Goal: Information Seeking & Learning: Learn about a topic

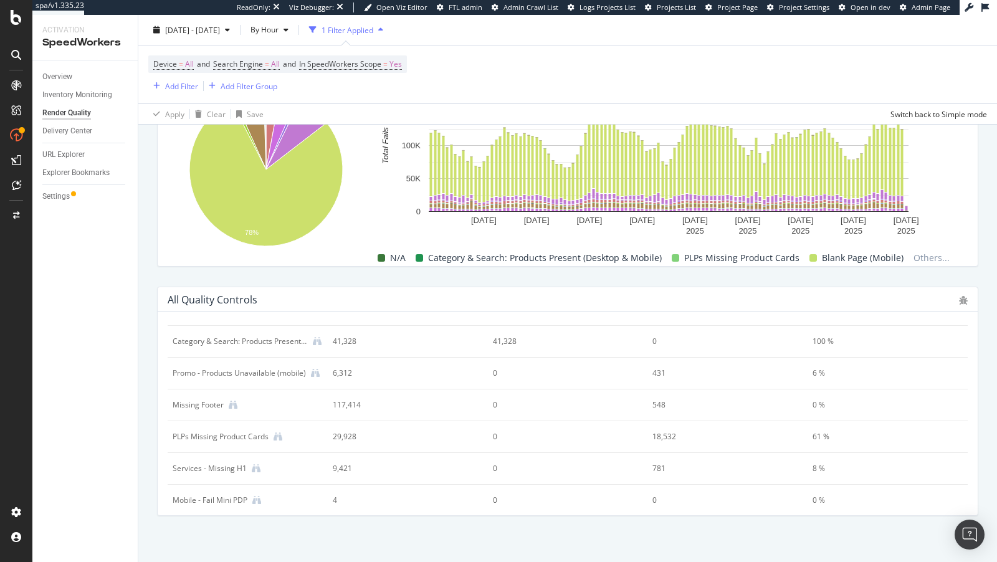
scroll to position [415, 0]
click at [235, 396] on icon at bounding box center [233, 400] width 9 height 9
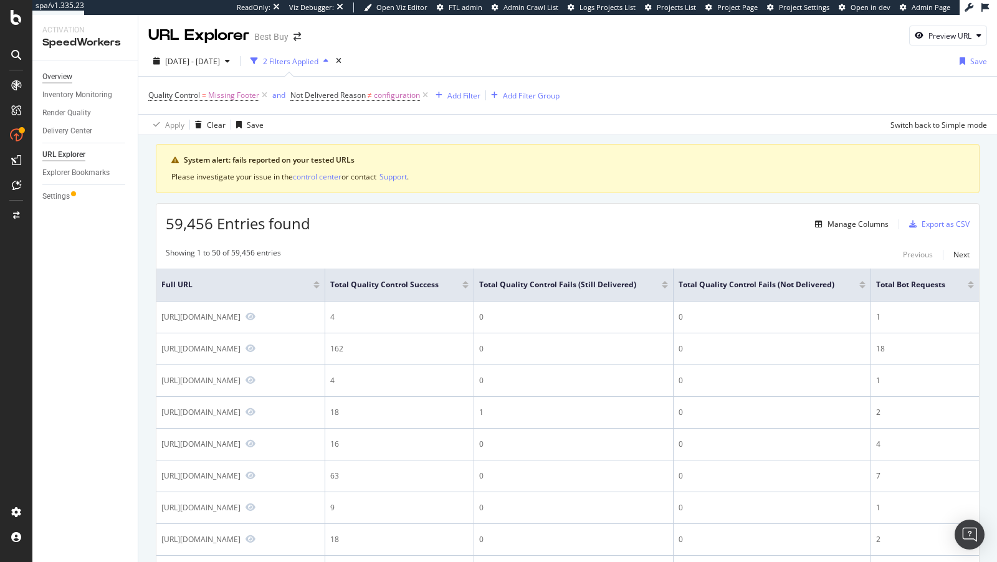
click at [64, 74] on div "Overview" at bounding box center [57, 76] width 30 height 13
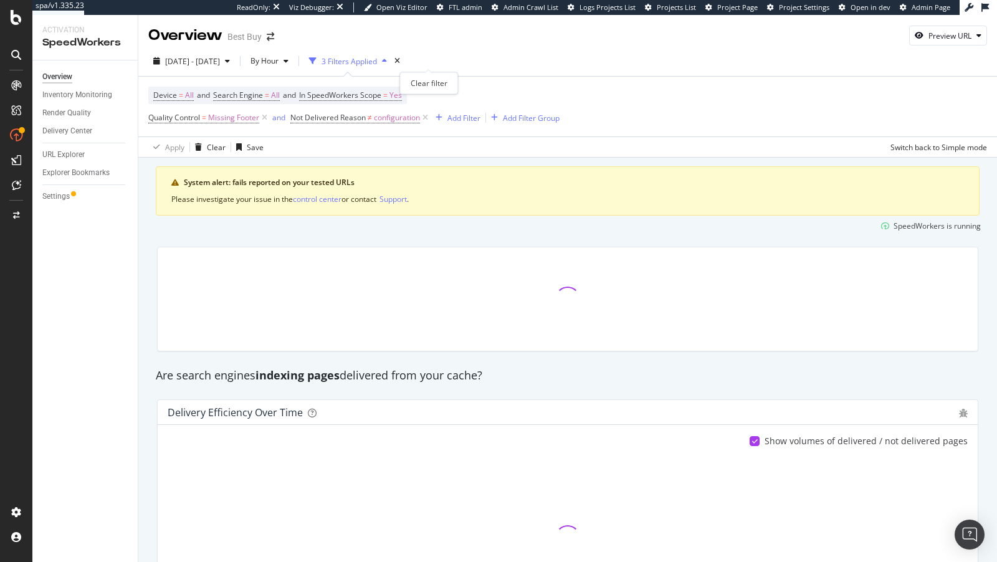
click at [403, 55] on div "times" at bounding box center [397, 61] width 11 height 12
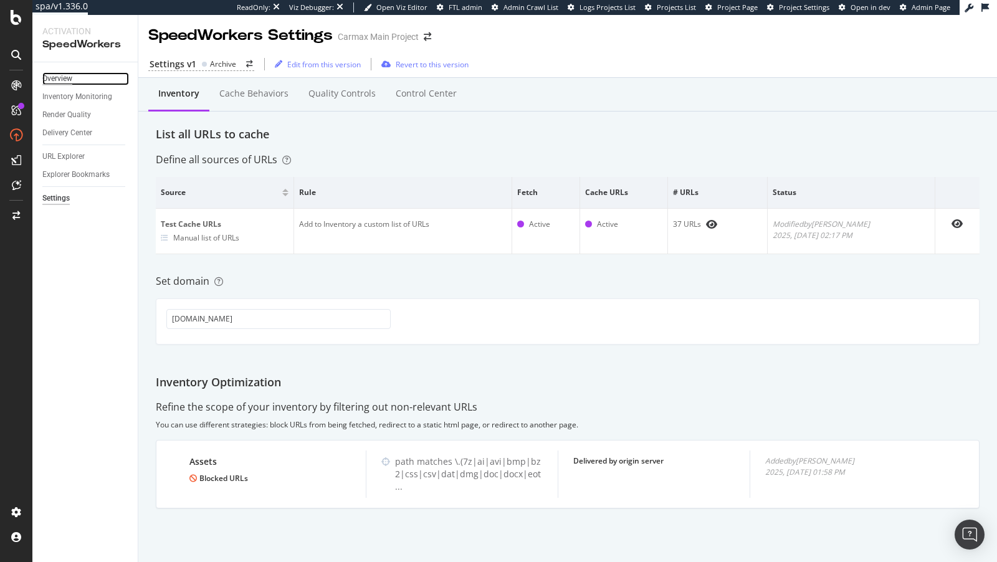
click at [54, 79] on div "Overview" at bounding box center [57, 78] width 30 height 13
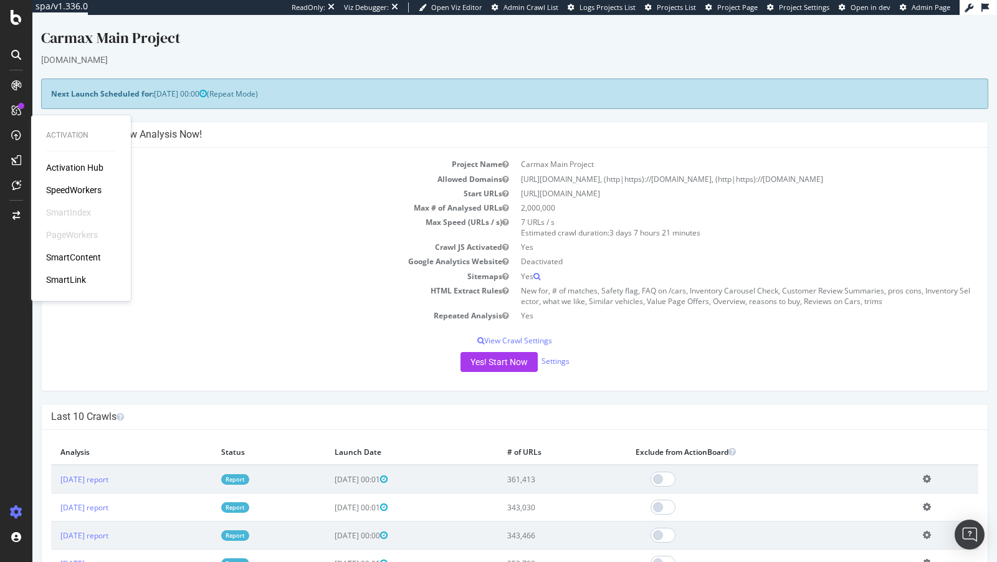
click at [66, 182] on div "Activation Hub SpeedWorkers SmartIndex PageWorkers SmartContent SmartLink" at bounding box center [81, 223] width 70 height 125
click at [66, 185] on div "SpeedWorkers" at bounding box center [73, 190] width 55 height 12
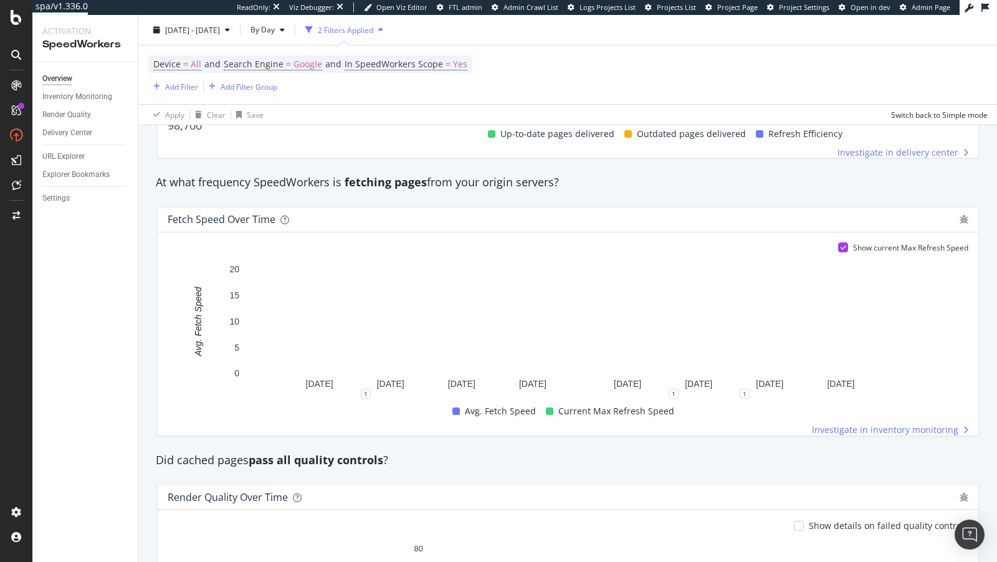
scroll to position [902, 0]
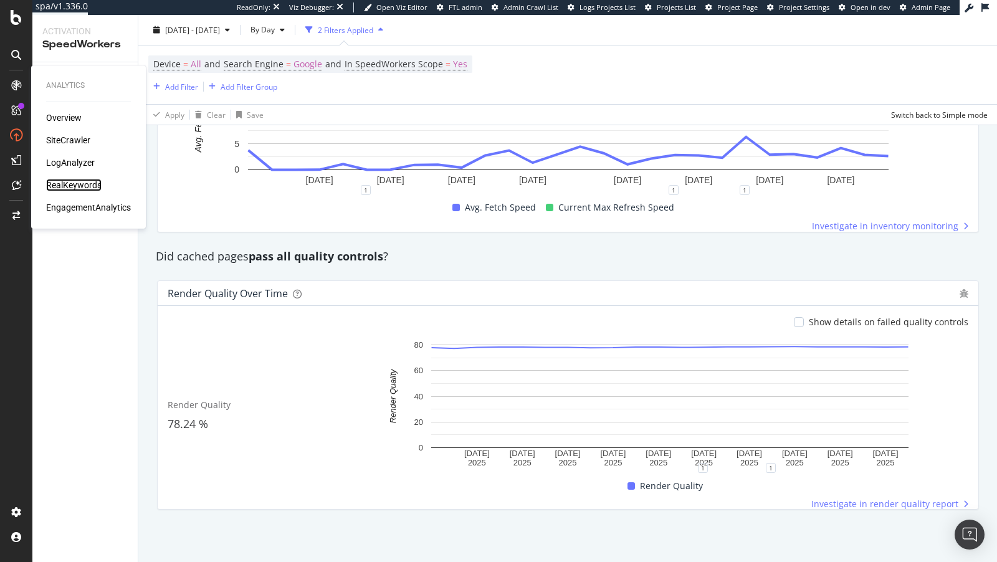
click at [73, 191] on div "RealKeywords" at bounding box center [73, 185] width 55 height 12
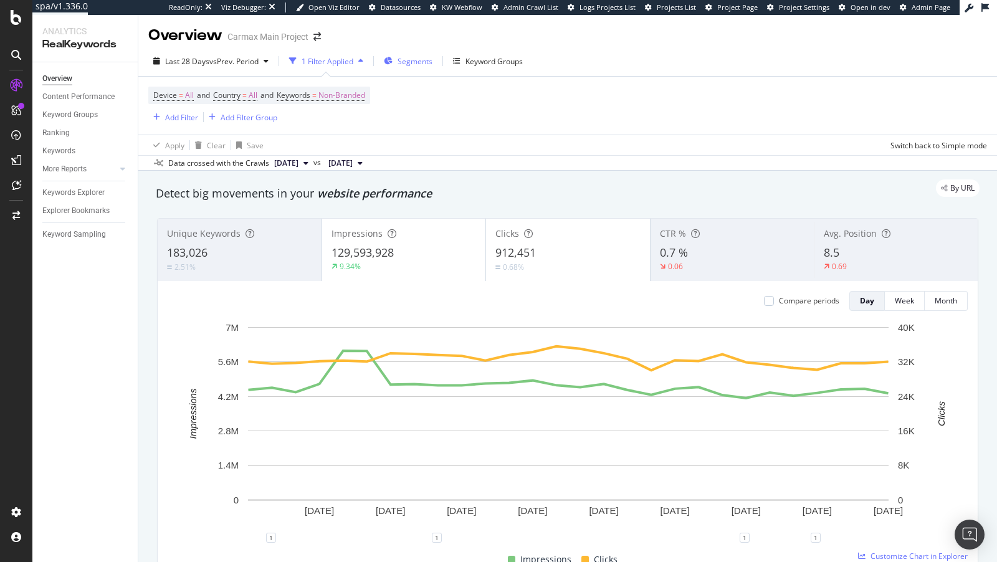
click at [416, 69] on div "Segments" at bounding box center [408, 61] width 49 height 19
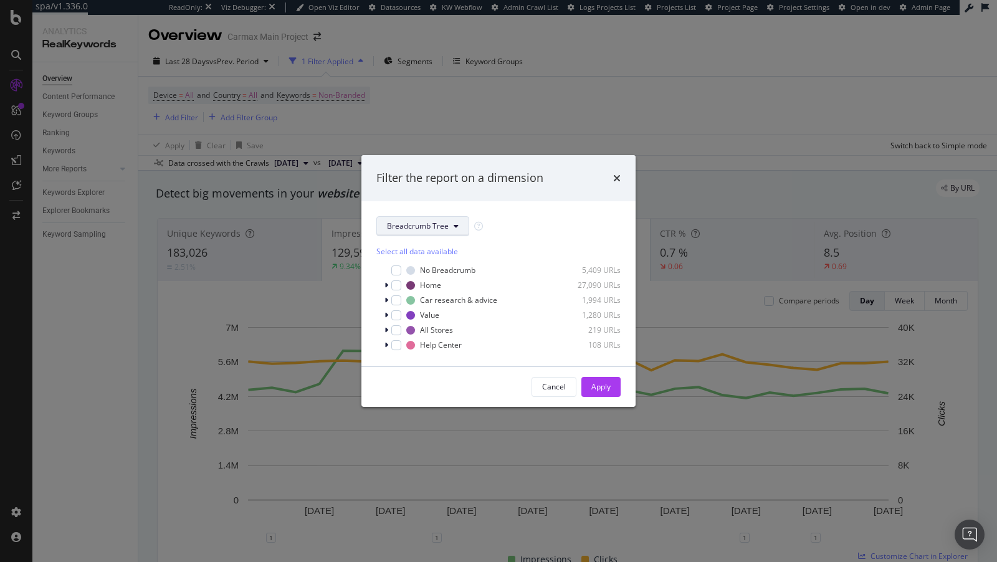
click at [411, 223] on span "Breadcrumb Tree" at bounding box center [418, 226] width 62 height 11
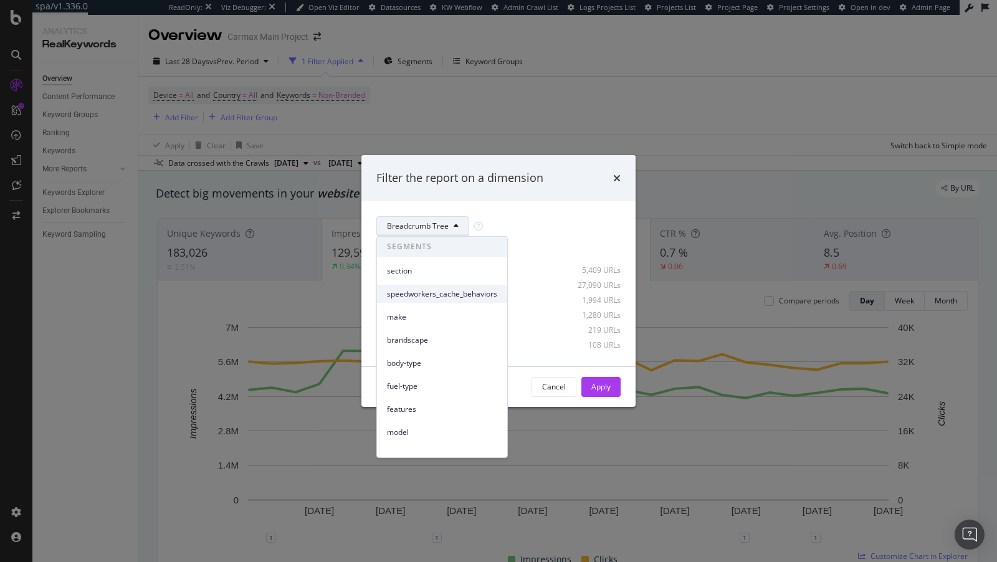
click at [401, 297] on span "speedworkers_cache_behaviors" at bounding box center [442, 293] width 110 height 11
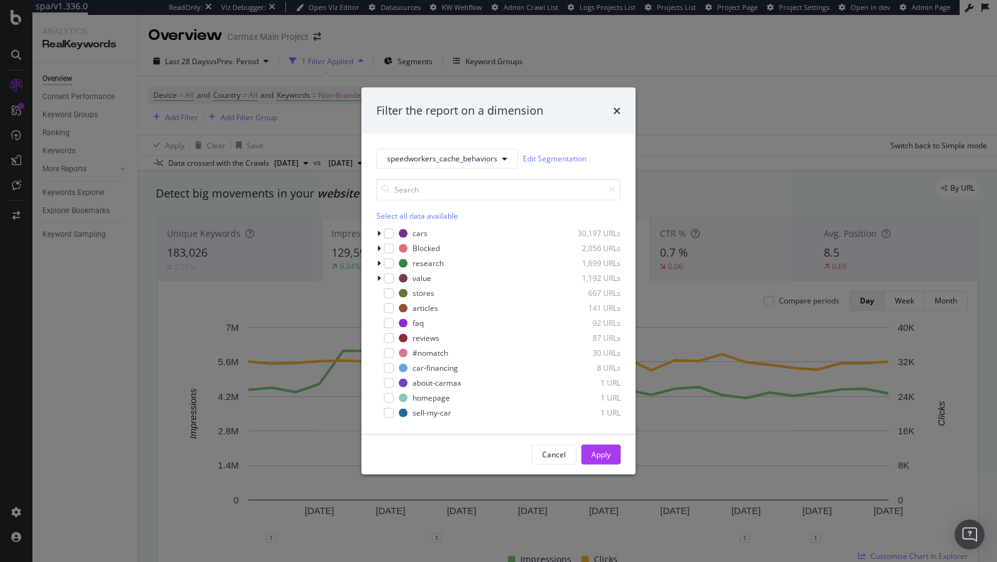
click at [428, 211] on div "Select all data available" at bounding box center [498, 215] width 244 height 11
click at [386, 247] on icon "modal" at bounding box center [389, 248] width 6 height 6
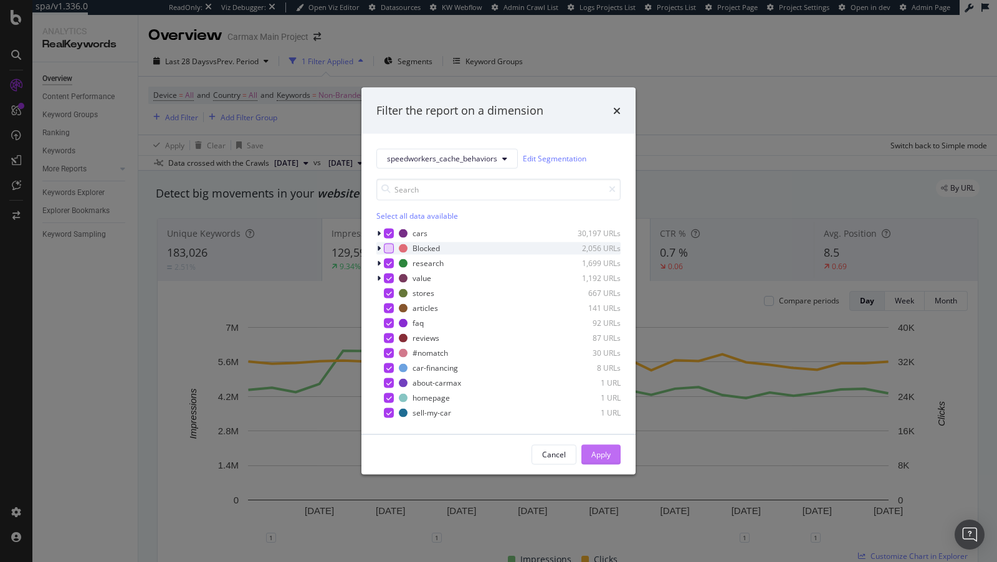
click at [597, 446] on div "Apply" at bounding box center [601, 454] width 19 height 19
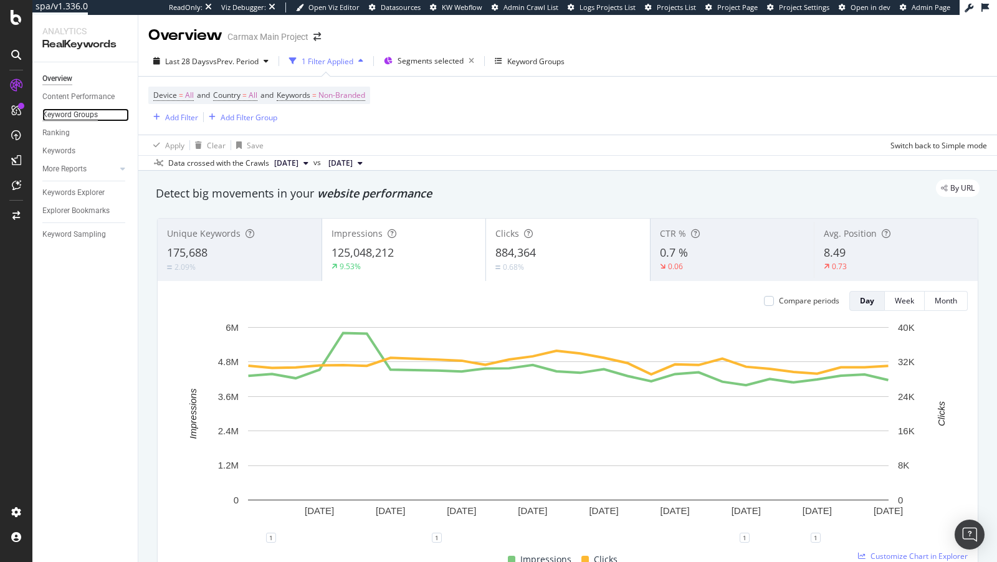
click at [78, 117] on div "Keyword Groups" at bounding box center [69, 114] width 55 height 13
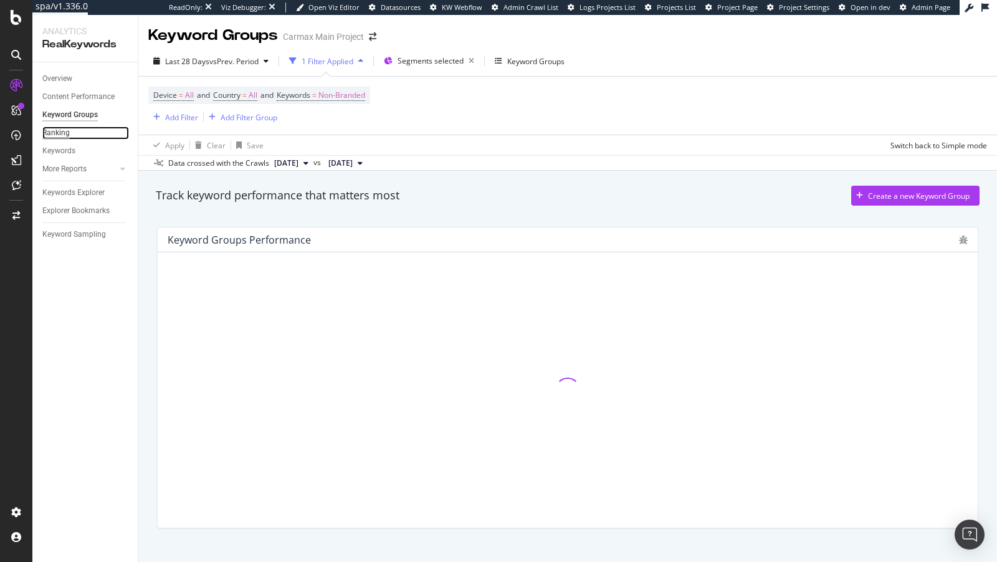
click at [60, 128] on div "Ranking" at bounding box center [55, 133] width 27 height 13
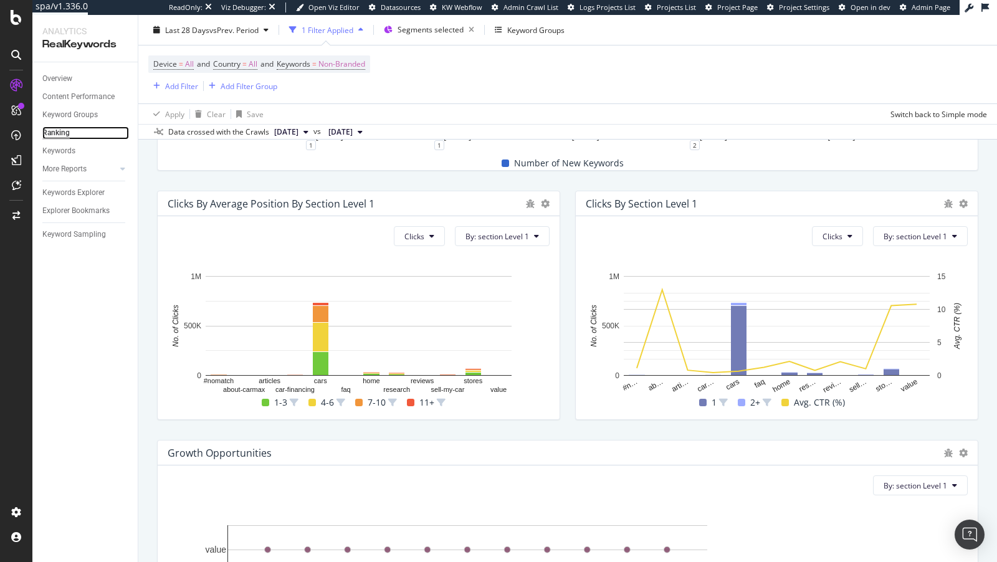
scroll to position [807, 0]
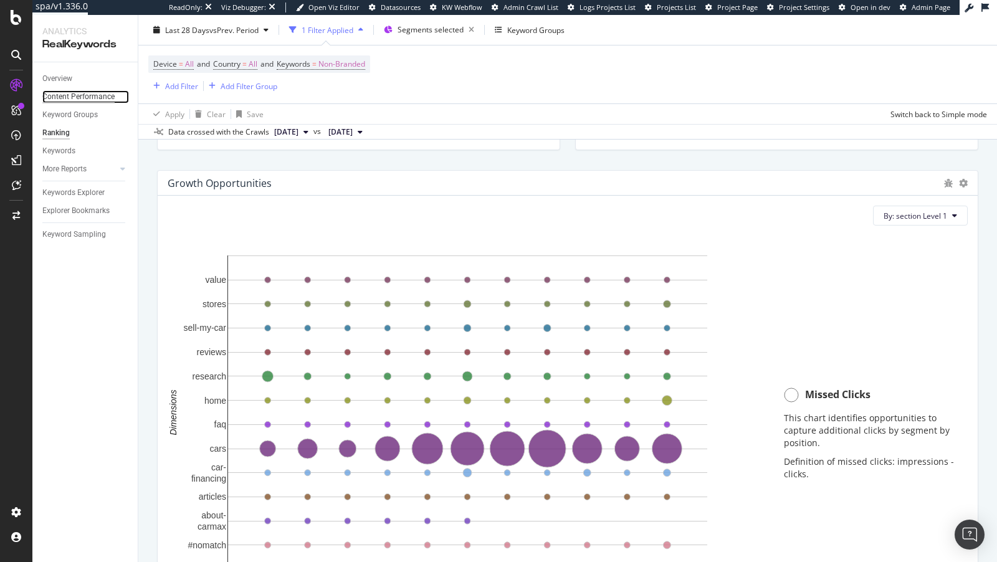
click at [63, 99] on div "Content Performance" at bounding box center [78, 96] width 72 height 13
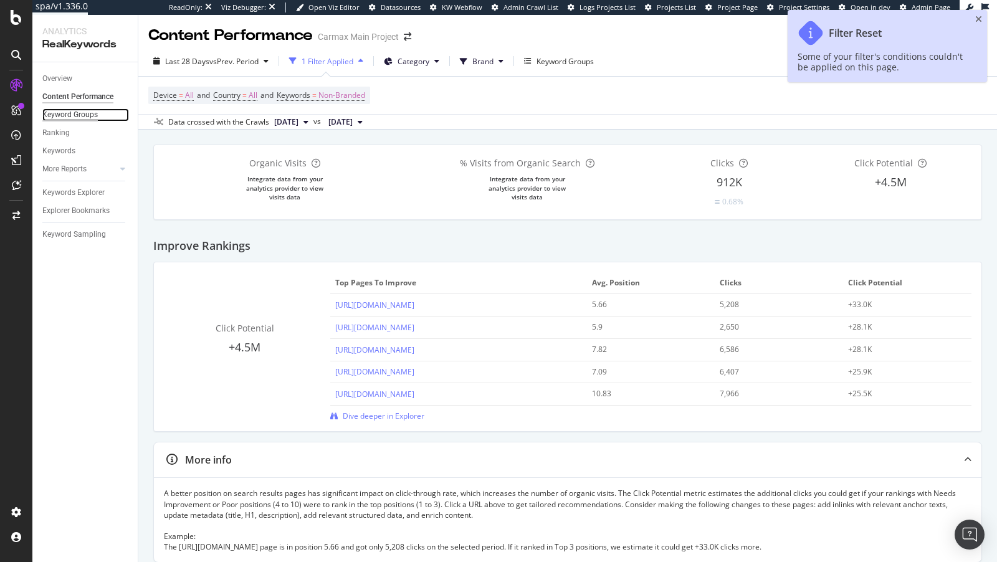
click at [74, 113] on div "Keyword Groups" at bounding box center [69, 114] width 55 height 13
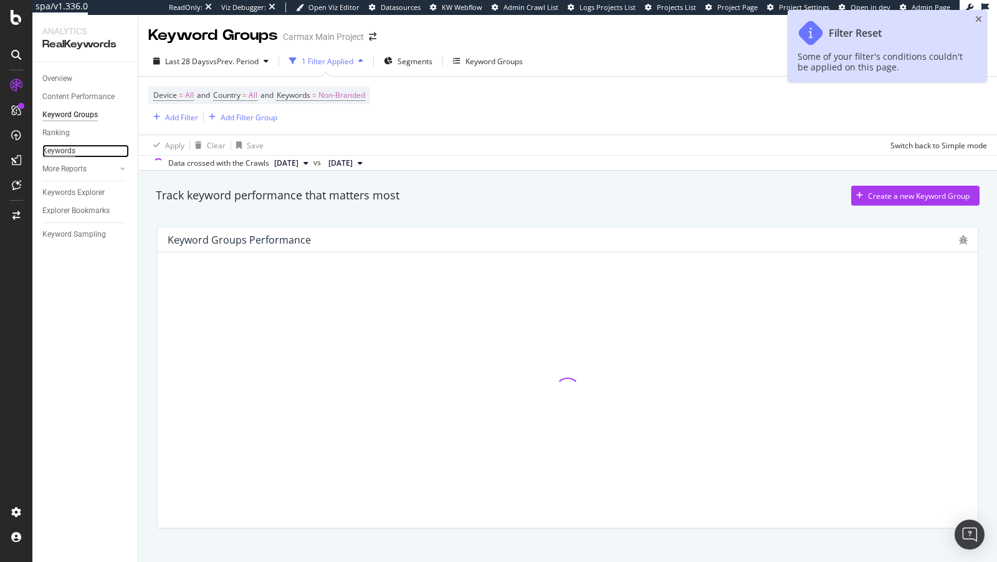
click at [65, 146] on div "Keywords" at bounding box center [58, 151] width 33 height 13
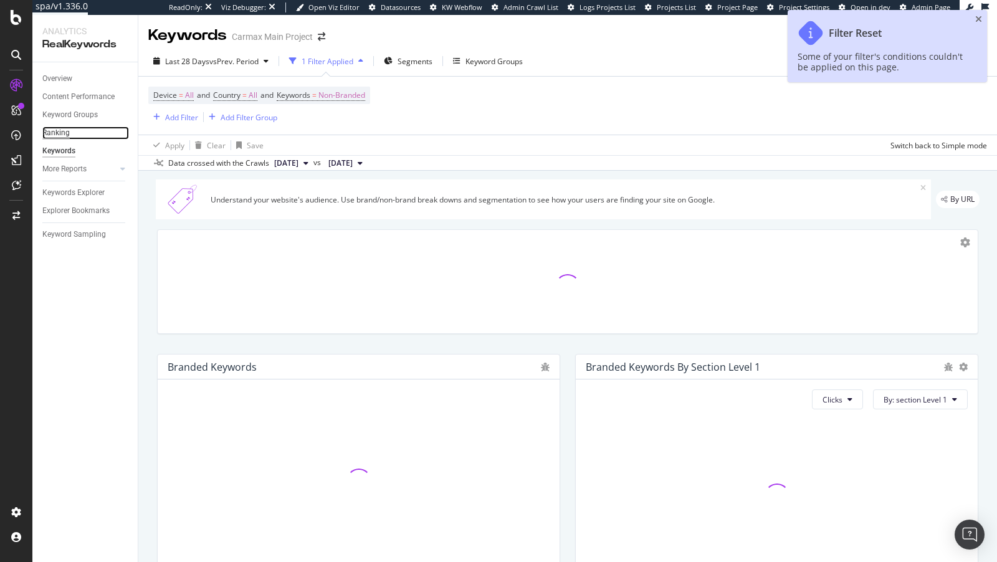
click at [57, 137] on div "Ranking" at bounding box center [55, 133] width 27 height 13
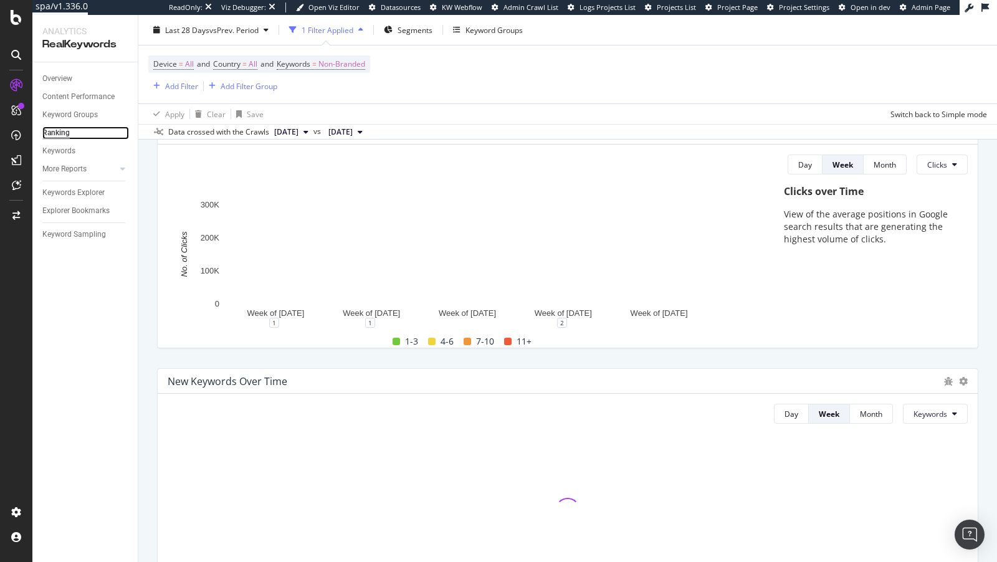
scroll to position [266, 0]
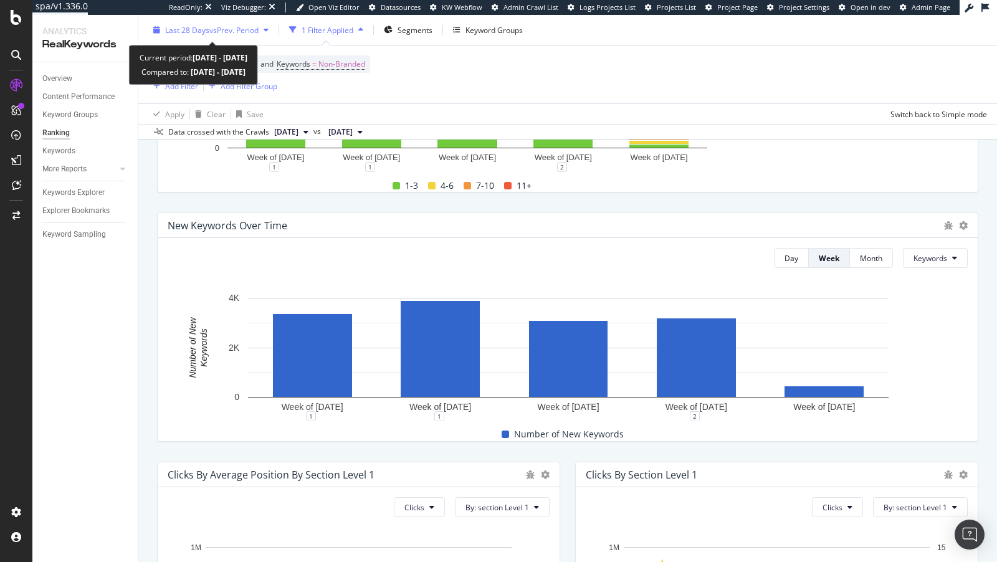
click at [188, 24] on span "Last 28 Days" at bounding box center [187, 29] width 44 height 11
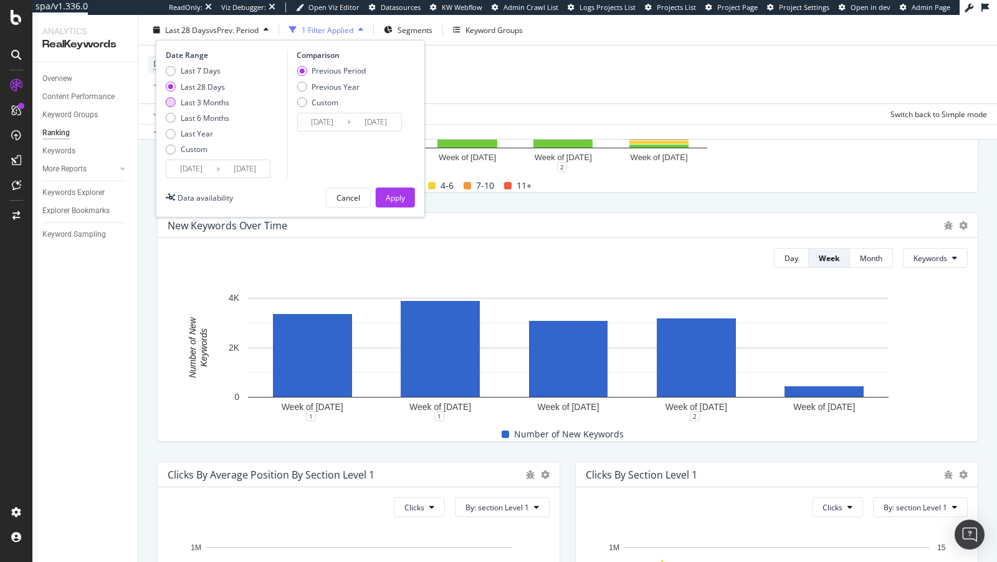
click at [214, 101] on div "Last 3 Months" at bounding box center [205, 102] width 49 height 11
type input "2025/05/12"
type input "2025/02/09"
type input "2025/05/11"
click at [394, 193] on div "Apply" at bounding box center [395, 197] width 19 height 11
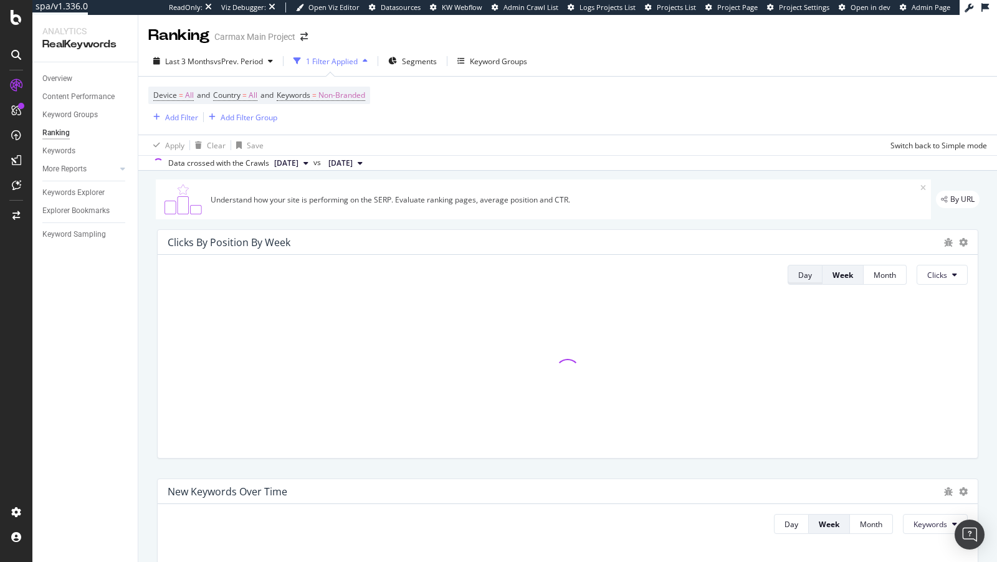
click at [808, 274] on div "Day" at bounding box center [806, 275] width 14 height 11
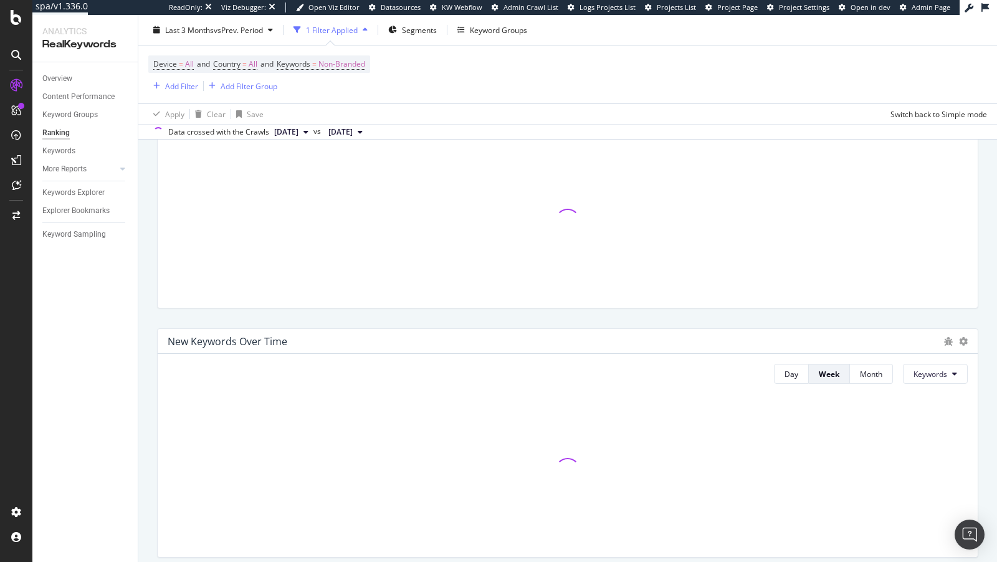
scroll to position [163, 0]
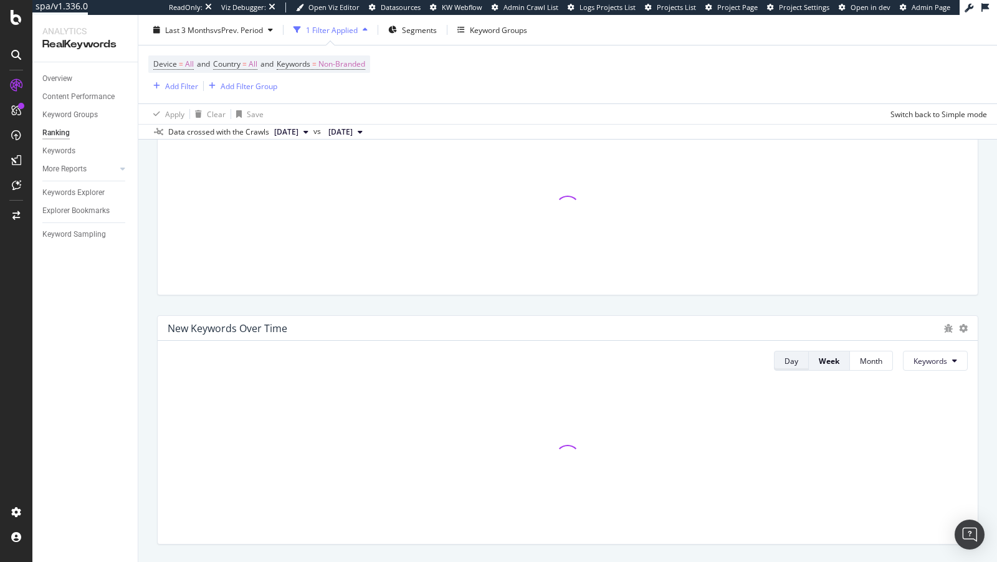
click at [805, 362] on button "Day" at bounding box center [791, 361] width 35 height 20
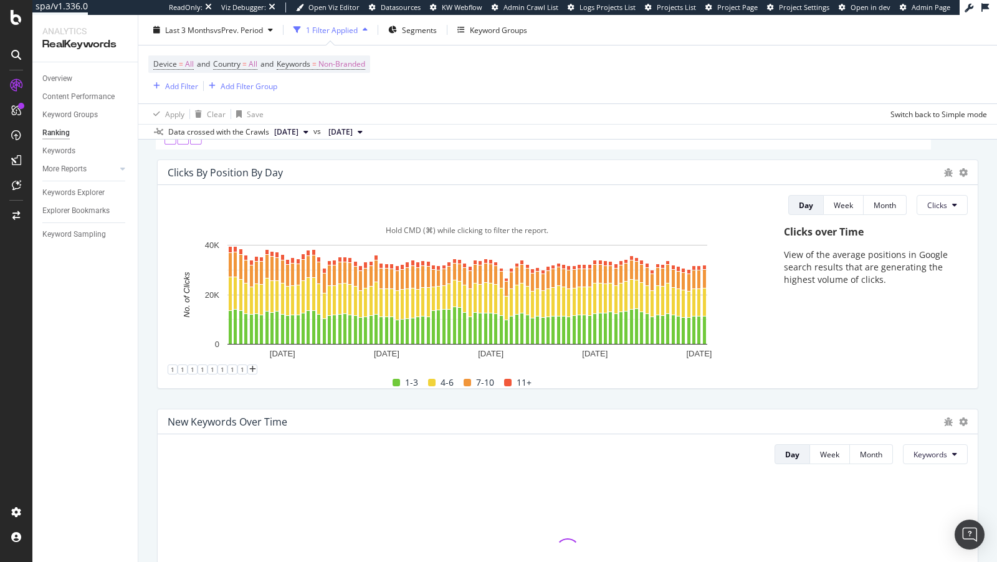
scroll to position [67, 0]
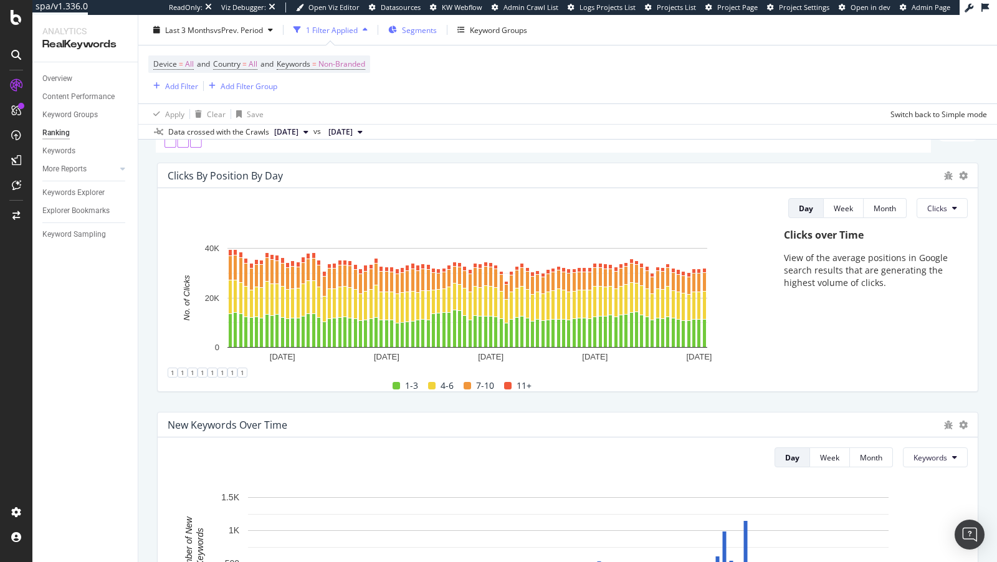
click at [417, 30] on span "Segments" at bounding box center [419, 29] width 35 height 11
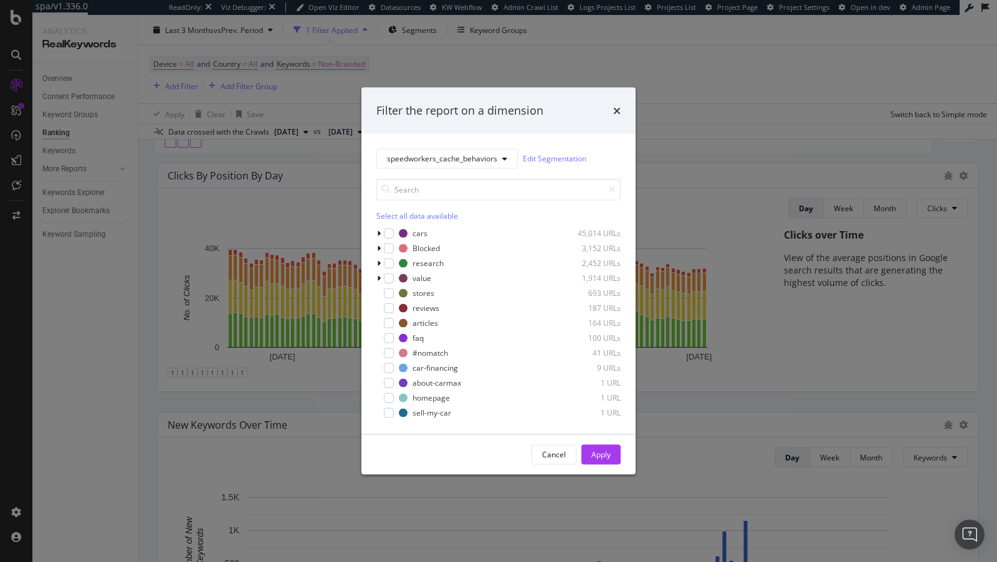
click at [425, 216] on div "Select all data available" at bounding box center [498, 215] width 244 height 11
click at [388, 245] on icon "modal" at bounding box center [389, 248] width 6 height 6
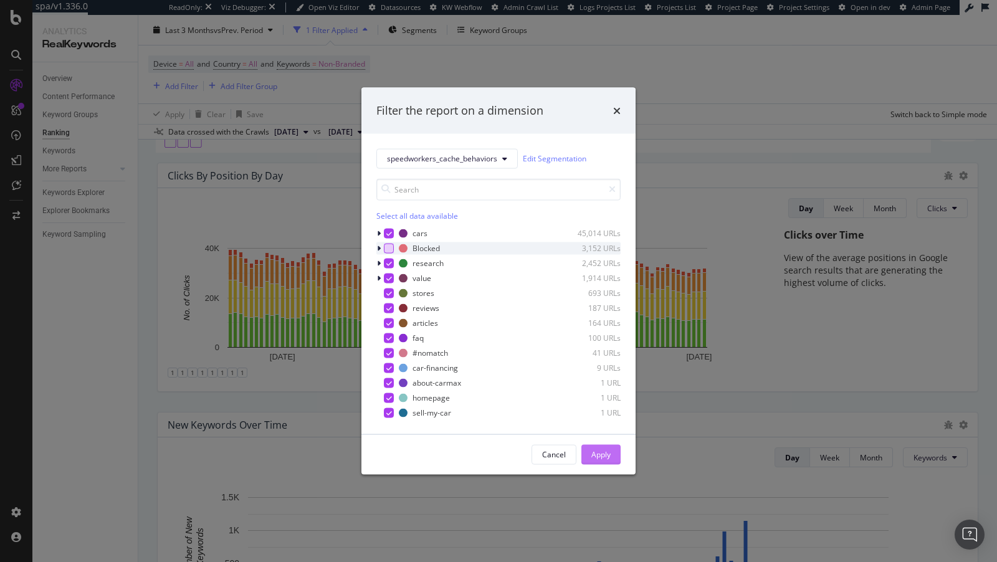
click at [607, 451] on div "Apply" at bounding box center [601, 454] width 19 height 11
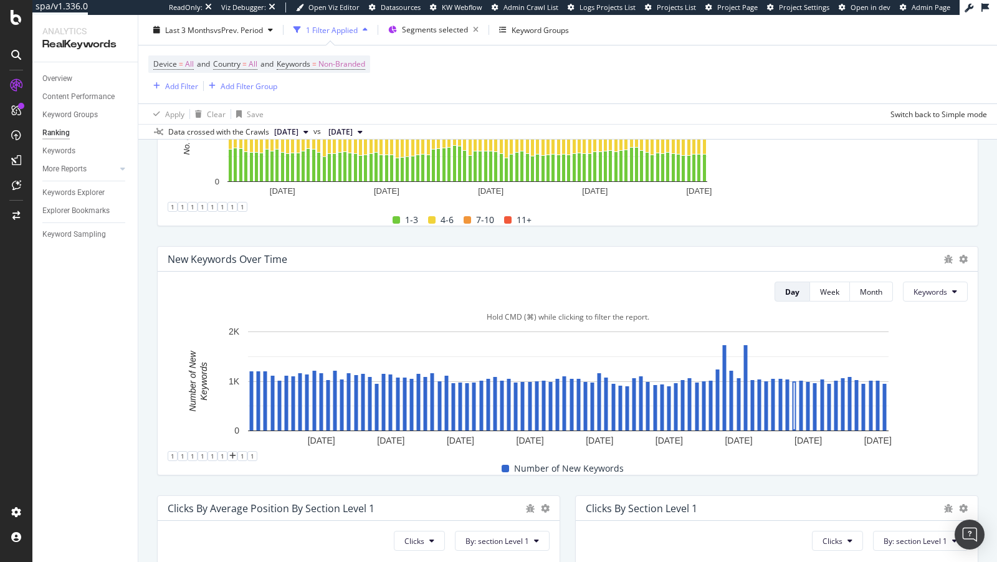
scroll to position [206, 0]
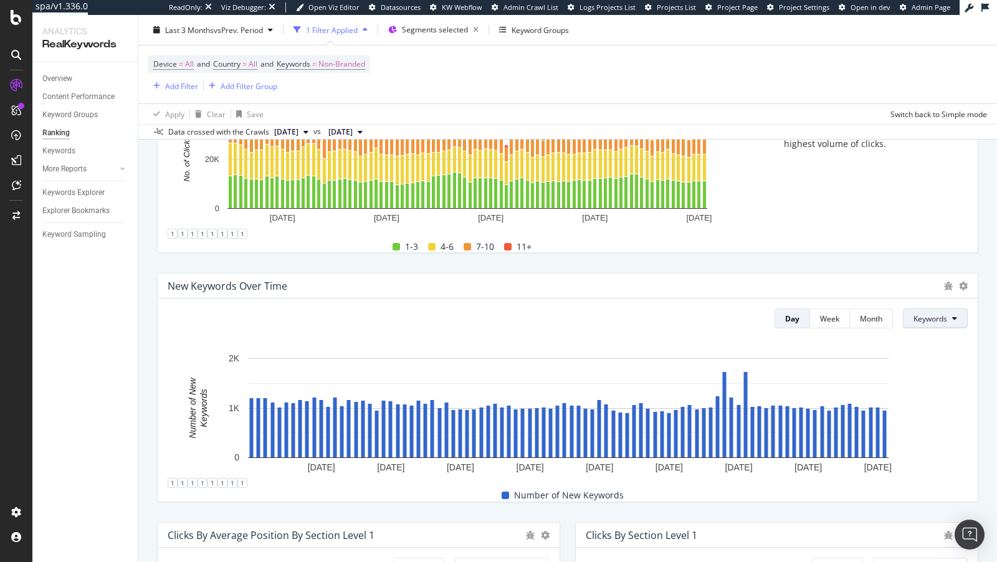
click at [951, 316] on button "Keywords" at bounding box center [935, 319] width 65 height 20
click at [924, 367] on span "URLs" at bounding box center [932, 365] width 35 height 11
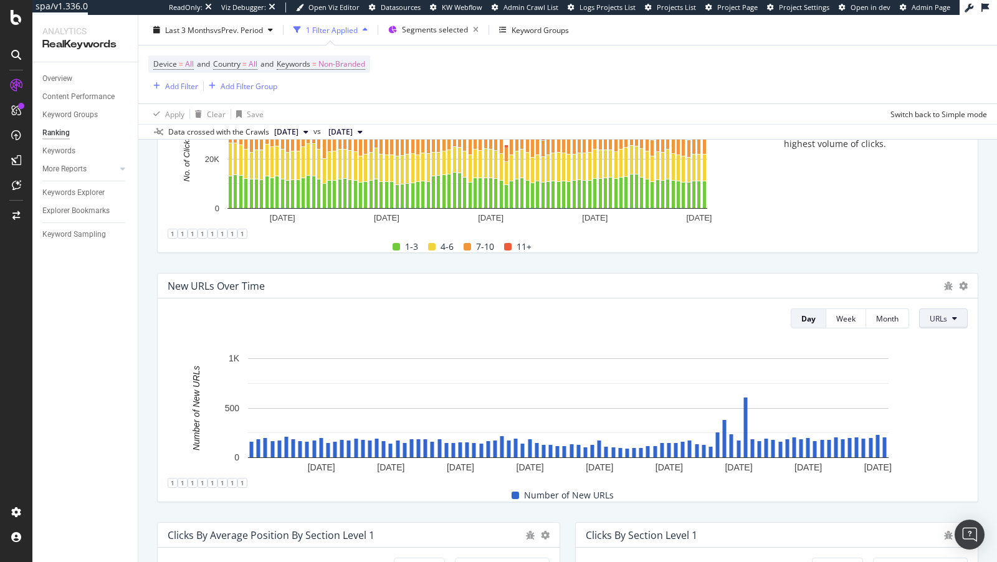
click at [959, 313] on button "URLs" at bounding box center [943, 319] width 49 height 20
click at [955, 382] on div "Rankings" at bounding box center [948, 389] width 54 height 18
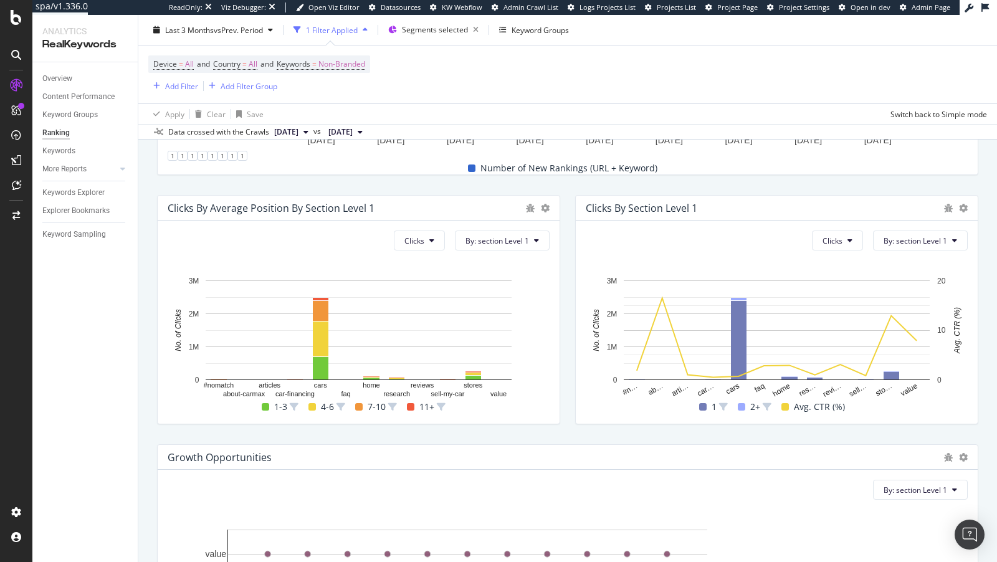
scroll to position [372, 0]
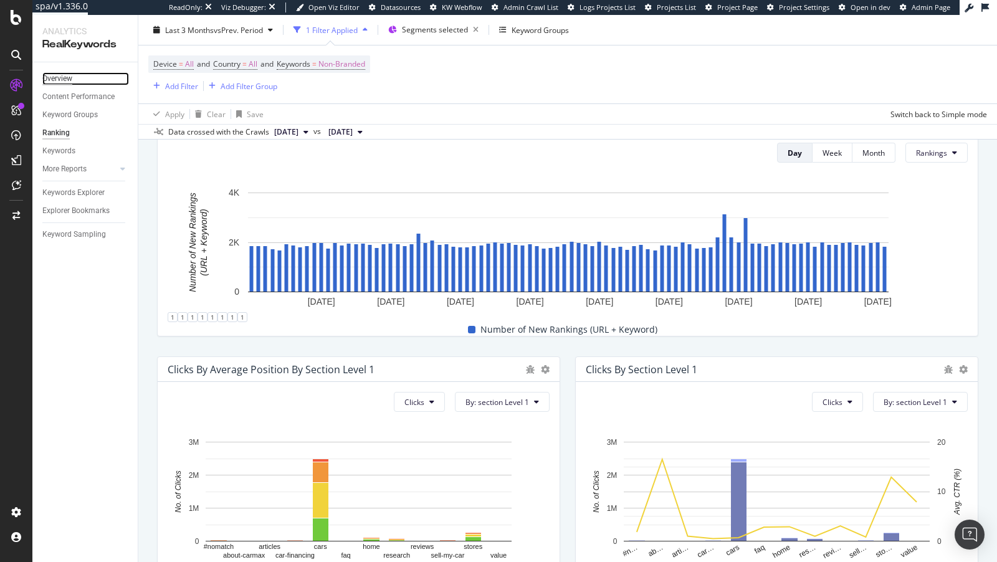
click at [57, 84] on div "Overview" at bounding box center [57, 78] width 30 height 13
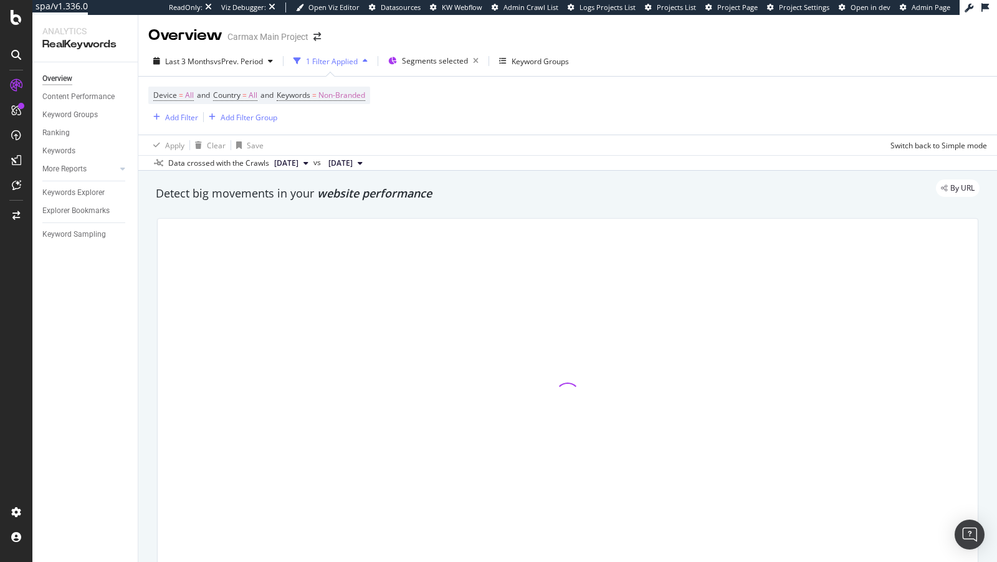
click at [68, 220] on div "Overview Content Performance Keyword Groups Ranking Keywords More Reports Count…" at bounding box center [84, 312] width 105 height 500
click at [72, 210] on div "Explorer Bookmarks" at bounding box center [75, 210] width 67 height 13
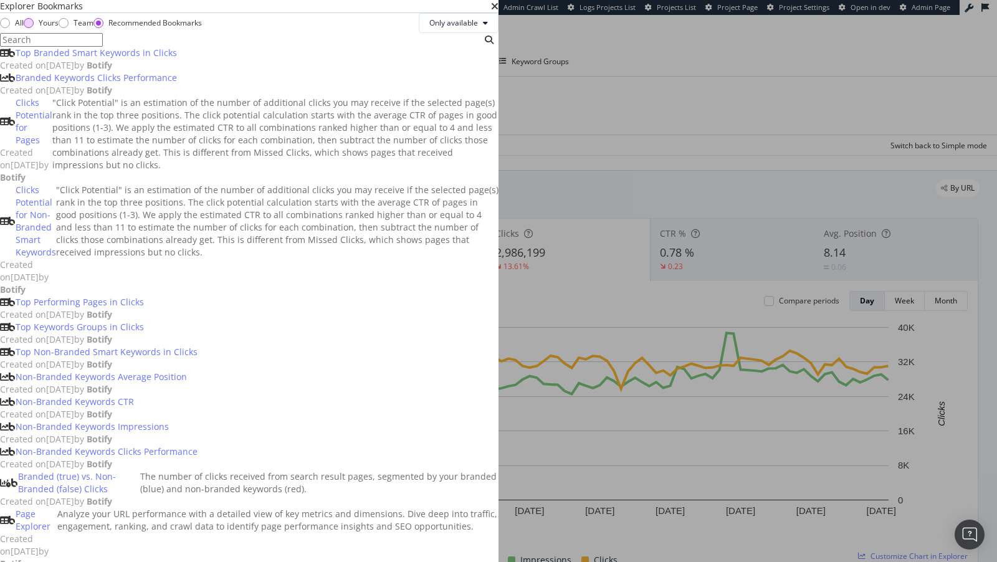
click at [59, 28] on div "Yours" at bounding box center [49, 22] width 20 height 11
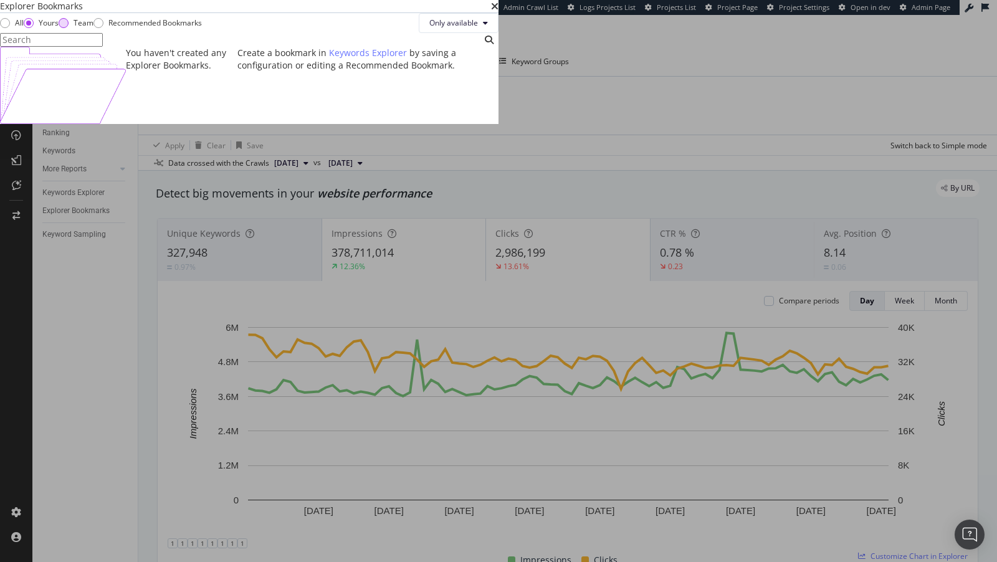
click at [94, 28] on div "Team" at bounding box center [76, 22] width 35 height 11
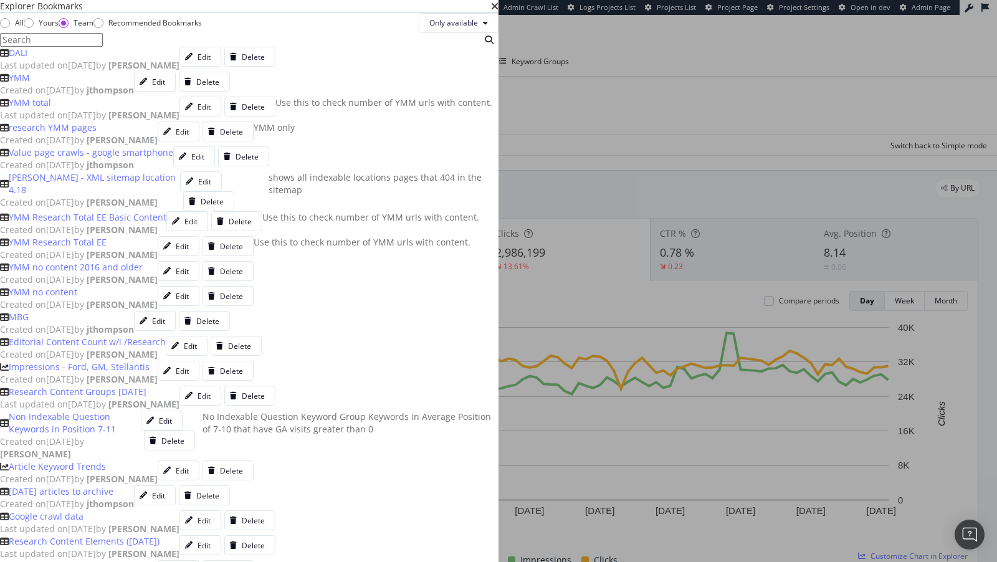
scroll to position [249, 0]
click at [202, 28] on div "Recommended Bookmarks" at bounding box center [155, 22] width 94 height 11
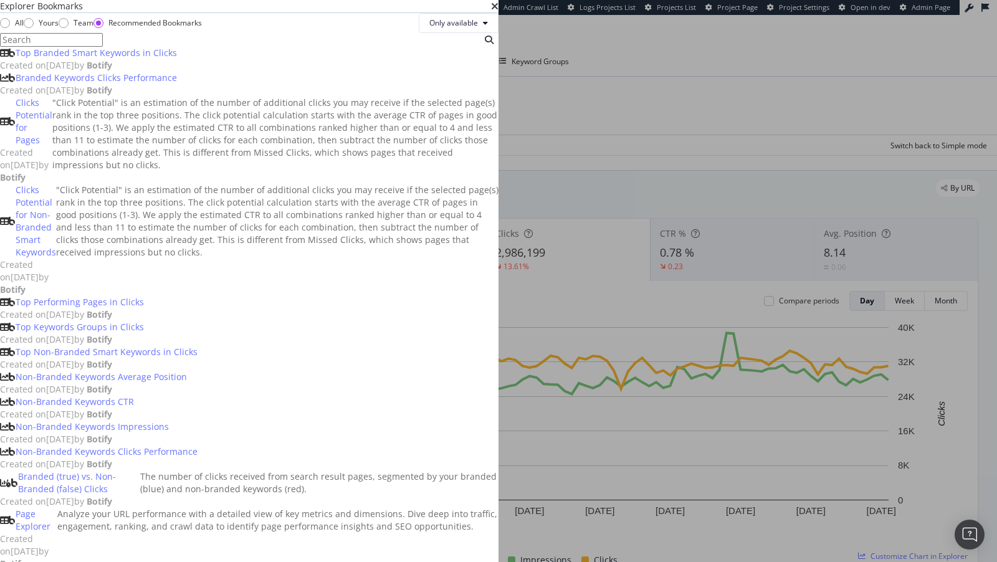
click at [103, 47] on input "modal" at bounding box center [51, 40] width 103 height 14
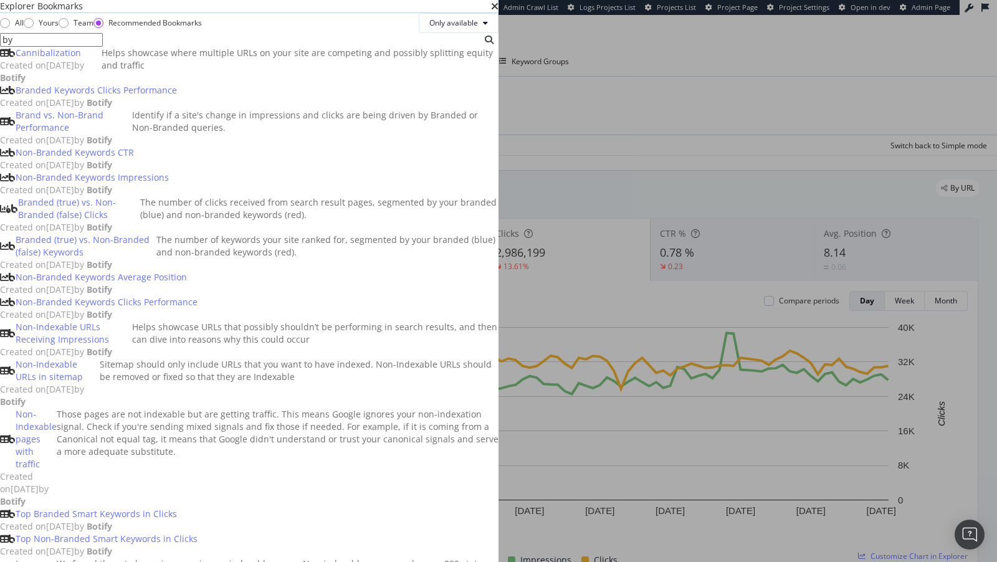
scroll to position [0, 0]
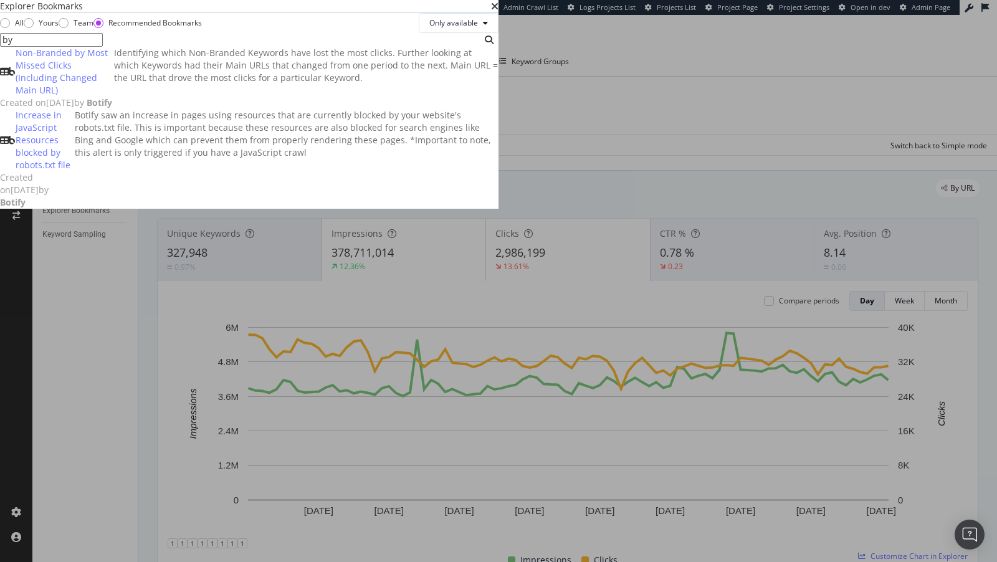
type input "b"
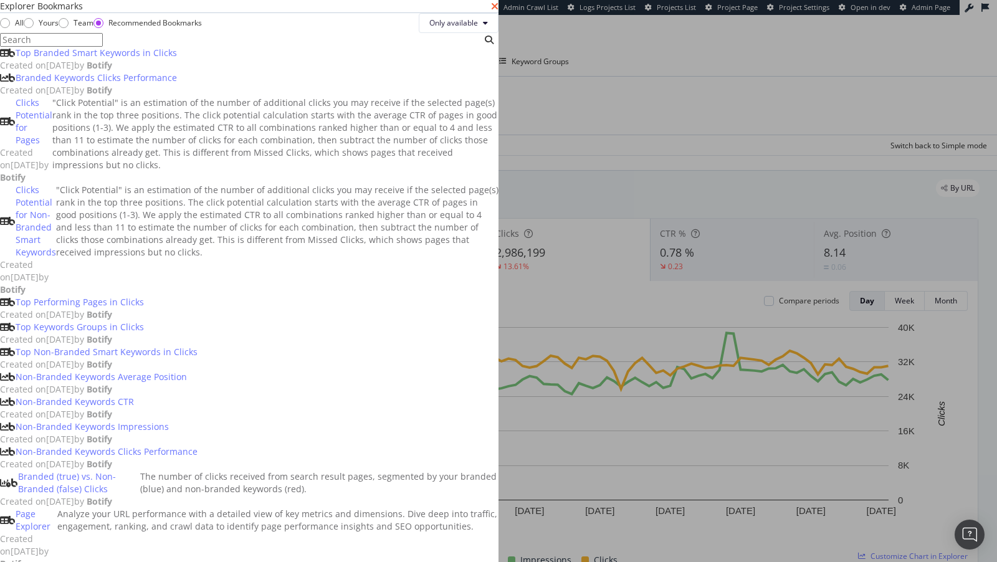
click at [499, 11] on icon "times" at bounding box center [494, 6] width 7 height 10
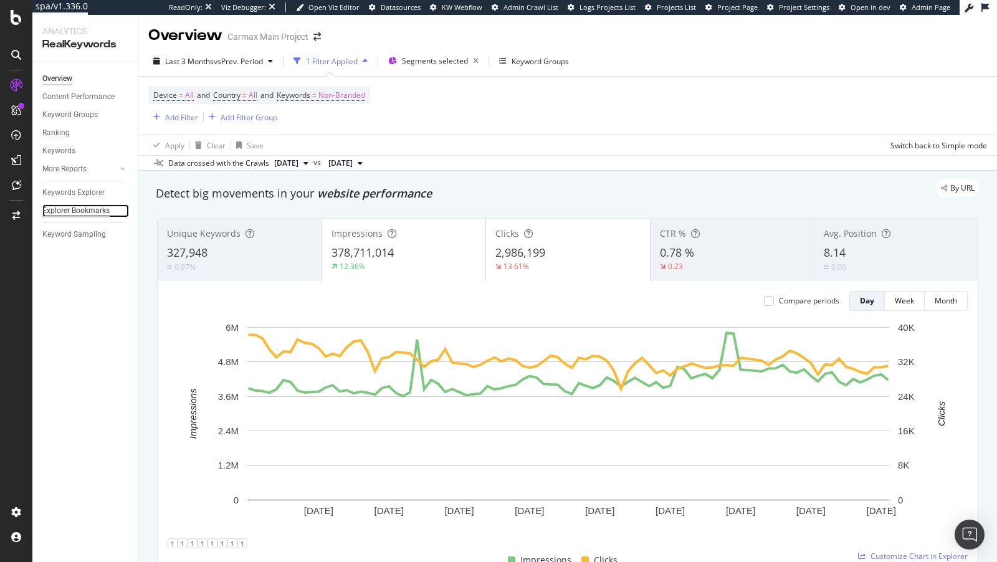
click at [81, 208] on div "Explorer Bookmarks" at bounding box center [75, 210] width 67 height 13
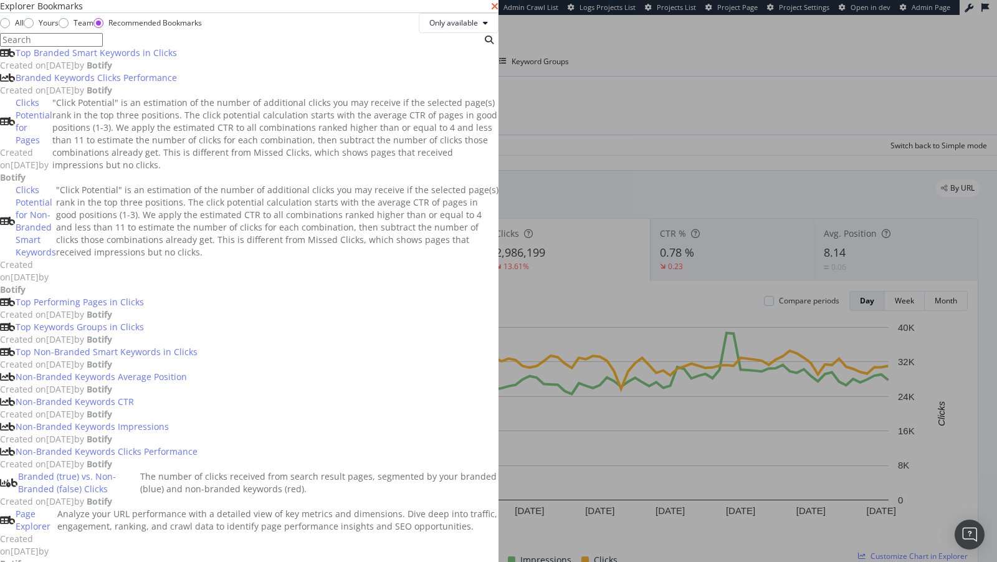
click at [499, 11] on icon "times" at bounding box center [494, 6] width 7 height 10
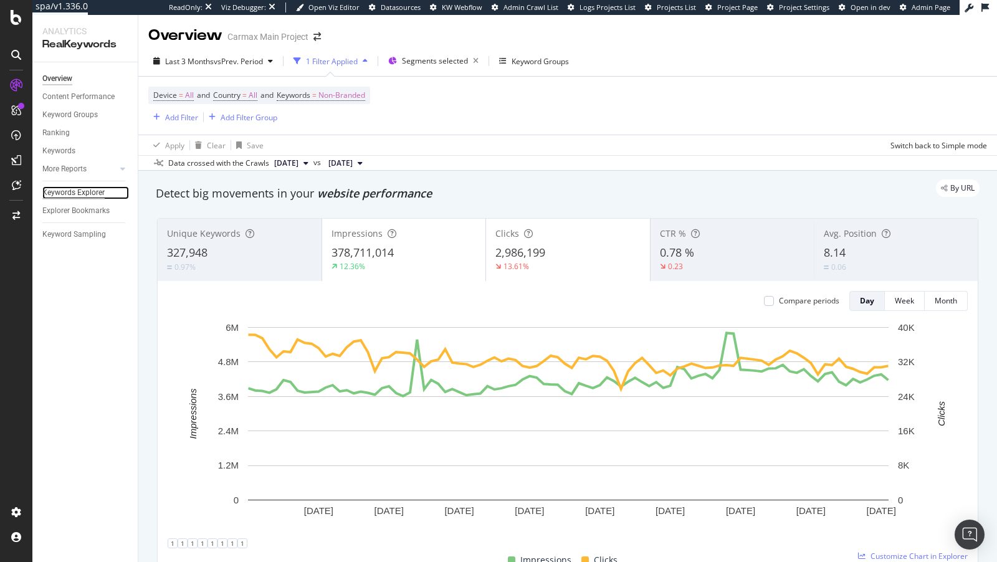
click at [63, 195] on div "Keywords Explorer" at bounding box center [73, 192] width 62 height 13
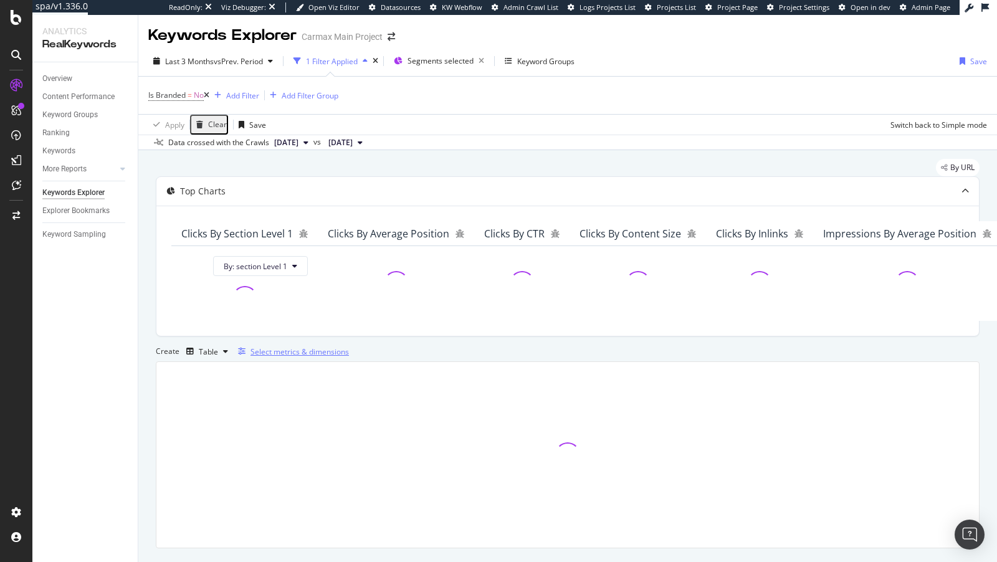
click at [349, 357] on div "Select metrics & dimensions" at bounding box center [300, 352] width 98 height 11
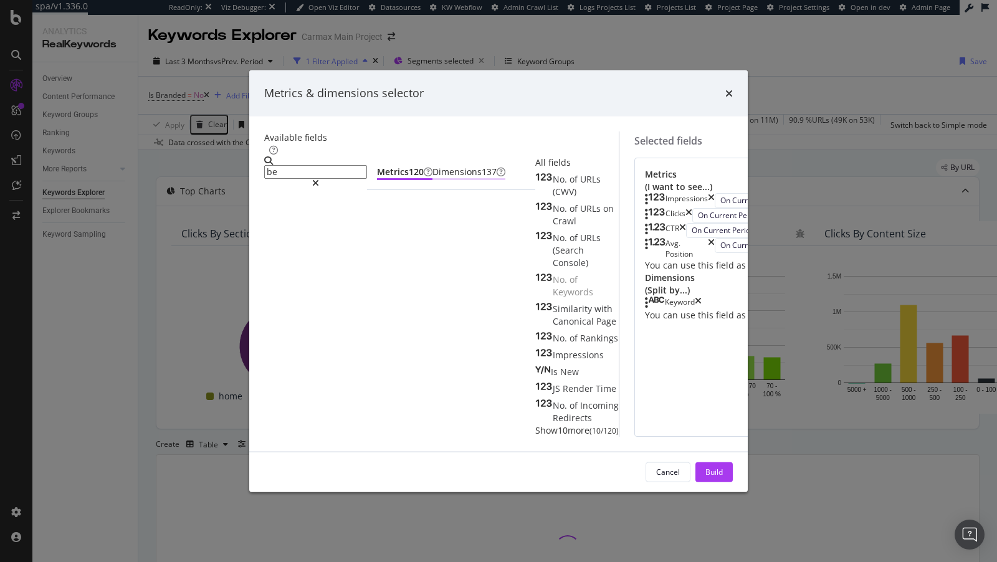
type input "be"
click at [433, 165] on div "Dimensions 137" at bounding box center [469, 171] width 73 height 12
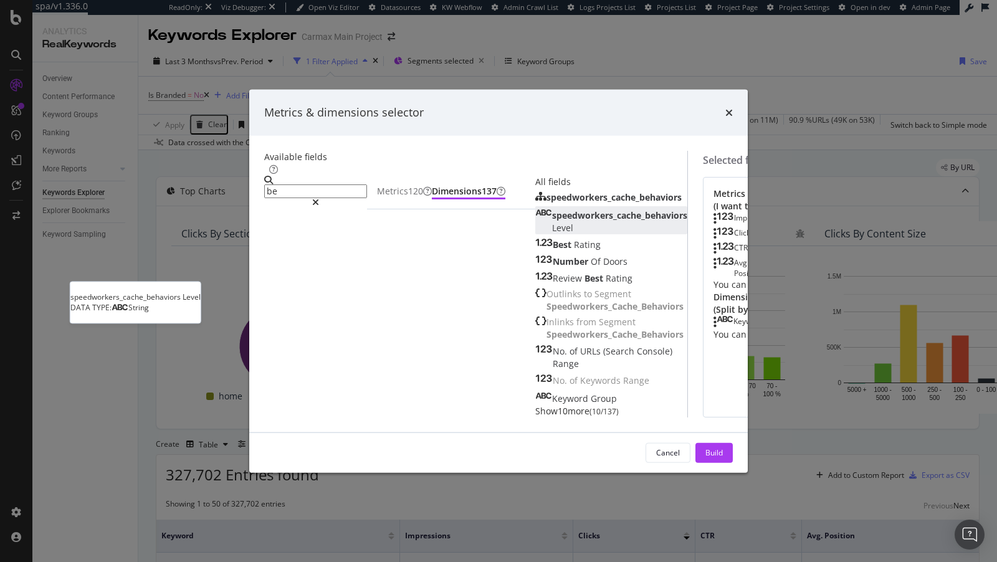
click at [552, 221] on span "speedworkers_cache_behaviors" at bounding box center [619, 215] width 135 height 12
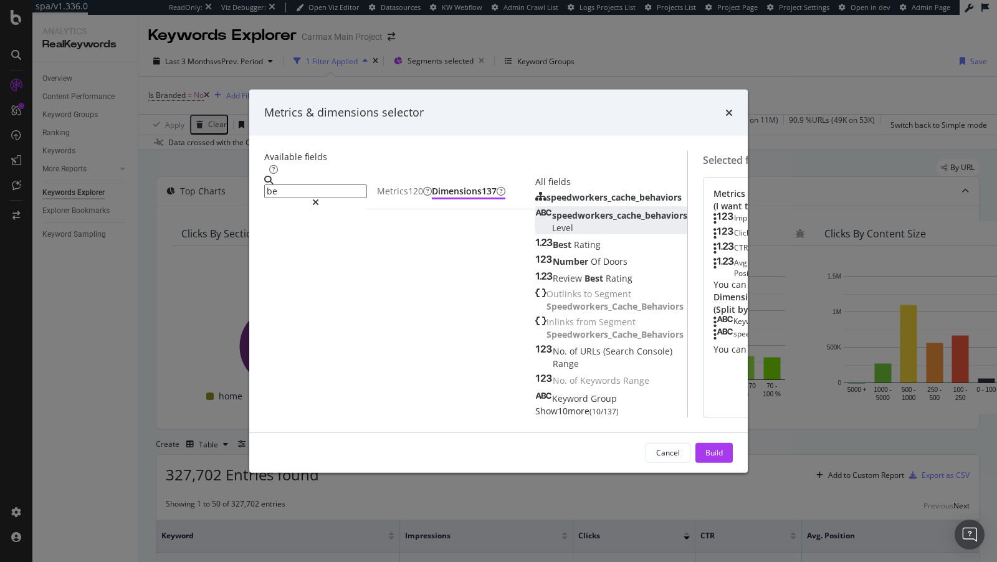
click at [764, 329] on icon "times" at bounding box center [767, 322] width 7 height 12
drag, startPoint x: 752, startPoint y: 509, endPoint x: 531, endPoint y: 189, distance: 388.9
click at [535, 188] on div "Metrics & dimensions selector Available fields be Metrics 120 Dimensions 137 Al…" at bounding box center [498, 281] width 499 height 383
click at [319, 198] on icon "modal" at bounding box center [315, 202] width 7 height 9
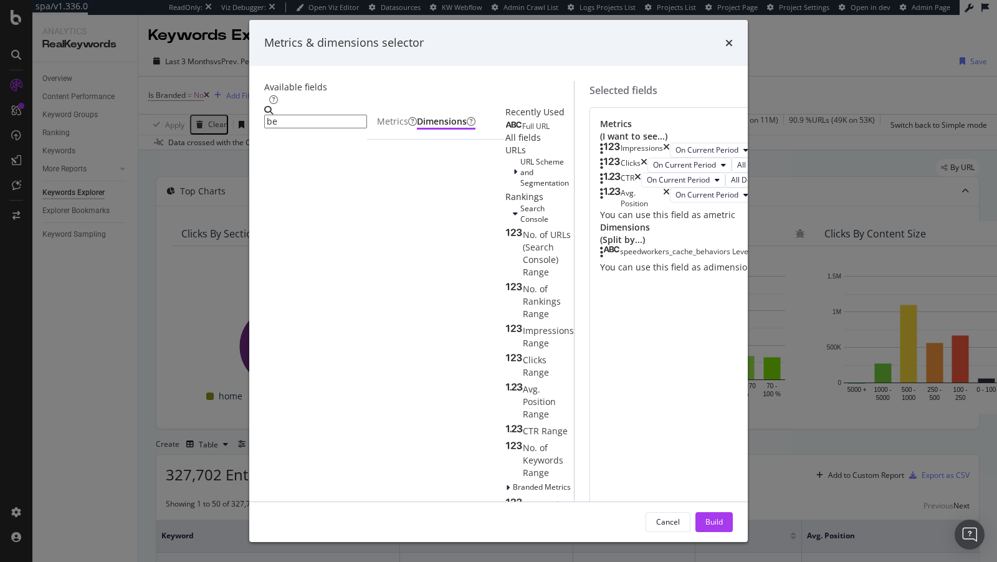
click at [367, 123] on input "be" at bounding box center [315, 122] width 103 height 14
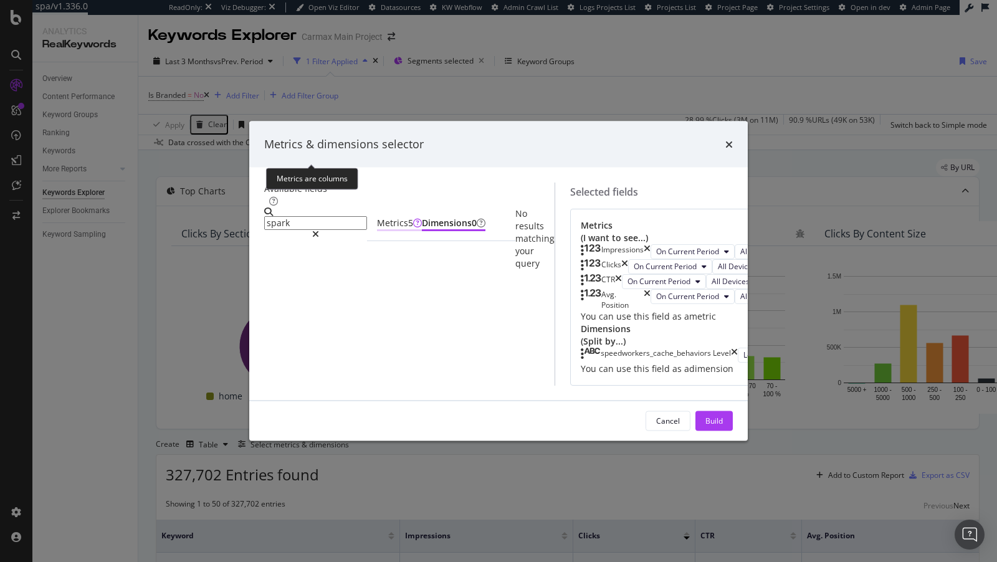
type input "spark"
click at [377, 216] on div "Metrics 5" at bounding box center [399, 222] width 45 height 12
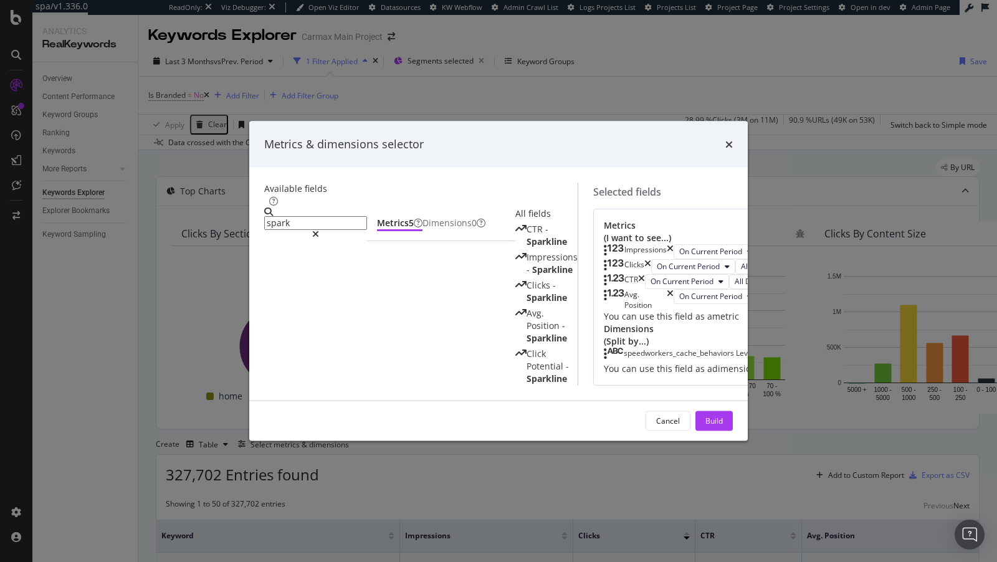
click at [674, 244] on icon "times" at bounding box center [670, 251] width 7 height 15
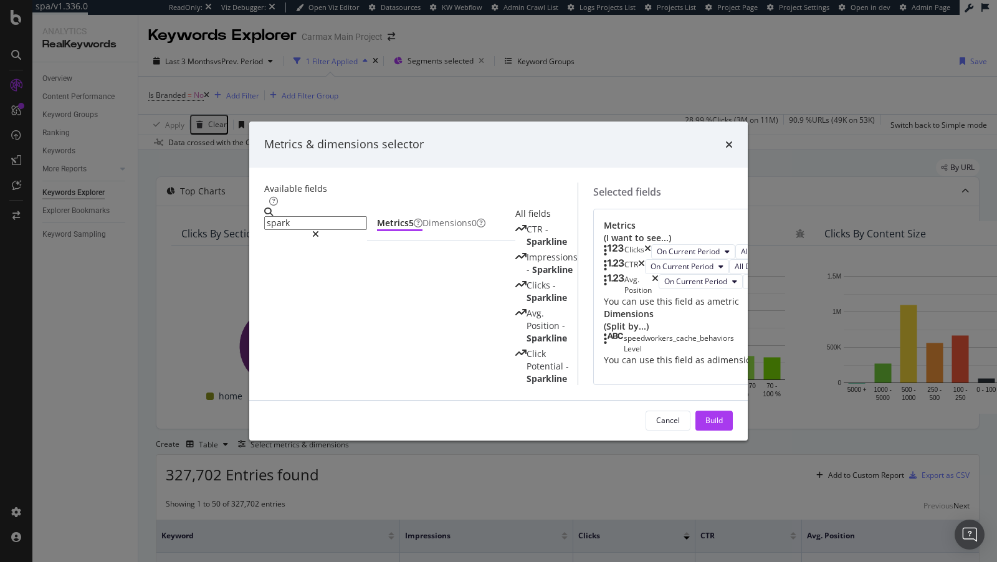
click at [651, 244] on icon "times" at bounding box center [648, 251] width 7 height 15
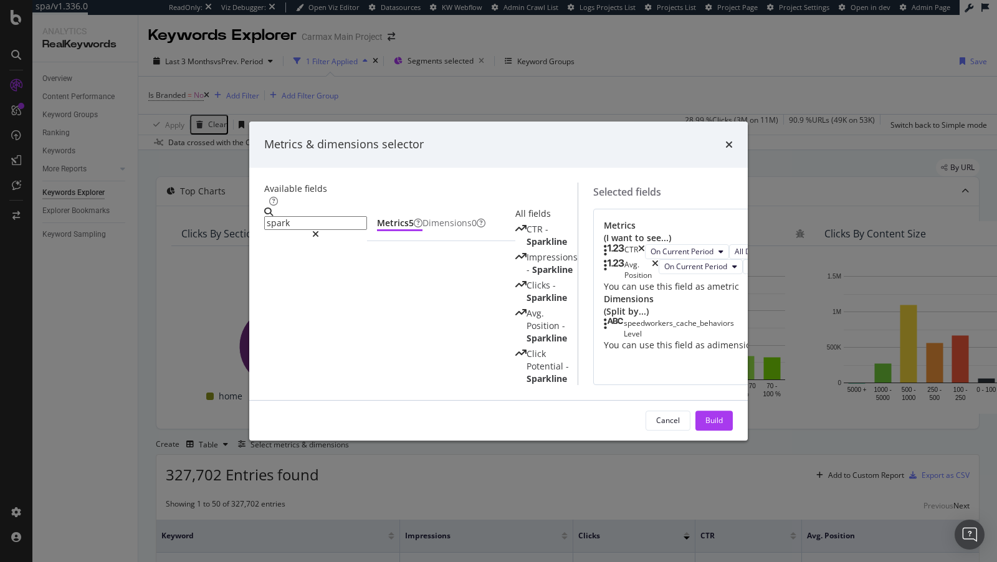
click at [645, 244] on icon "times" at bounding box center [641, 251] width 7 height 15
click at [659, 259] on icon "times" at bounding box center [655, 269] width 7 height 21
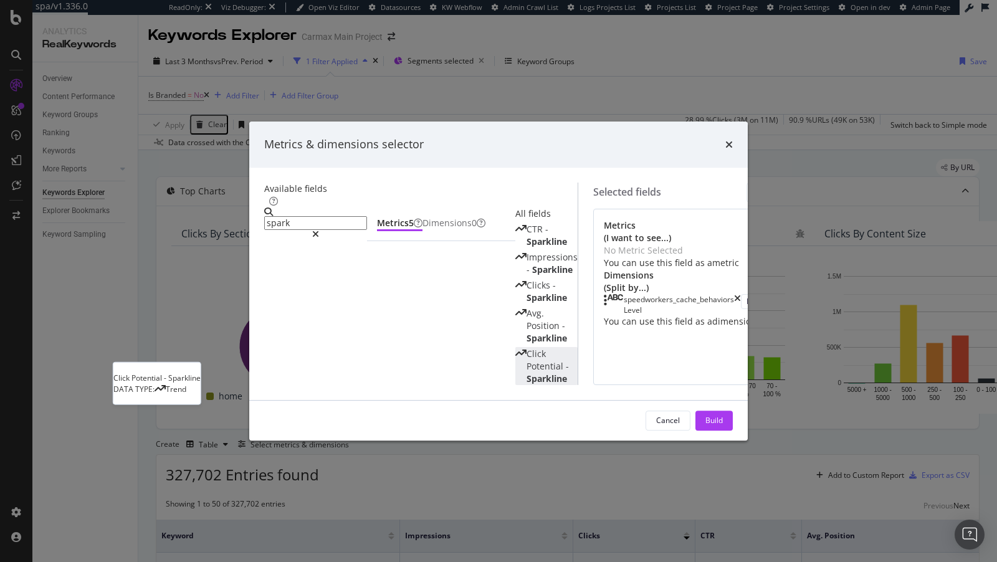
click at [527, 373] on span "Sparkline" at bounding box center [547, 379] width 41 height 12
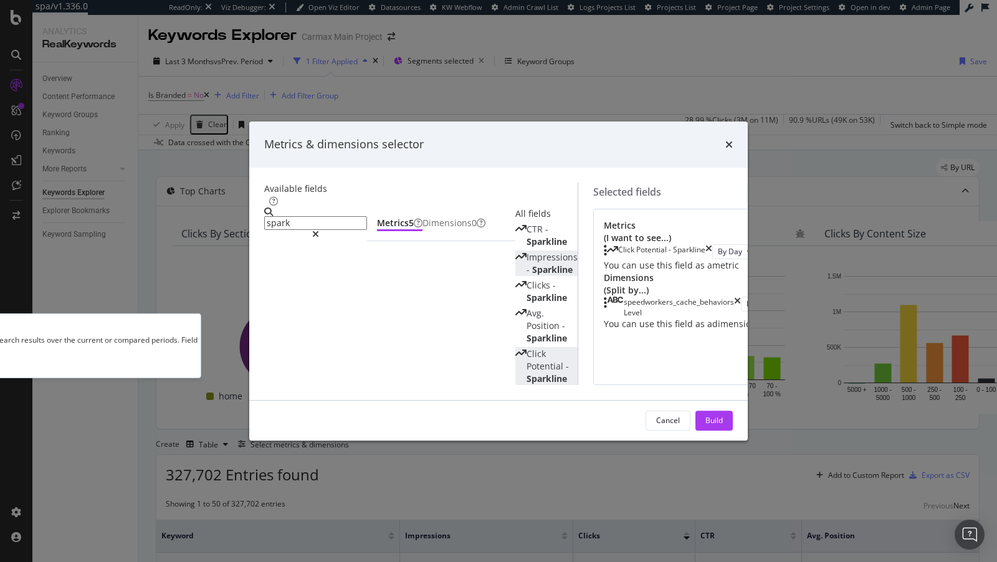
click at [527, 251] on span "Impressions" at bounding box center [552, 257] width 51 height 12
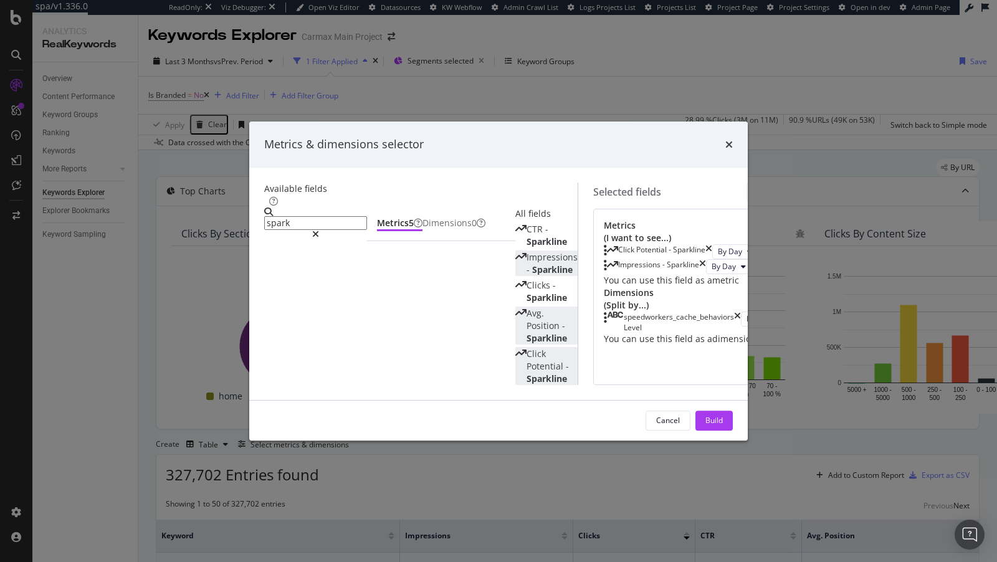
click at [527, 332] on span "Sparkline" at bounding box center [547, 338] width 41 height 12
click at [312, 216] on input "spark" at bounding box center [315, 223] width 103 height 14
click at [733, 140] on icon "times" at bounding box center [729, 145] width 7 height 10
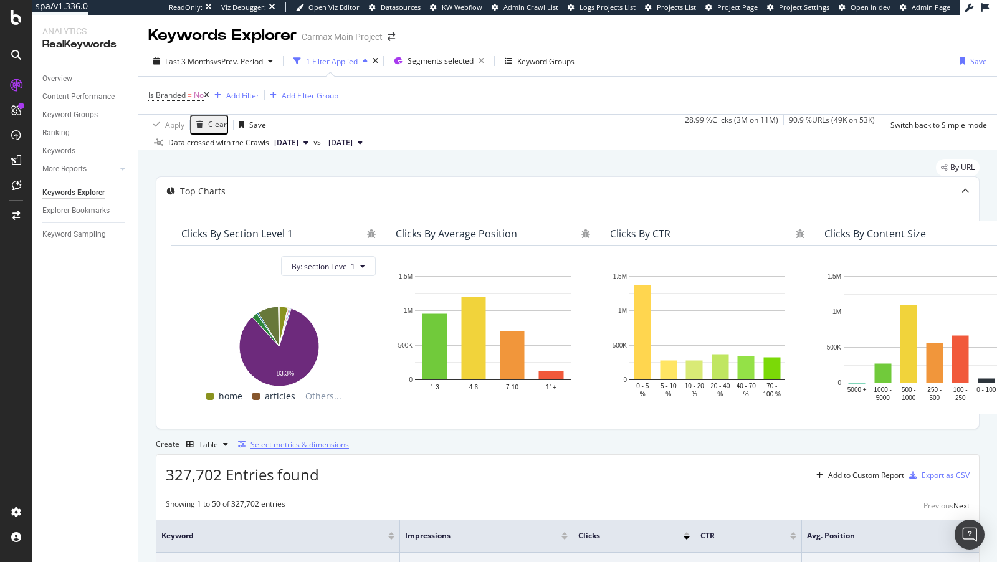
click at [349, 450] on div "Select metrics & dimensions" at bounding box center [300, 444] width 98 height 11
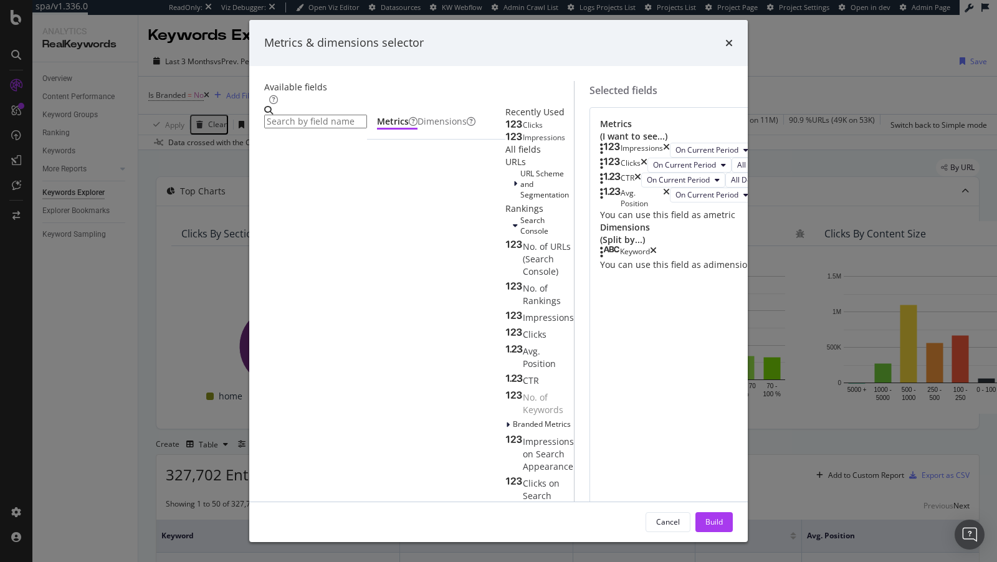
click at [754, 259] on div "Keyword" at bounding box center [706, 252] width 213 height 12
click at [641, 188] on icon "times" at bounding box center [638, 180] width 7 height 15
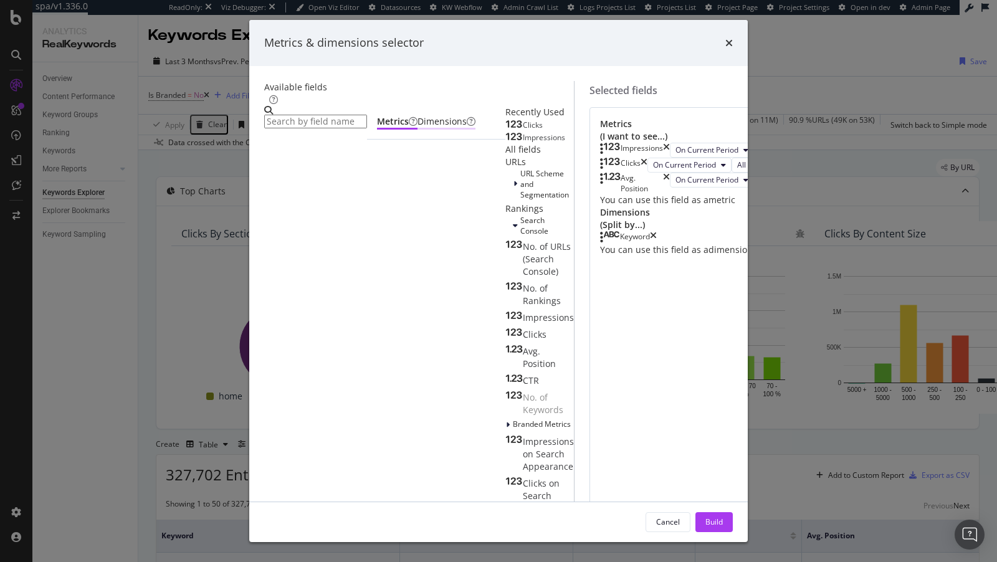
click at [418, 128] on div "Dimensions" at bounding box center [447, 121] width 58 height 12
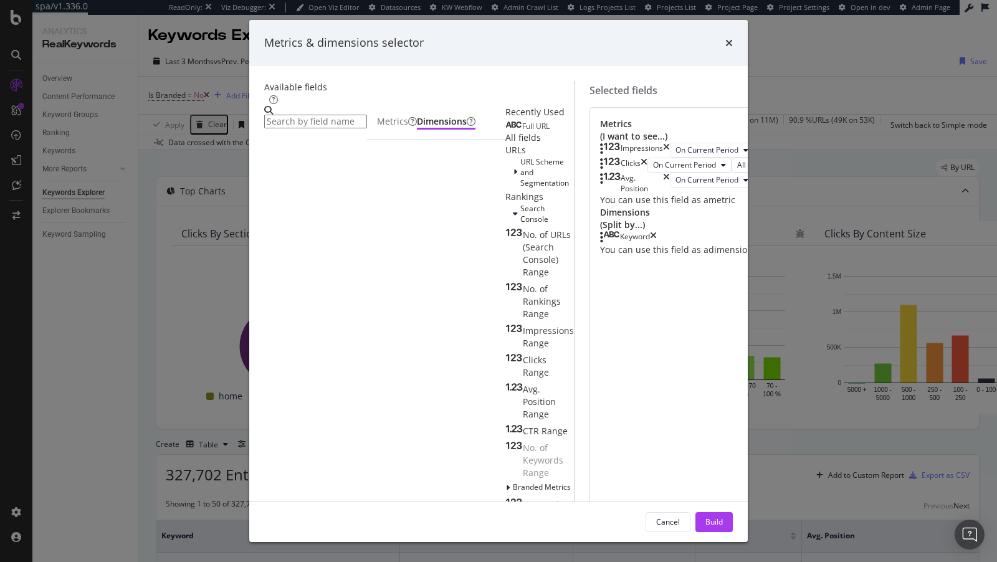
click at [309, 118] on input "modal" at bounding box center [315, 122] width 103 height 14
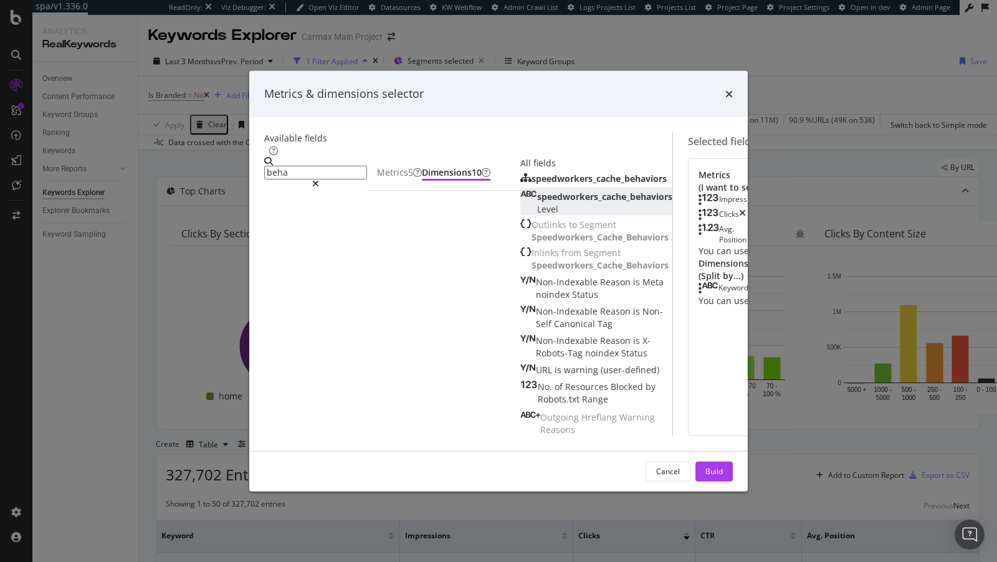
click at [537, 202] on span "speedworkers_cache_behaviors" at bounding box center [604, 196] width 135 height 12
click at [749, 295] on icon "times" at bounding box center [752, 288] width 7 height 12
click at [377, 166] on div "Metrics 5" at bounding box center [399, 172] width 45 height 12
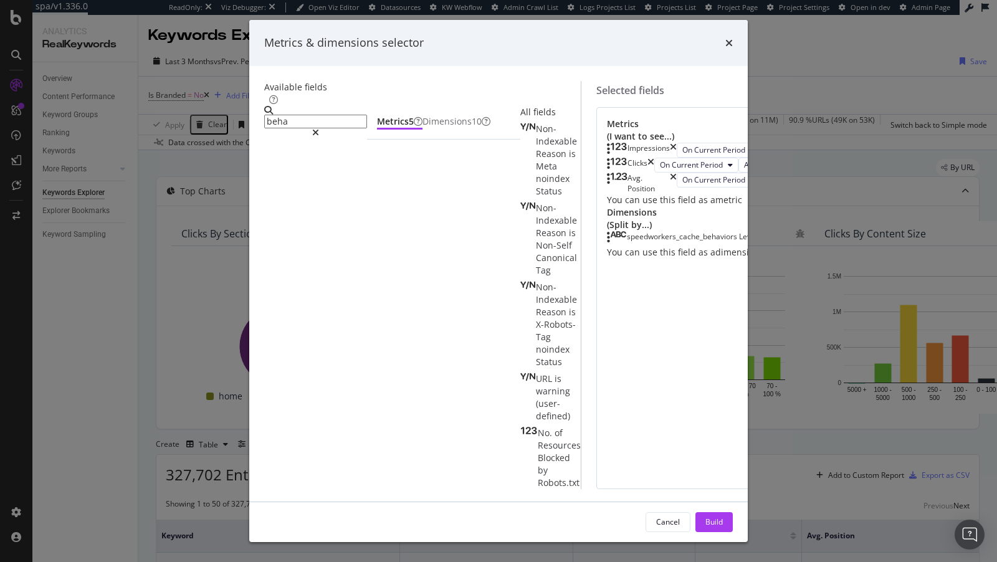
click at [339, 126] on input "beha" at bounding box center [315, 122] width 103 height 14
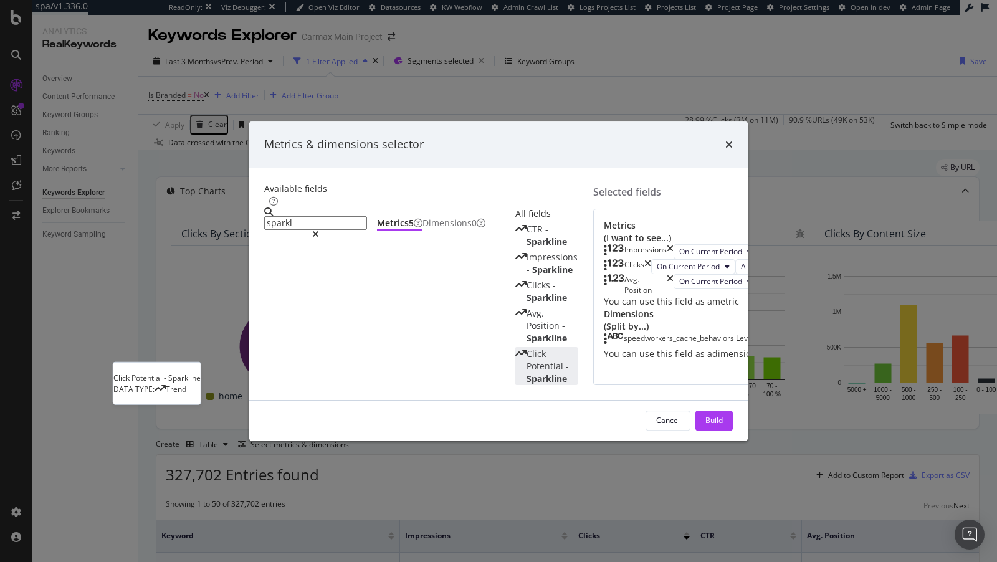
type input "sparkl"
click at [527, 360] on span "Potential" at bounding box center [546, 366] width 39 height 12
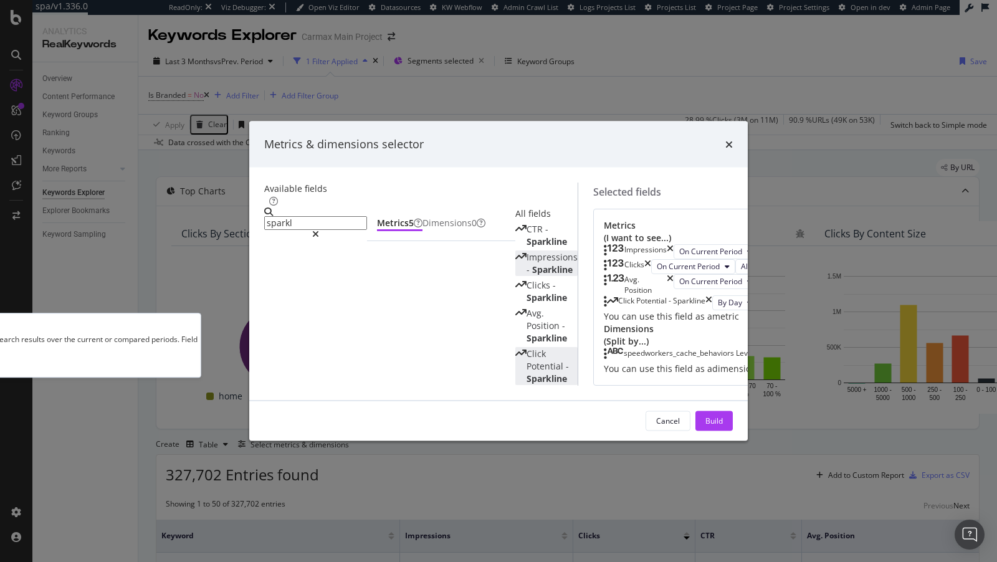
click at [527, 251] on span "Impressions" at bounding box center [552, 257] width 51 height 12
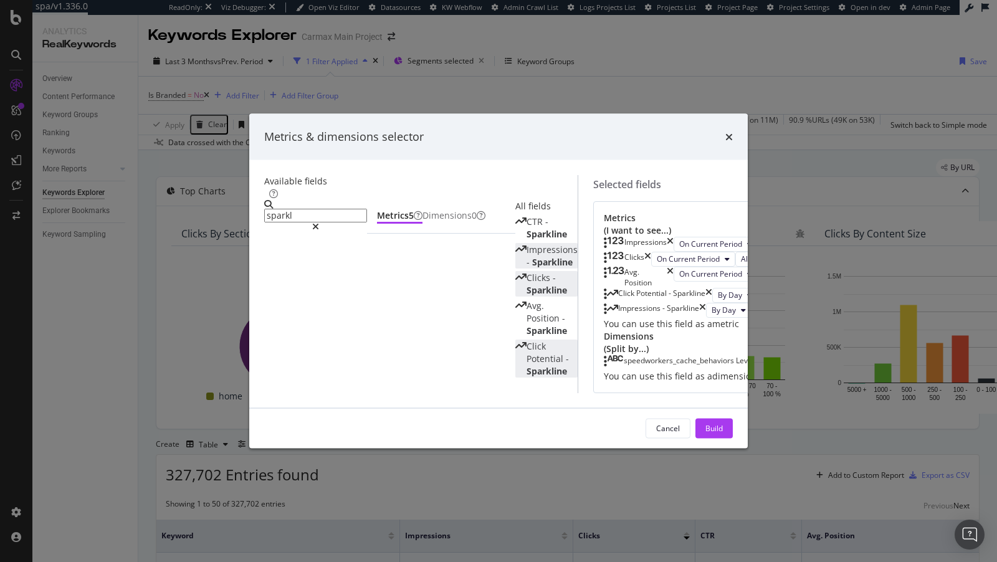
click at [527, 284] on span "Sparkline" at bounding box center [547, 290] width 41 height 12
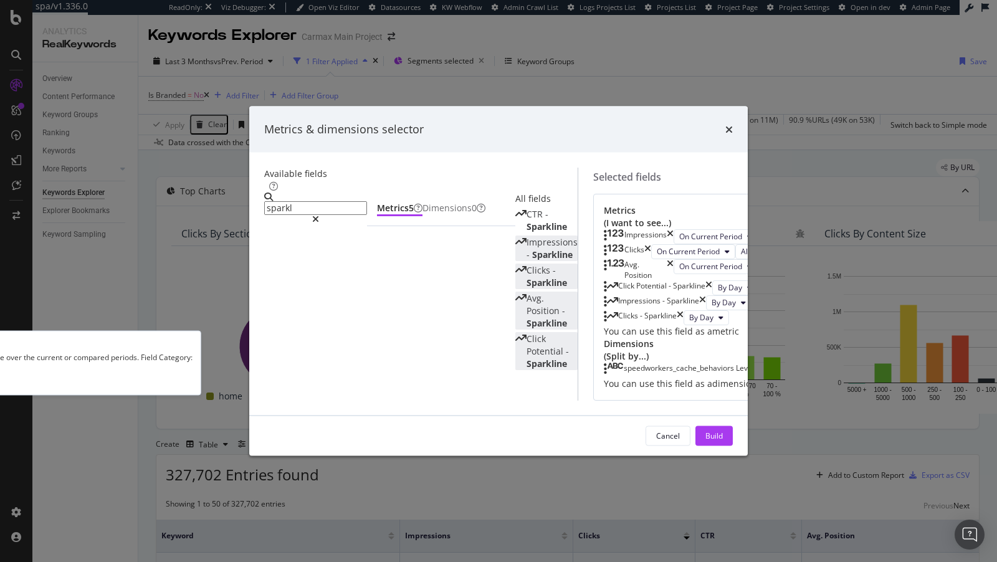
click at [527, 304] on span "Position" at bounding box center [545, 310] width 36 height 12
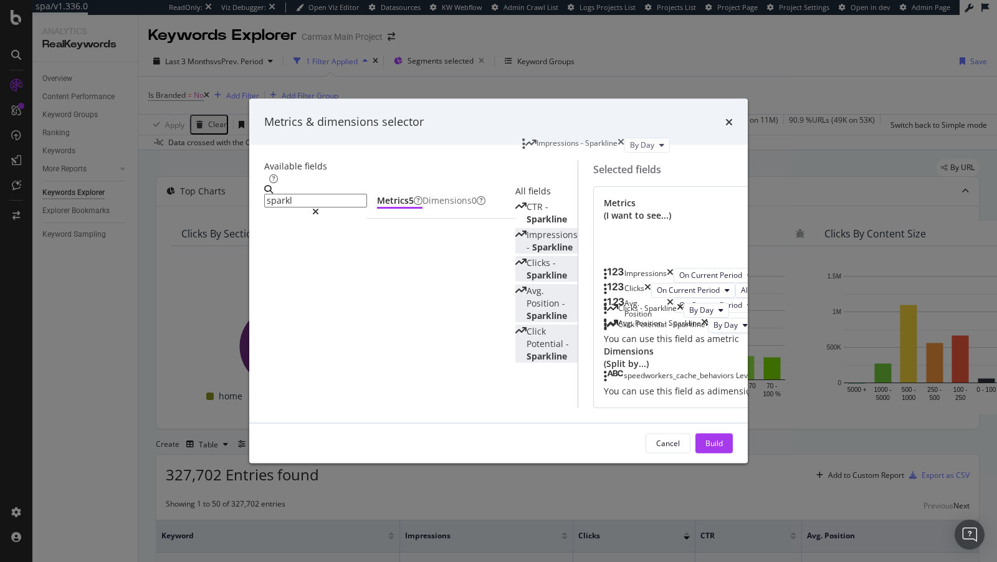
drag, startPoint x: 665, startPoint y: 349, endPoint x: 661, endPoint y: 156, distance: 192.6
click at [661, 156] on body "spa/v1.336.0 ReadOnly: Viz Debugger: Open Viz Editor Datasources KW Webflow Adm…" at bounding box center [498, 281] width 997 height 562
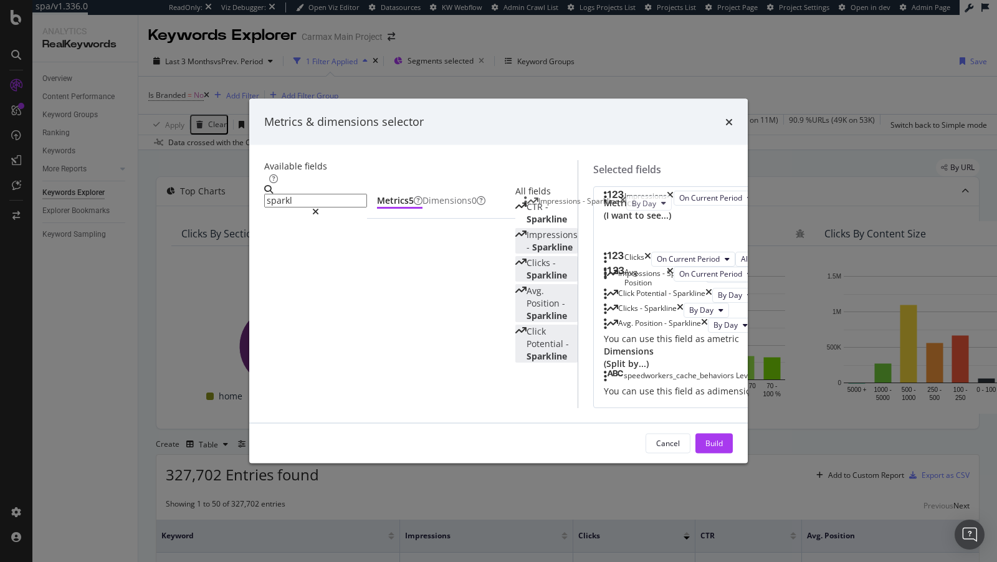
drag, startPoint x: 650, startPoint y: 165, endPoint x: 650, endPoint y: 213, distance: 48.0
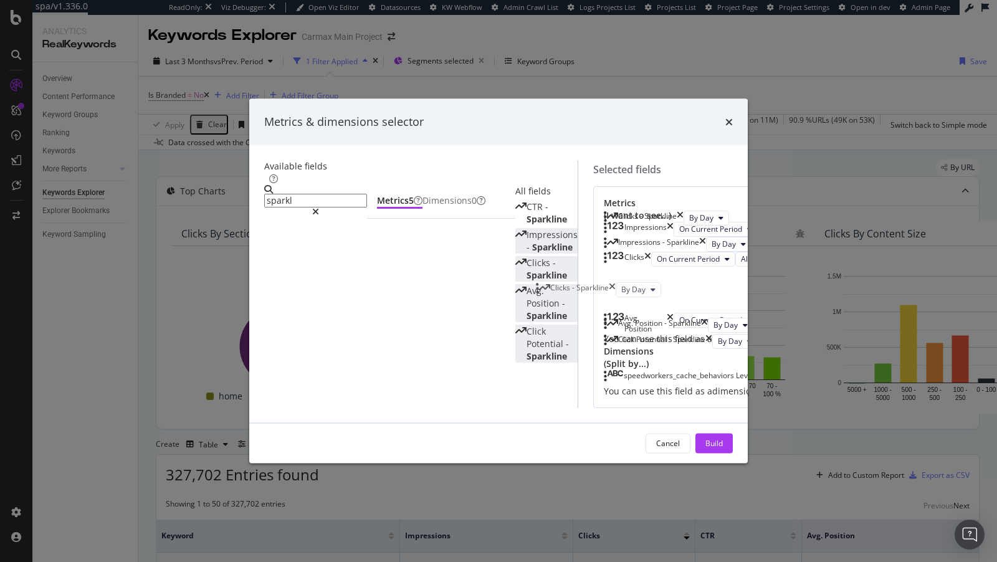
drag, startPoint x: 620, startPoint y: 400, endPoint x: 631, endPoint y: 304, distance: 96.1
click at [631, 304] on body "spa/v1.336.0 ReadOnly: Viz Debugger: Open Viz Editor Datasources KW Webflow Adm…" at bounding box center [498, 281] width 997 height 562
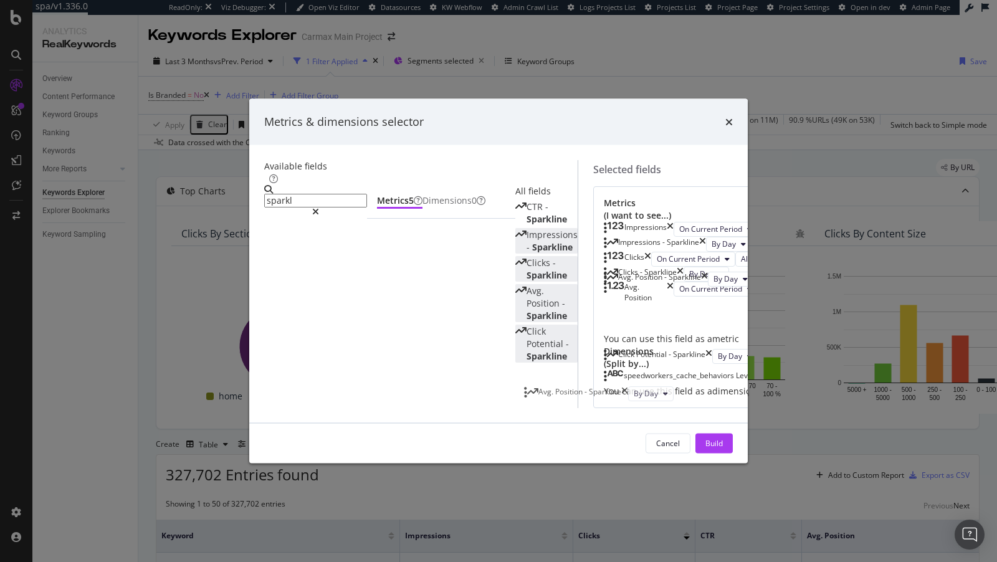
drag, startPoint x: 621, startPoint y: 431, endPoint x: 621, endPoint y: 393, distance: 37.4
click at [621, 393] on body "spa/v1.336.0 ReadOnly: Viz Debugger: Open Viz Editor Datasources KW Webflow Adm…" at bounding box center [498, 281] width 997 height 562
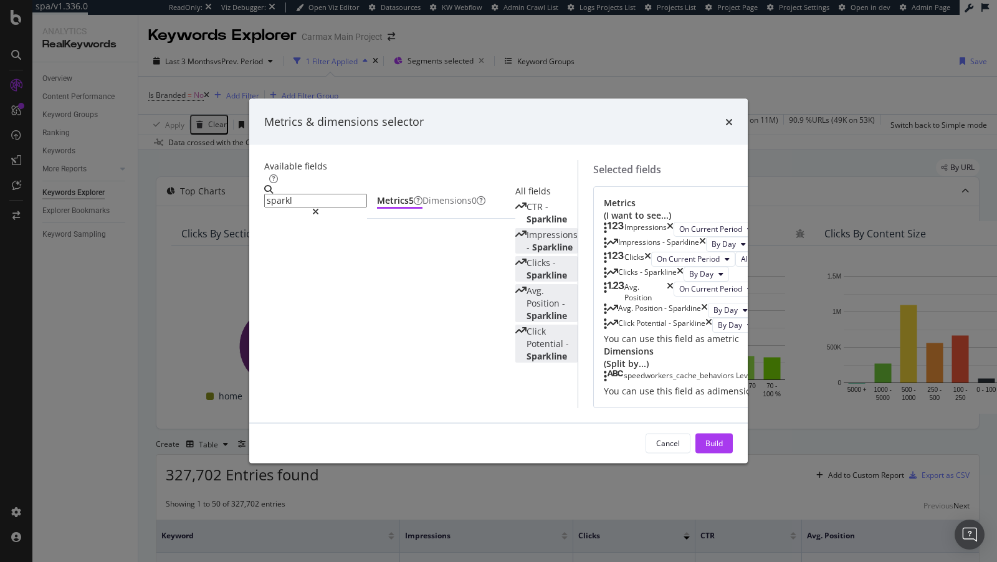
click at [712, 332] on icon "times" at bounding box center [709, 324] width 7 height 15
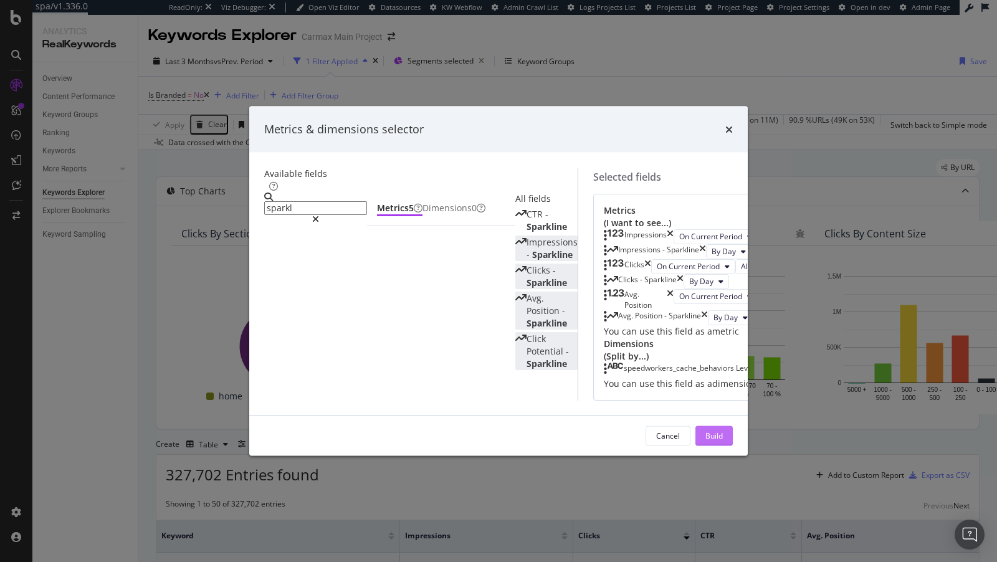
click at [723, 441] on div "Build" at bounding box center [714, 436] width 17 height 11
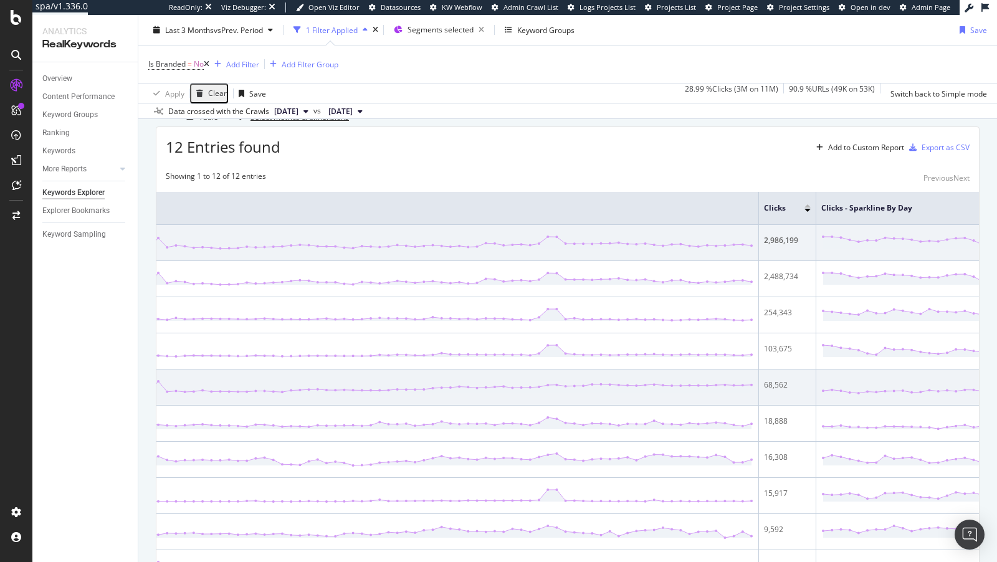
scroll to position [0, 412]
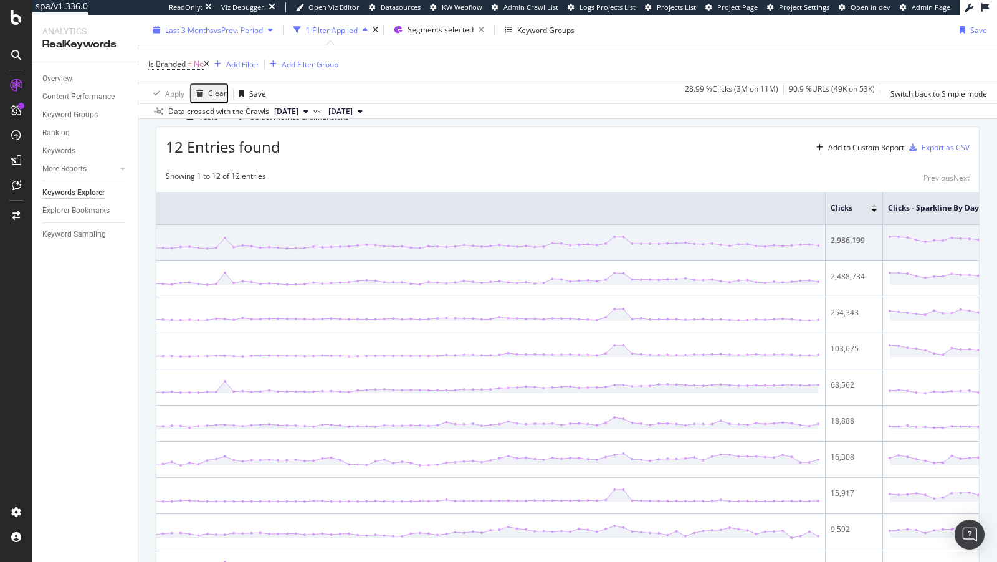
click at [218, 33] on span "vs Prev. Period" at bounding box center [238, 29] width 49 height 11
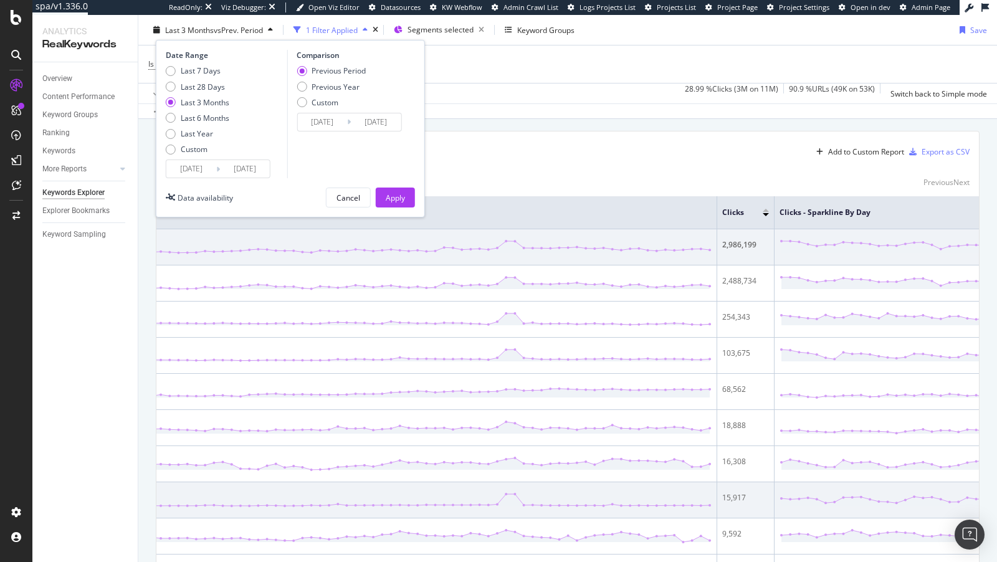
scroll to position [325, 0]
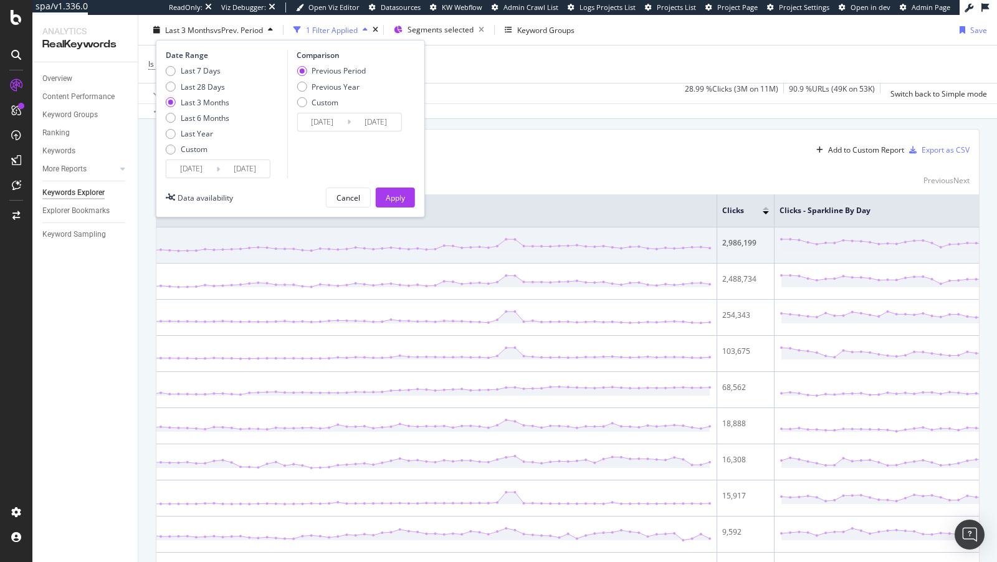
click at [555, 160] on div "12 Entries found Add to Custom Report Export as CSV" at bounding box center [567, 145] width 823 height 31
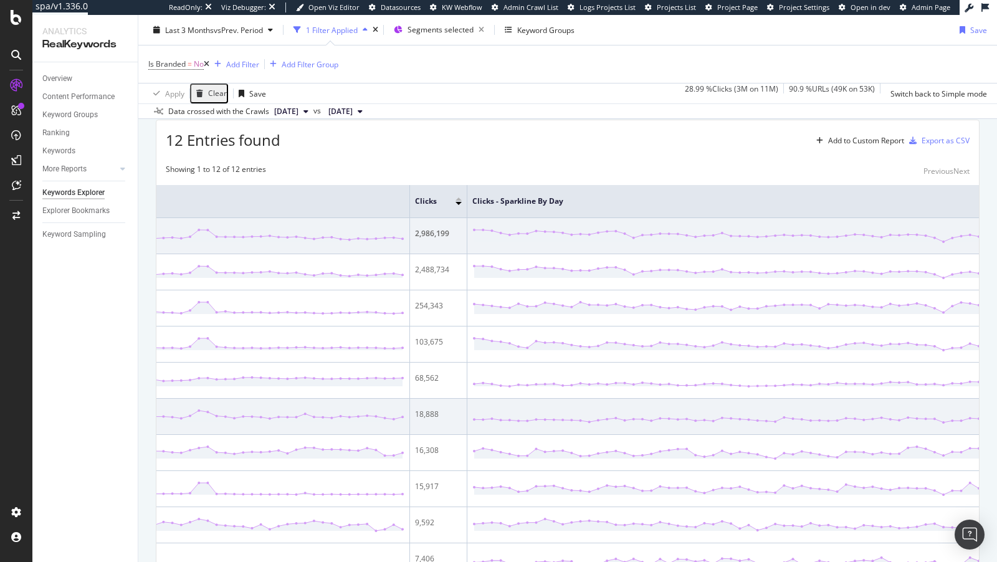
scroll to position [0, 837]
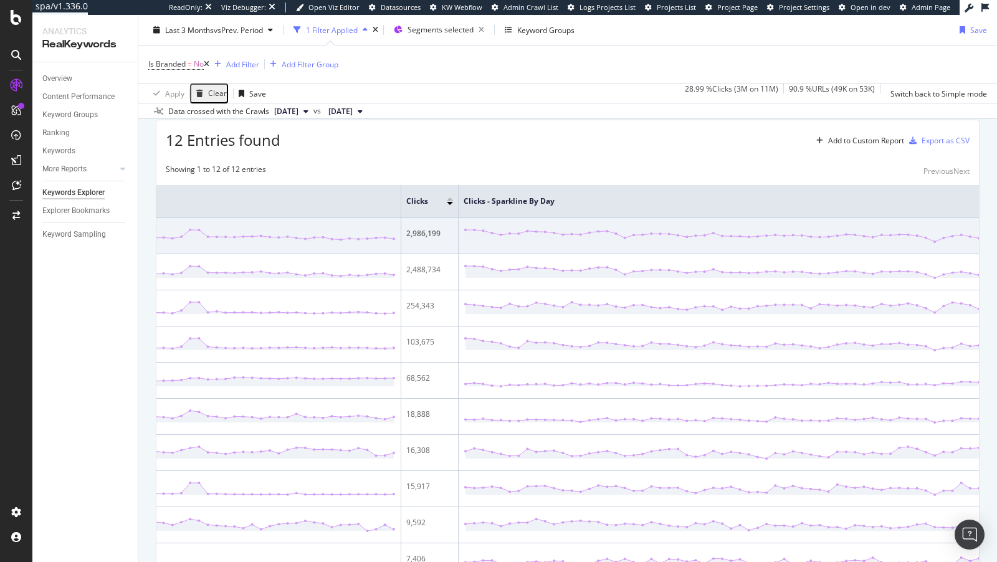
click at [349, 117] on div "Select metrics & dimensions" at bounding box center [291, 110] width 116 height 14
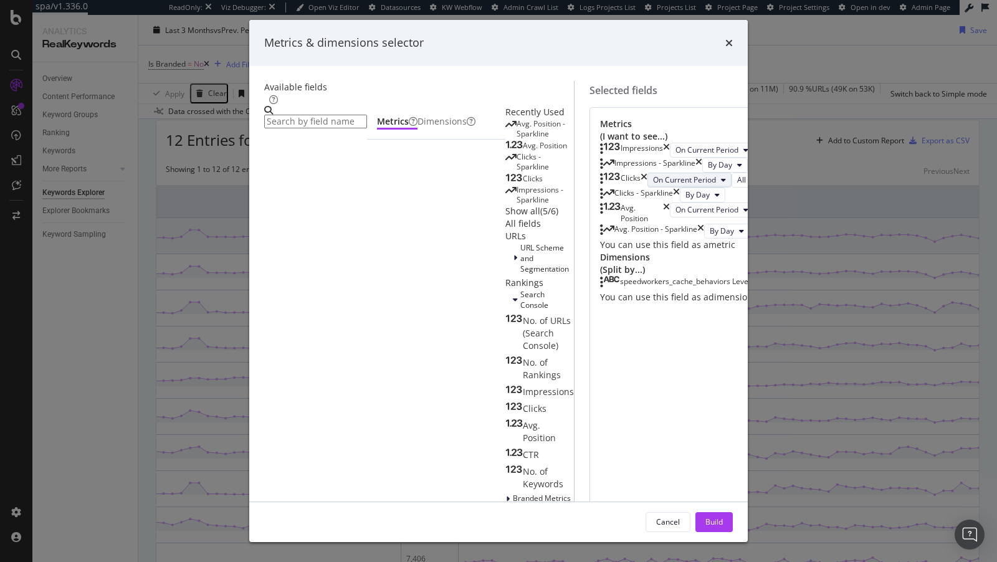
click at [648, 188] on button "On Current Period" at bounding box center [690, 180] width 84 height 15
click at [635, 188] on div "Clicks" at bounding box center [623, 180] width 47 height 15
click at [703, 173] on button "By Day" at bounding box center [726, 165] width 46 height 15
click at [564, 267] on span "By Week of year (Monday)" at bounding box center [581, 266] width 87 height 11
click at [686, 200] on span "By Day" at bounding box center [698, 194] width 24 height 11
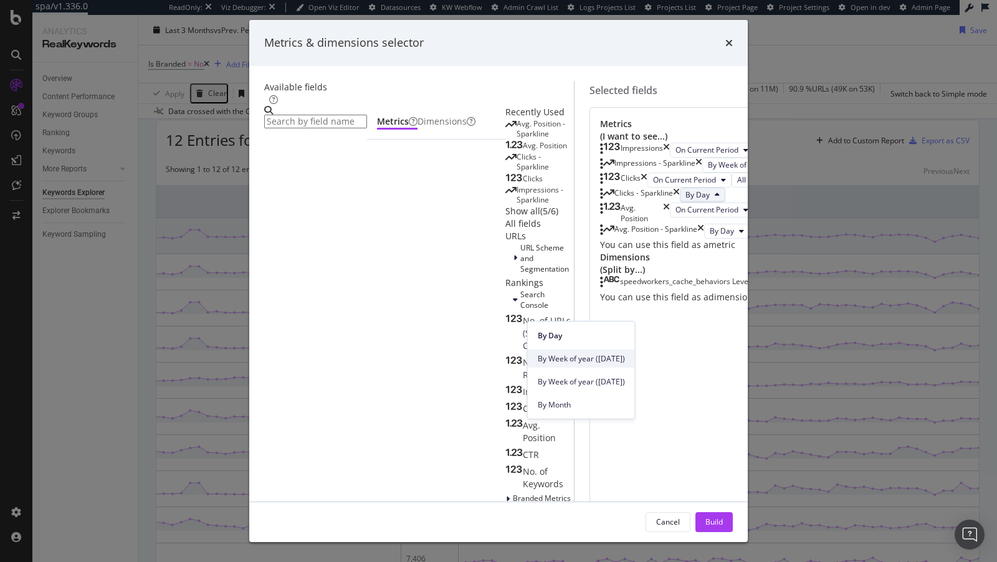
click at [561, 356] on span "By Week of year (Monday)" at bounding box center [581, 358] width 87 height 11
click at [600, 239] on div "Avg. Position - Sparkline" at bounding box center [652, 231] width 104 height 15
click at [710, 236] on span "By Day" at bounding box center [722, 231] width 24 height 11
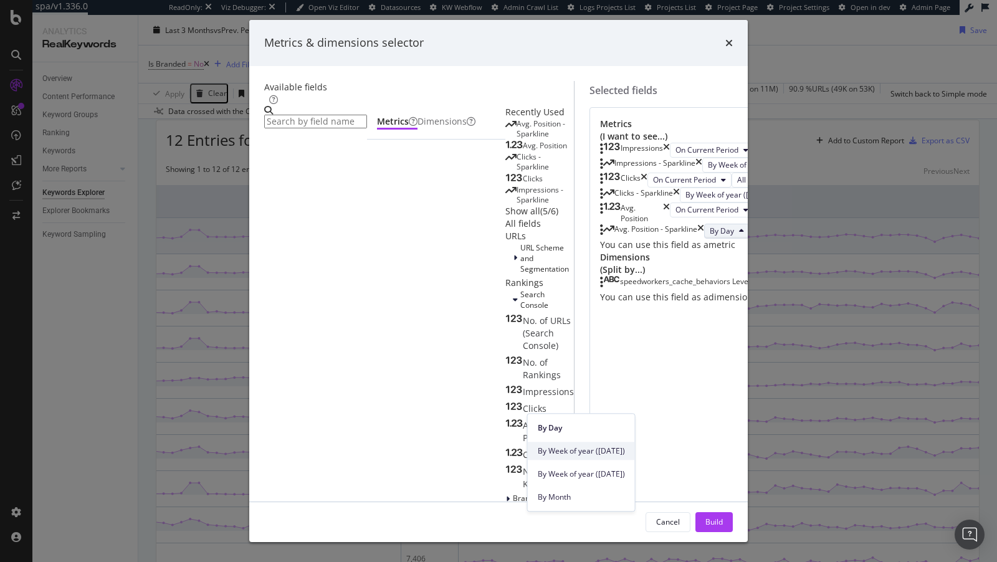
click at [571, 450] on span "By Week of year (Monday)" at bounding box center [581, 451] width 87 height 11
click at [733, 512] on button "Build" at bounding box center [714, 522] width 37 height 20
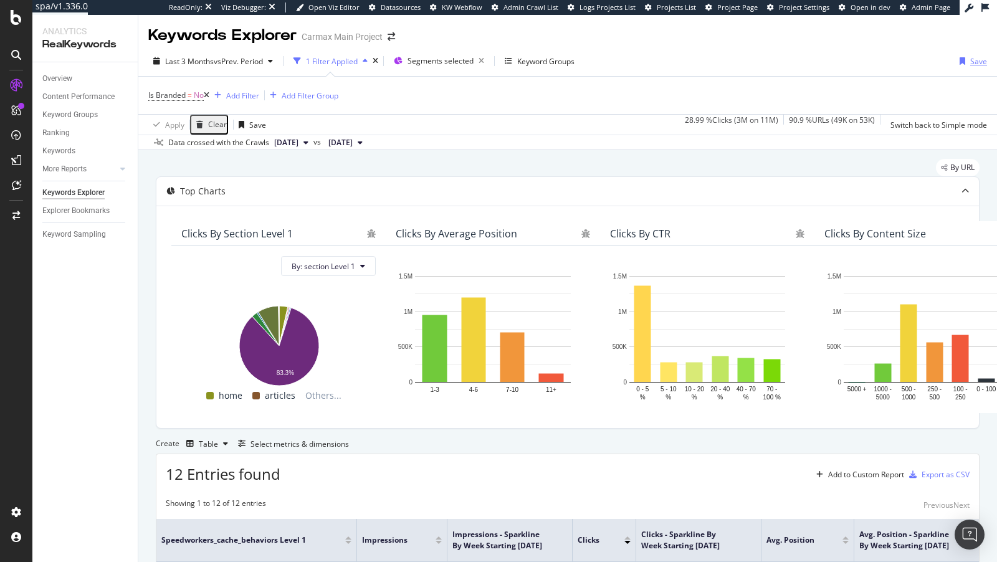
click at [975, 58] on div "Save" at bounding box center [979, 61] width 17 height 11
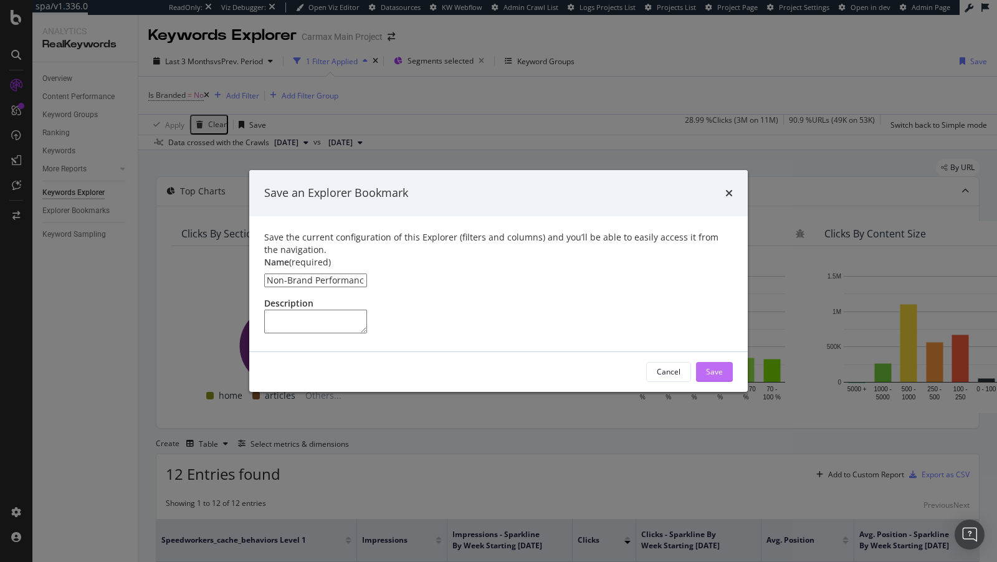
type input "Non-Brand Performance by Cache Behavior"
click at [722, 382] on button "Save" at bounding box center [714, 372] width 37 height 20
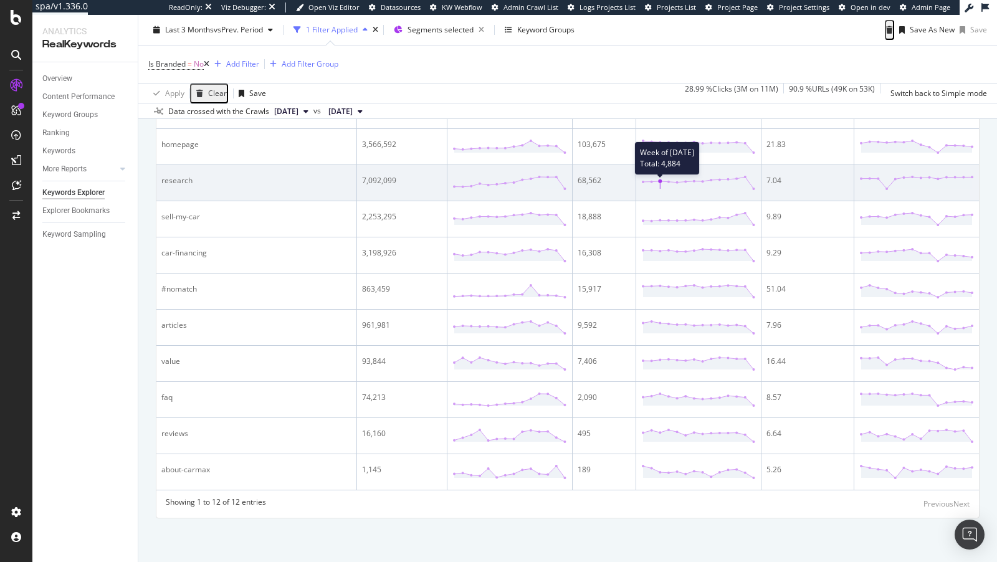
scroll to position [559, 0]
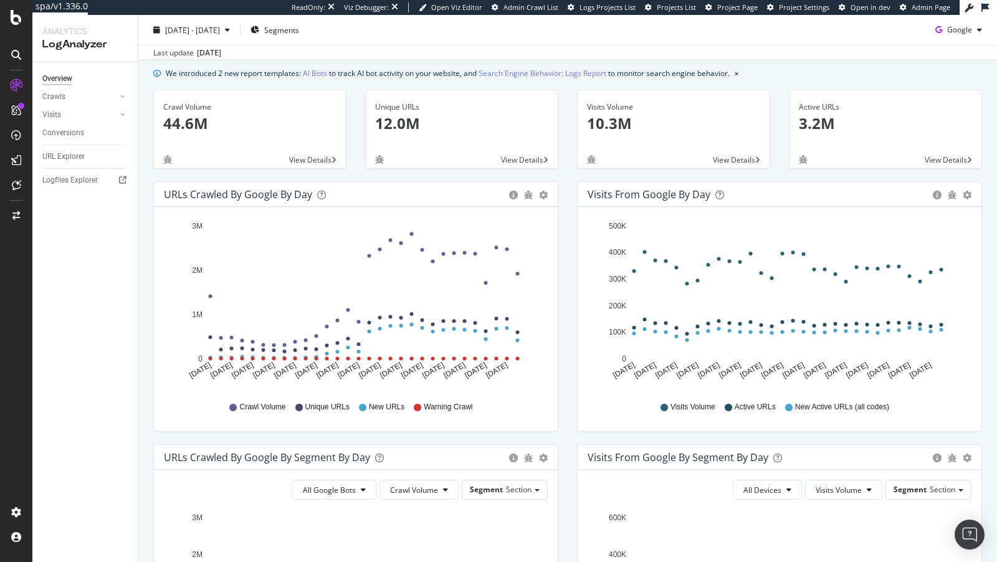
scroll to position [256, 0]
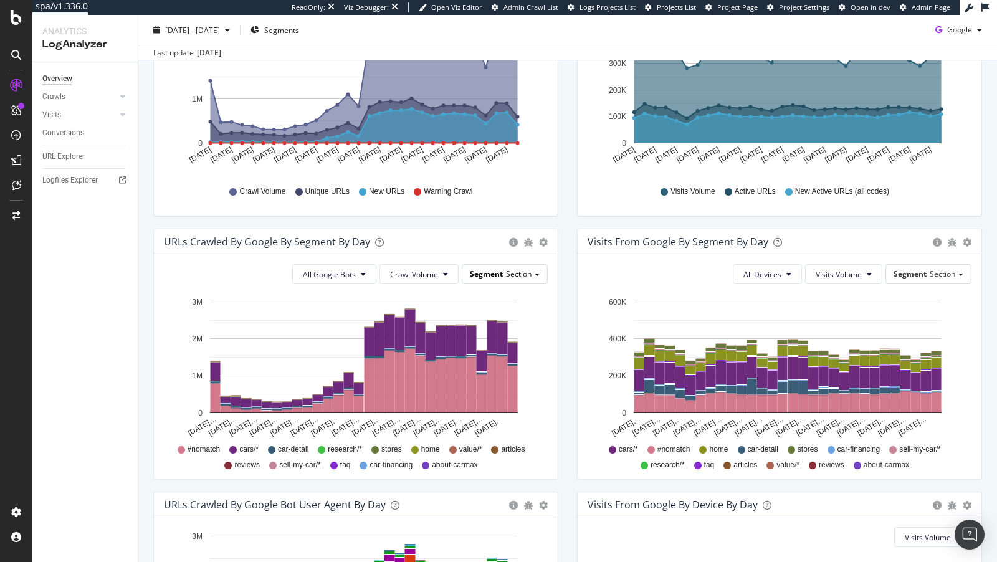
click at [517, 269] on span "Section" at bounding box center [519, 274] width 26 height 11
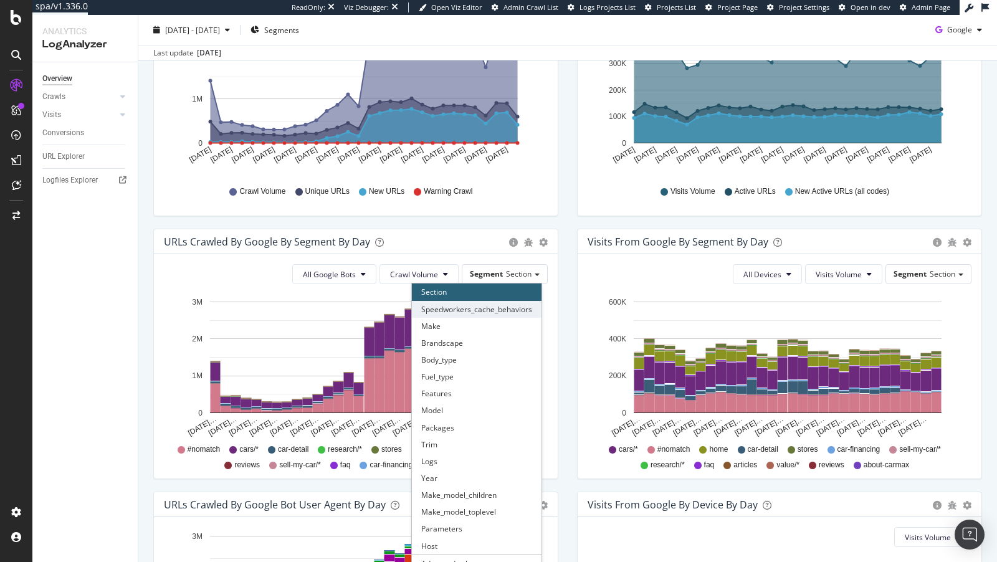
click at [501, 305] on div "Speedworkers_cache_behaviors" at bounding box center [477, 309] width 130 height 17
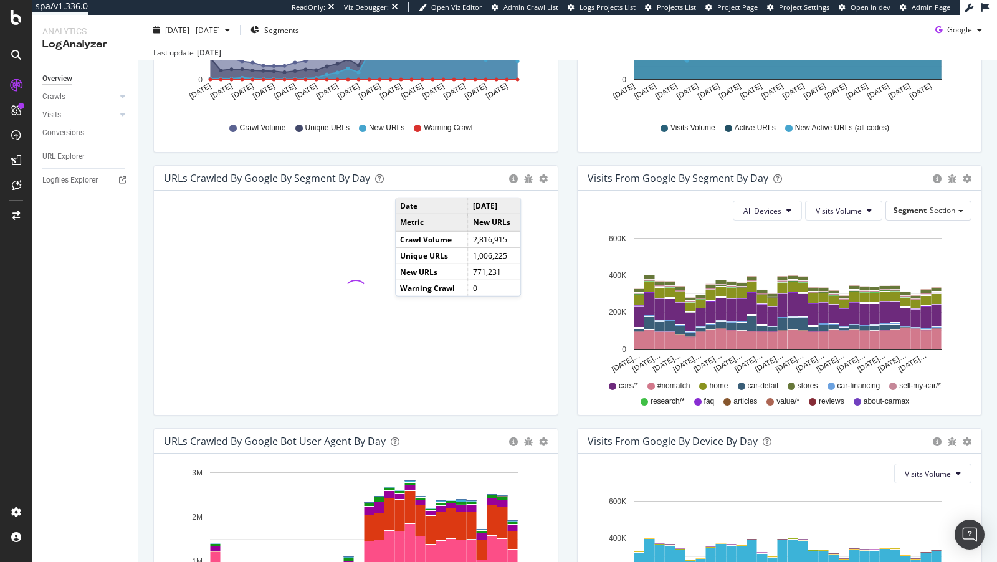
scroll to position [338, 0]
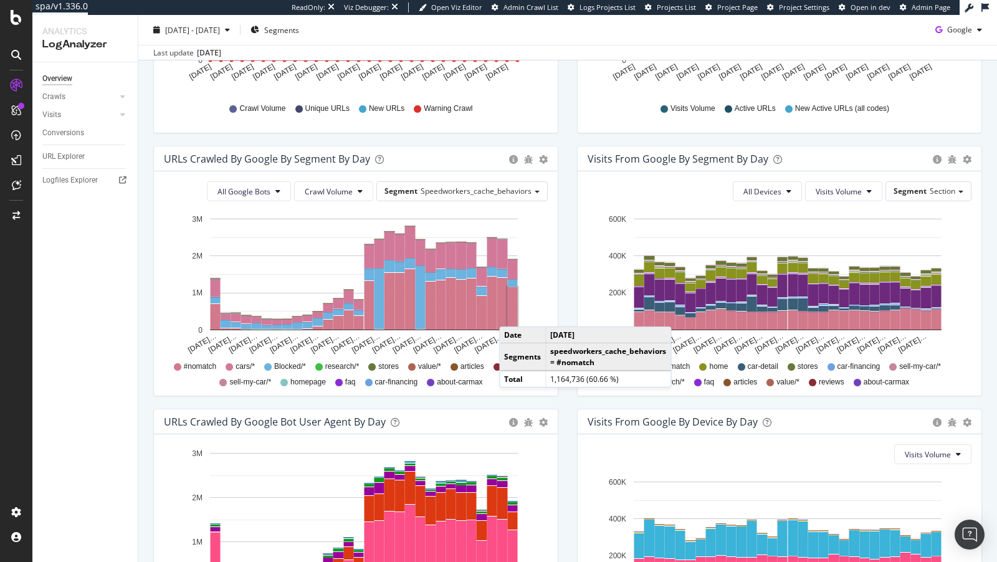
click at [512, 313] on rect "A chart." at bounding box center [513, 308] width 10 height 42
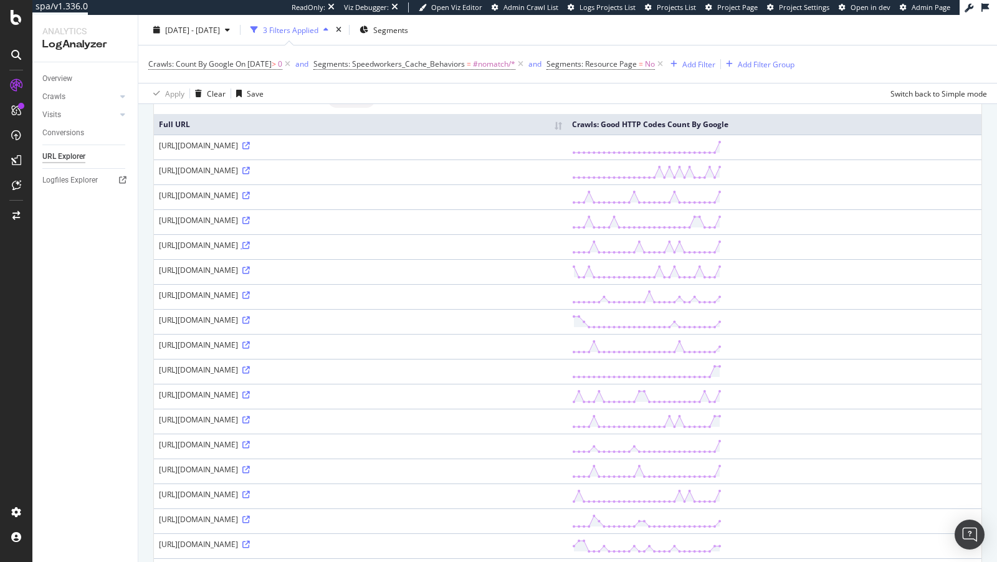
scroll to position [122, 0]
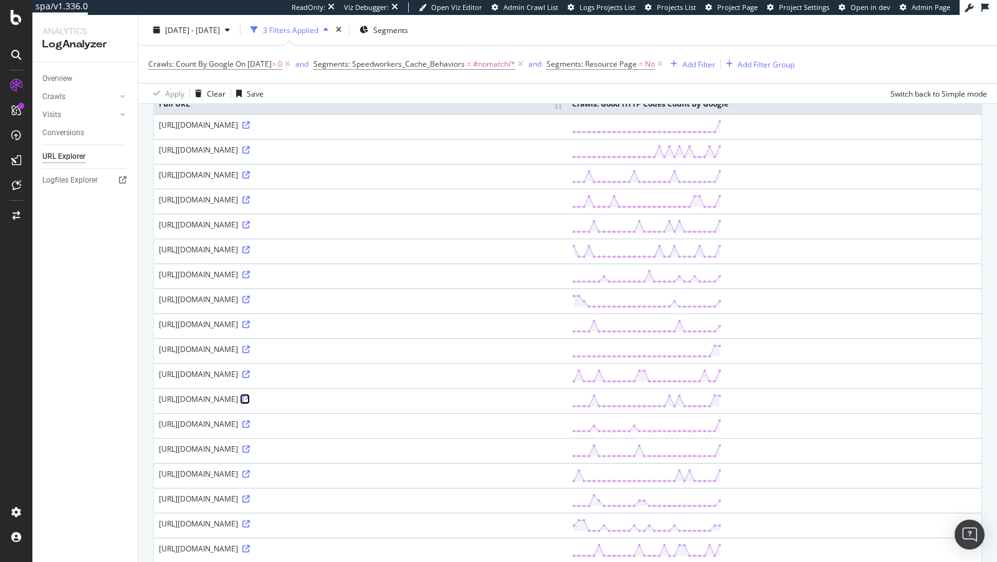
click at [250, 403] on icon at bounding box center [245, 399] width 7 height 7
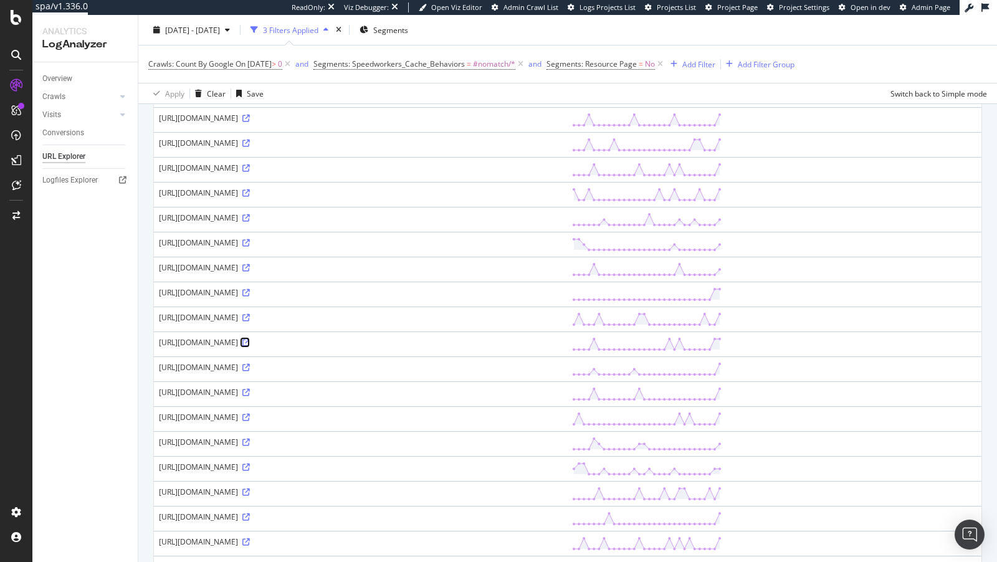
scroll to position [201, 0]
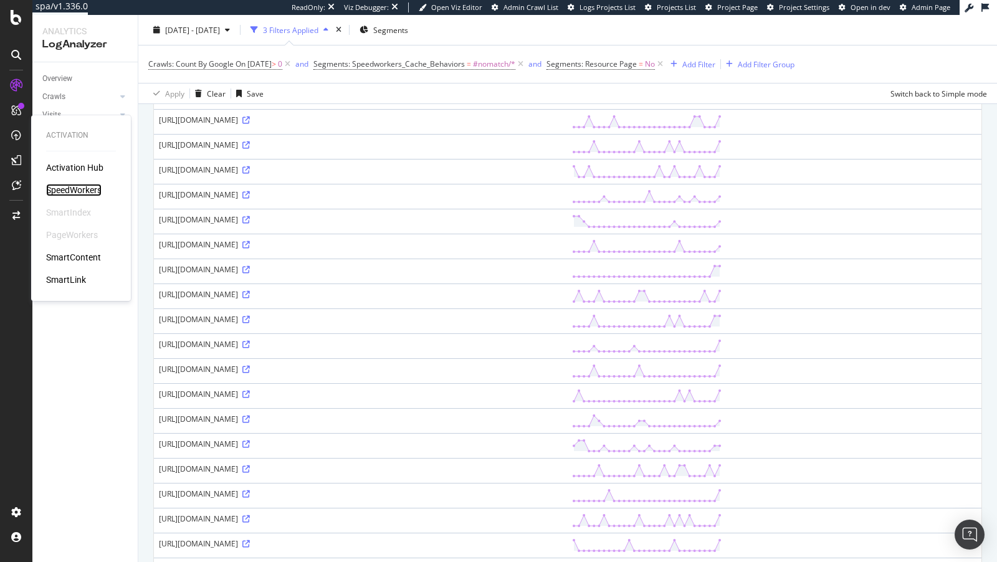
click at [68, 192] on div "SpeedWorkers" at bounding box center [73, 190] width 55 height 12
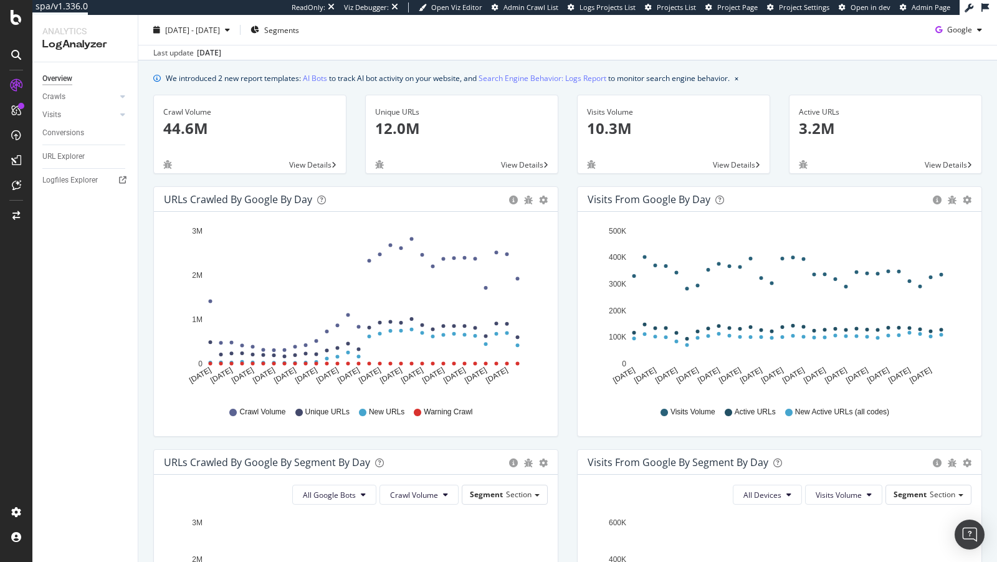
scroll to position [9, 0]
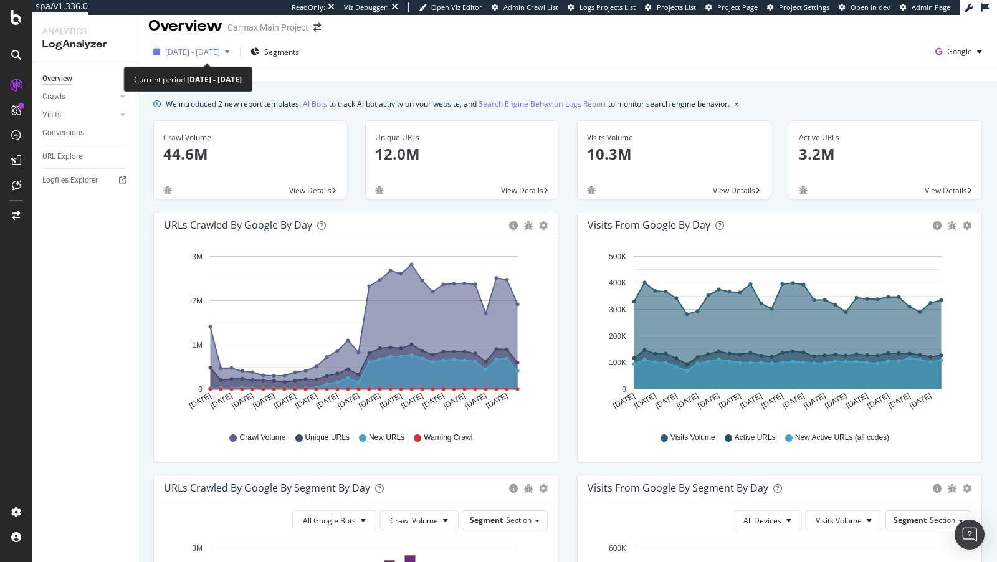
click at [194, 54] on span "2025 Jul. 14th - Aug. 12th" at bounding box center [192, 52] width 55 height 11
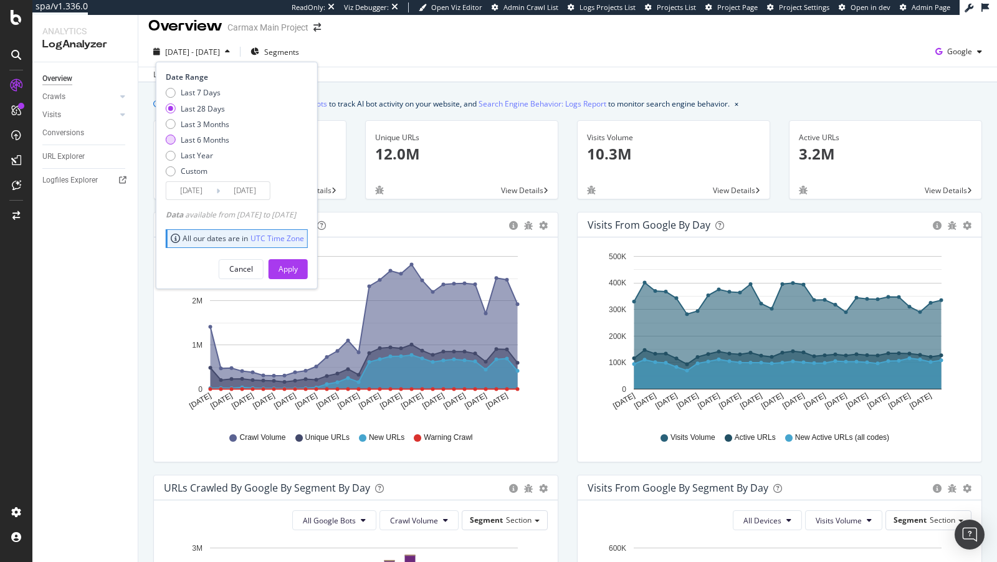
click at [207, 144] on div "Last 6 Months" at bounding box center [205, 140] width 49 height 11
click at [213, 124] on div "Last 3 Months" at bounding box center [205, 124] width 49 height 11
type input "2025/05/13"
click at [298, 270] on div "Apply" at bounding box center [288, 269] width 19 height 11
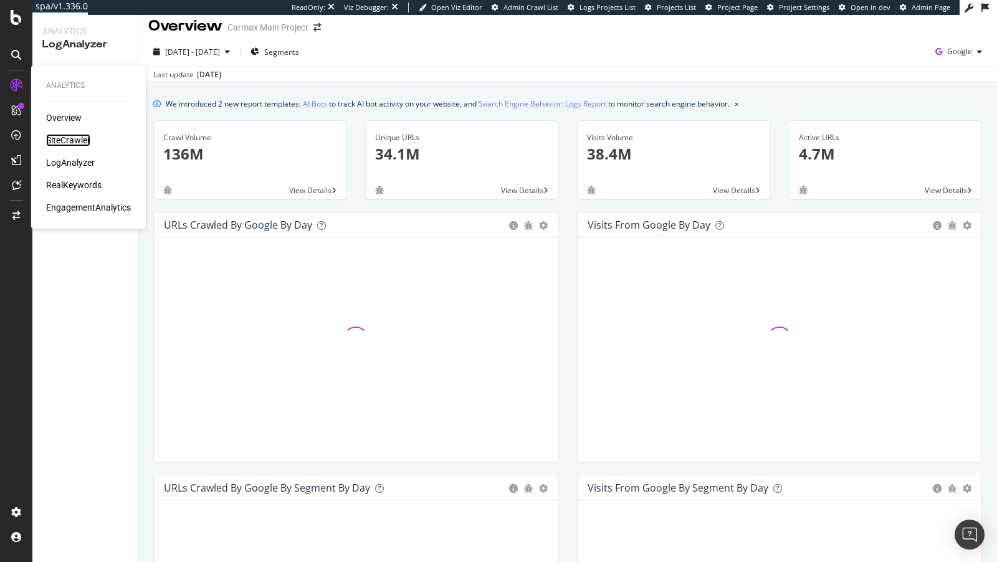
click at [77, 142] on div "SiteCrawler" at bounding box center [68, 140] width 44 height 12
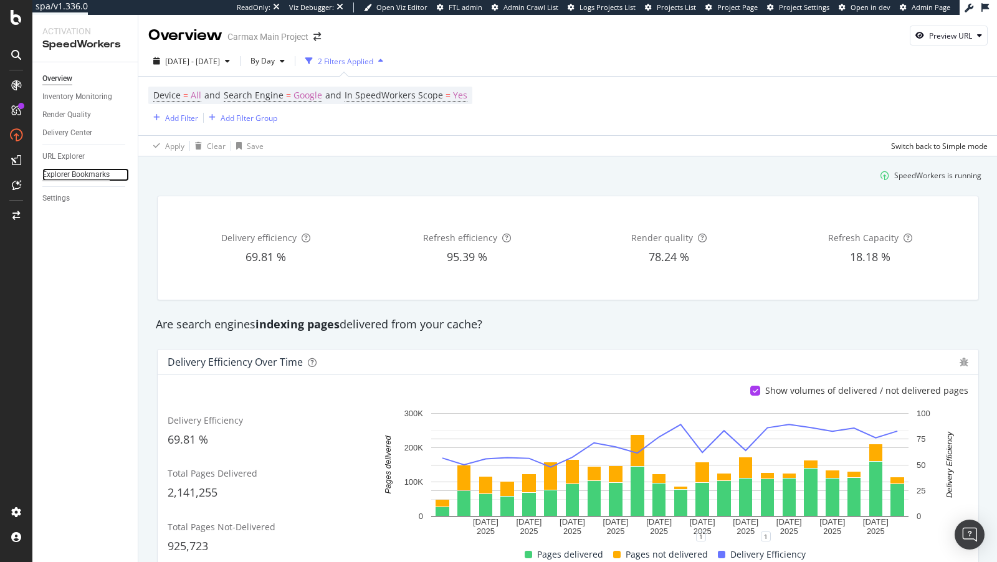
click at [66, 173] on div "Explorer Bookmarks" at bounding box center [75, 174] width 67 height 13
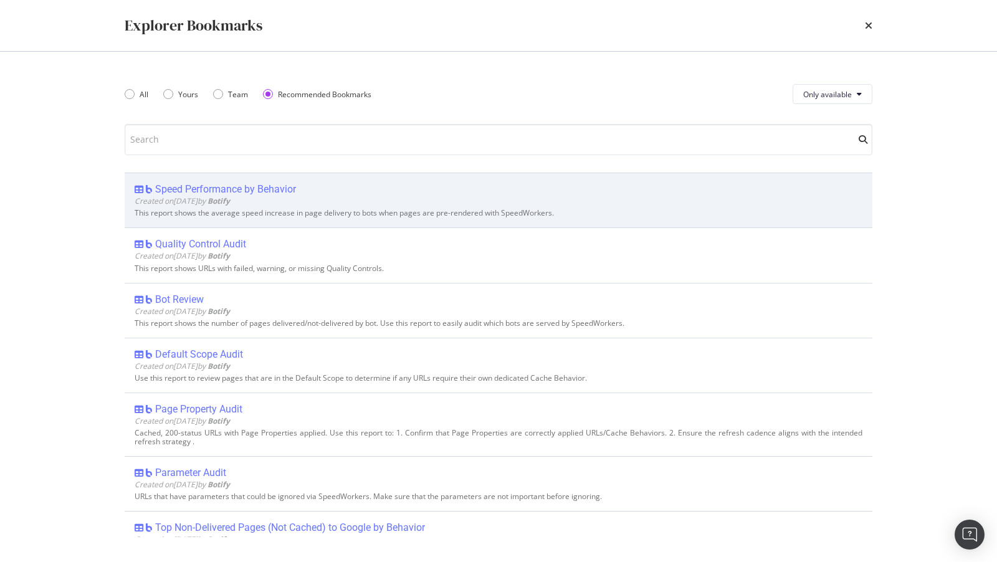
type input "p"
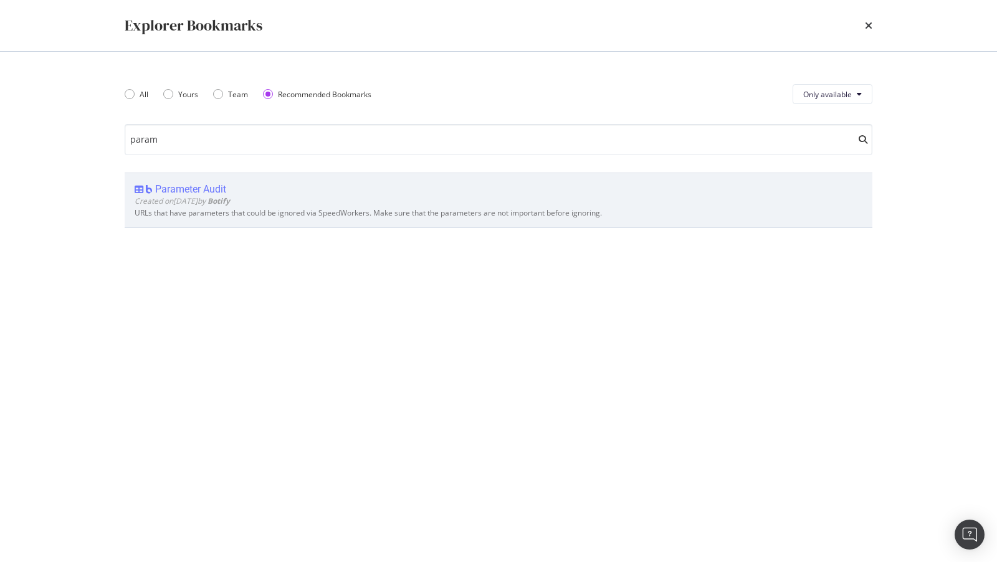
type input "param"
click at [187, 189] on div "Parameter Audit" at bounding box center [190, 189] width 71 height 12
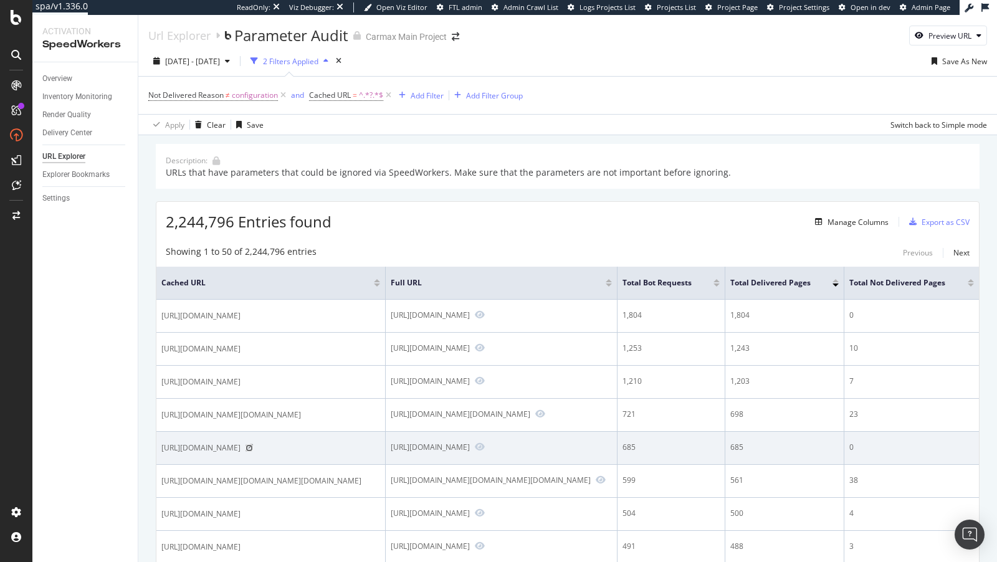
click at [253, 452] on icon at bounding box center [249, 447] width 7 height 7
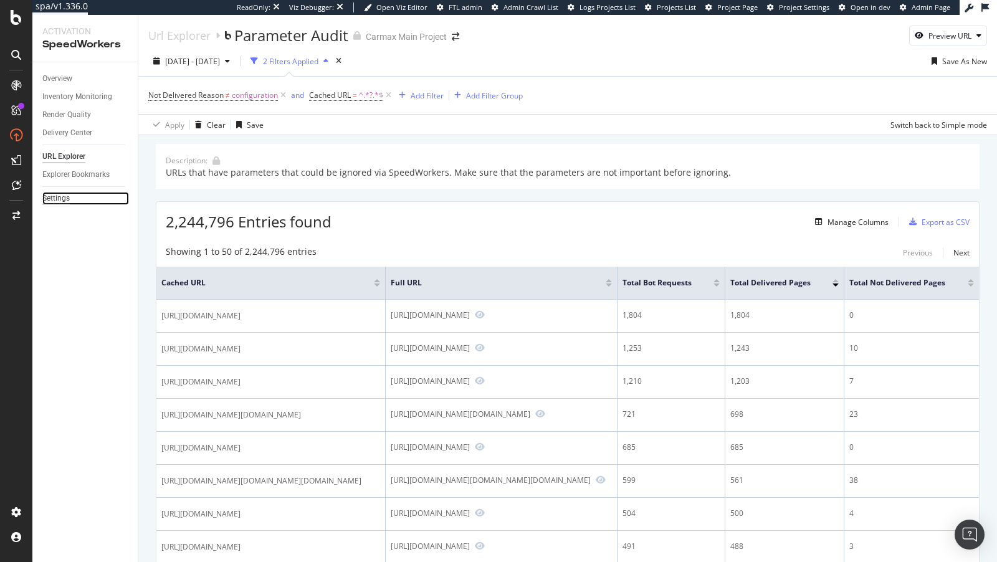
click at [55, 196] on div "Settings" at bounding box center [55, 198] width 27 height 13
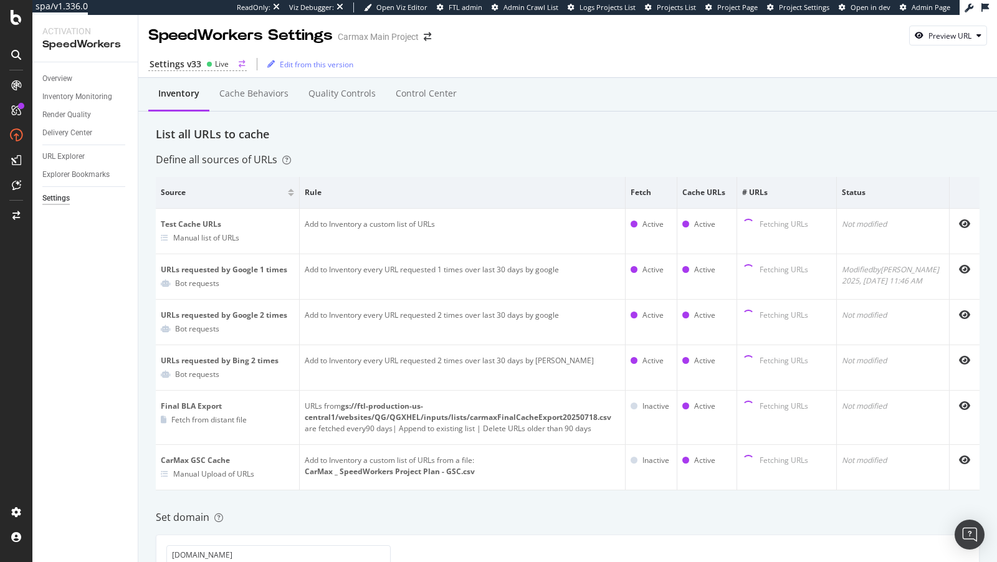
click at [207, 65] on circle at bounding box center [209, 64] width 5 height 5
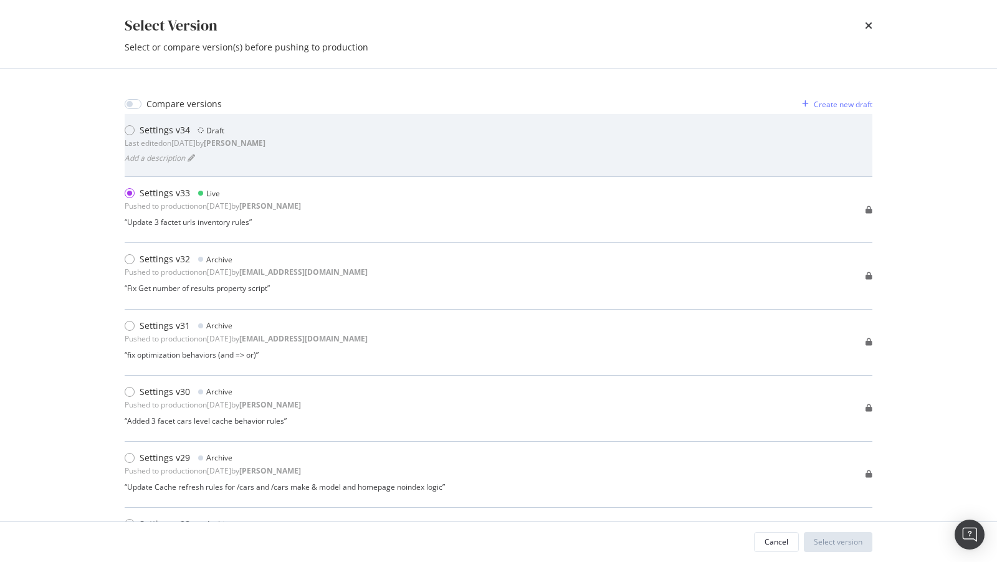
click at [227, 147] on div "Last edited on [DATE] by [PERSON_NAME]" at bounding box center [195, 143] width 141 height 11
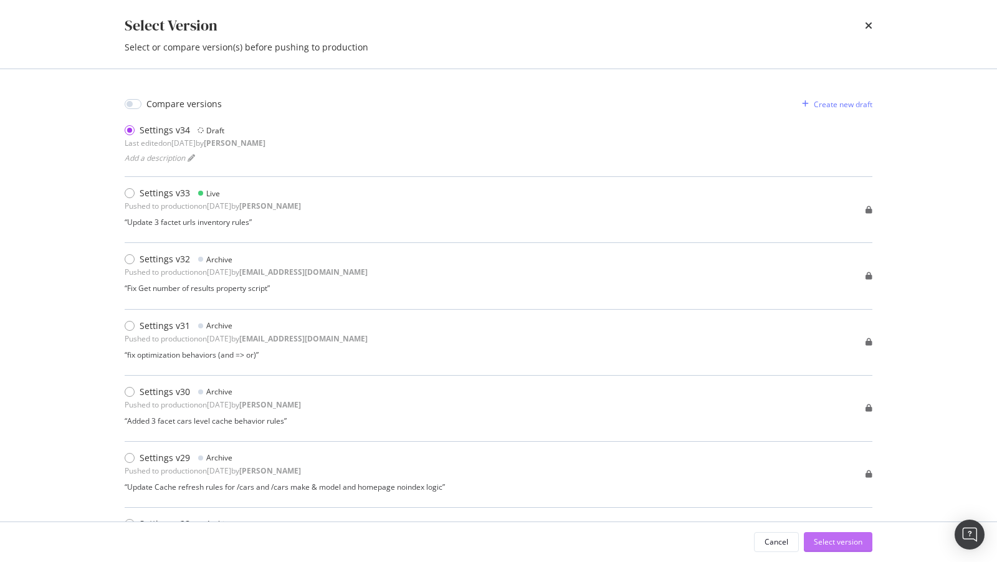
click at [850, 544] on div "Select version" at bounding box center [838, 542] width 49 height 11
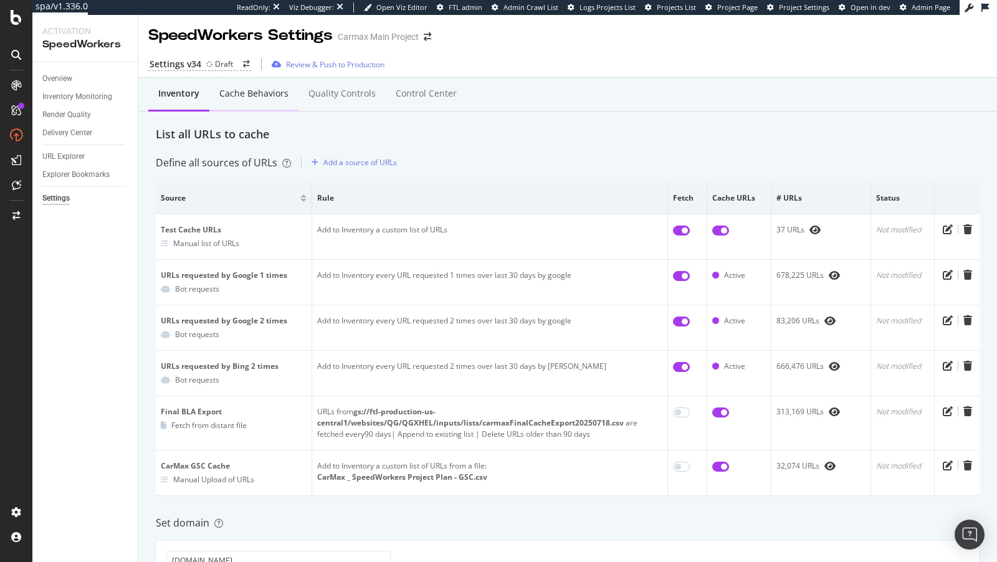
click at [254, 93] on div "Cache behaviors" at bounding box center [253, 93] width 69 height 12
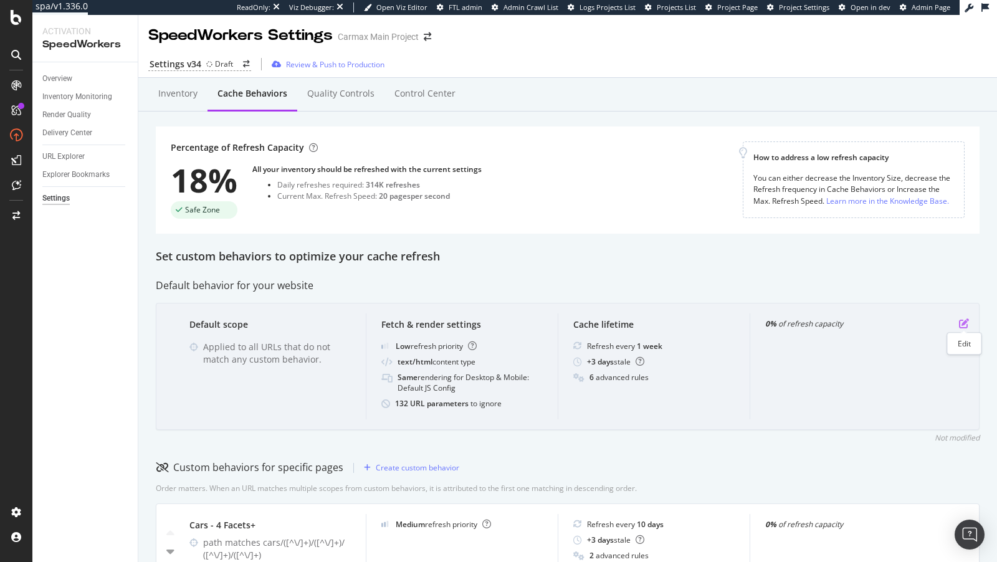
click at [964, 319] on icon "pen-to-square" at bounding box center [964, 324] width 10 height 10
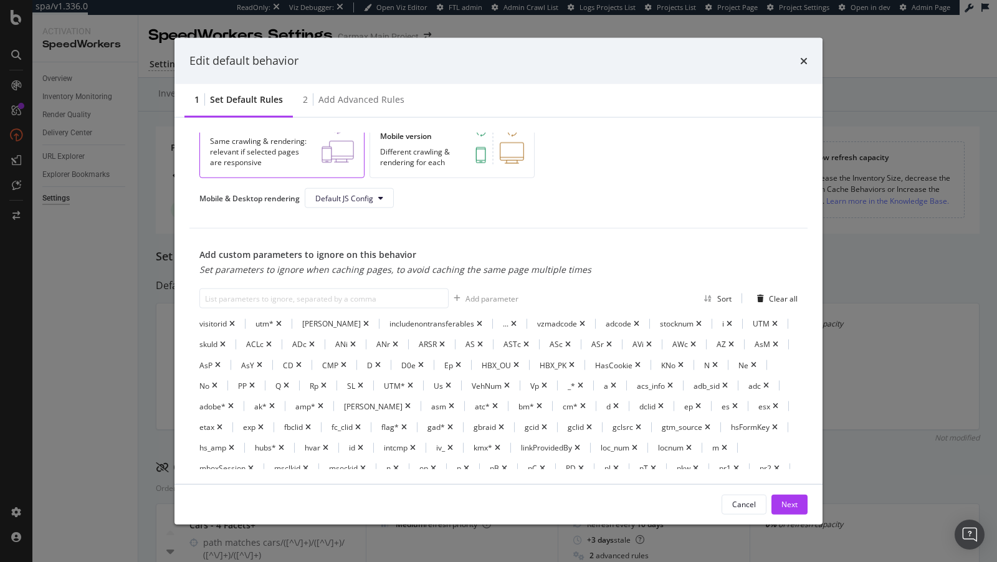
scroll to position [295, 0]
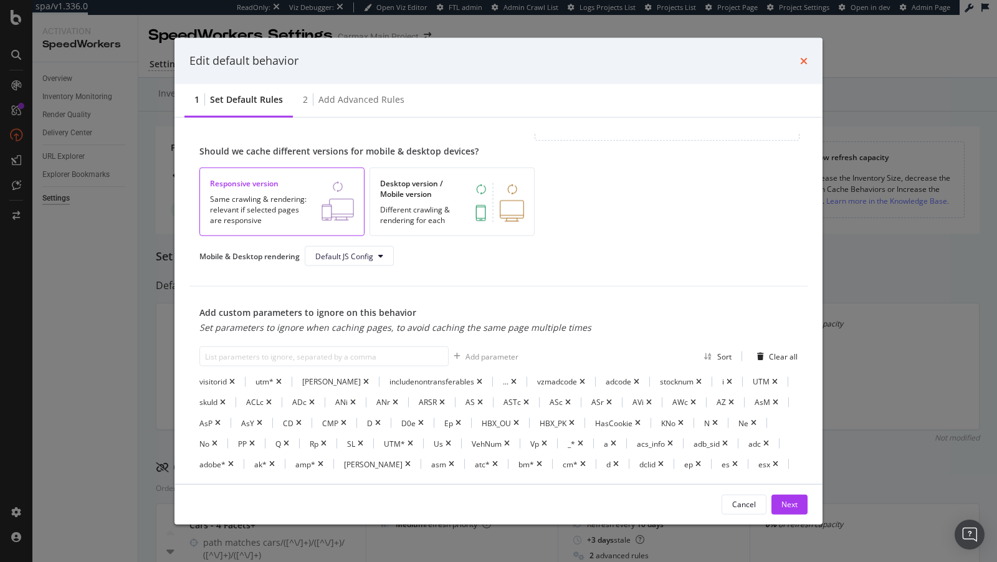
click at [805, 61] on icon "times" at bounding box center [803, 60] width 7 height 10
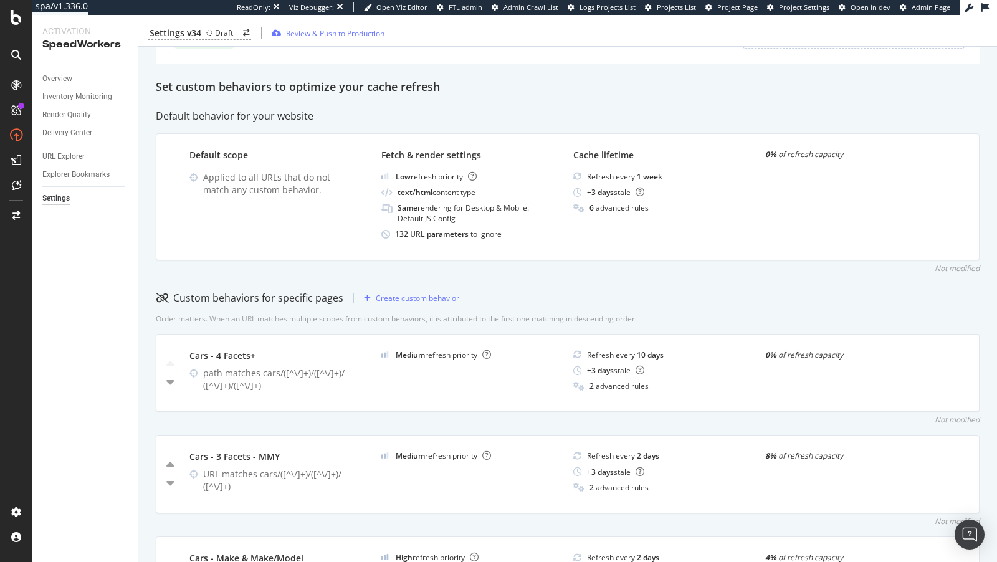
scroll to position [0, 0]
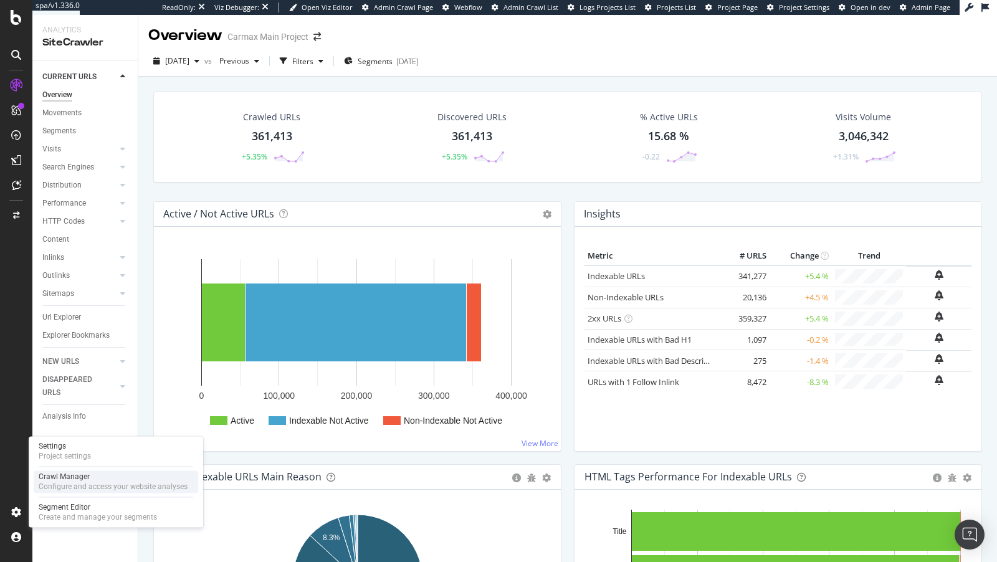
click at [88, 488] on div "Configure and access your website analyses" at bounding box center [113, 487] width 149 height 10
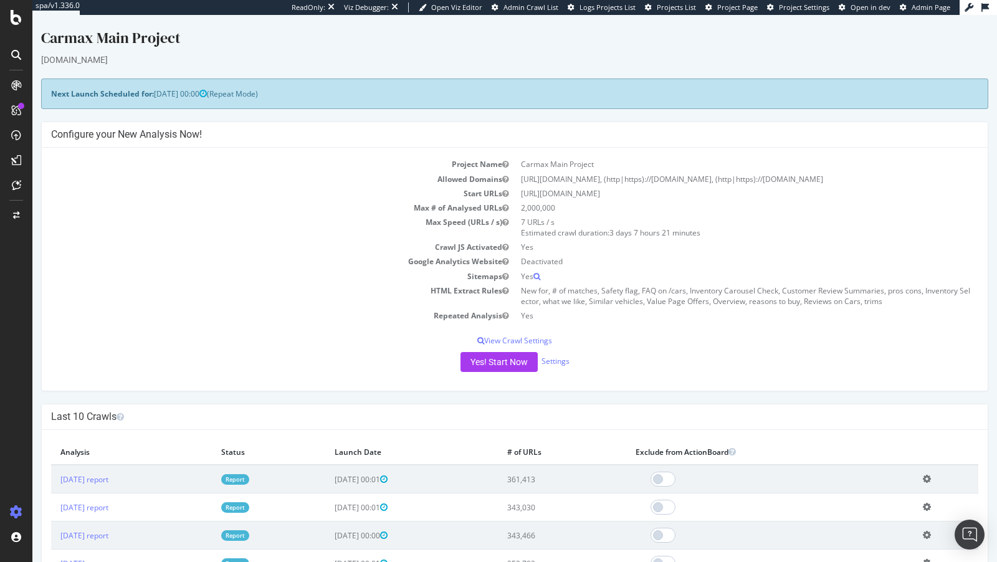
scroll to position [314, 0]
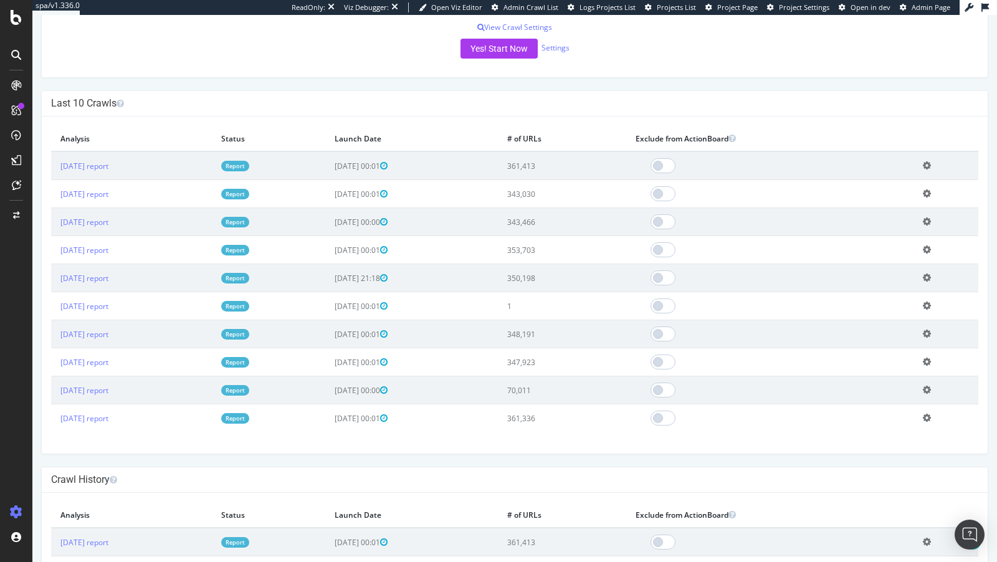
click at [931, 217] on icon at bounding box center [927, 221] width 8 height 9
click at [906, 240] on link "Add name" at bounding box center [882, 240] width 100 height 17
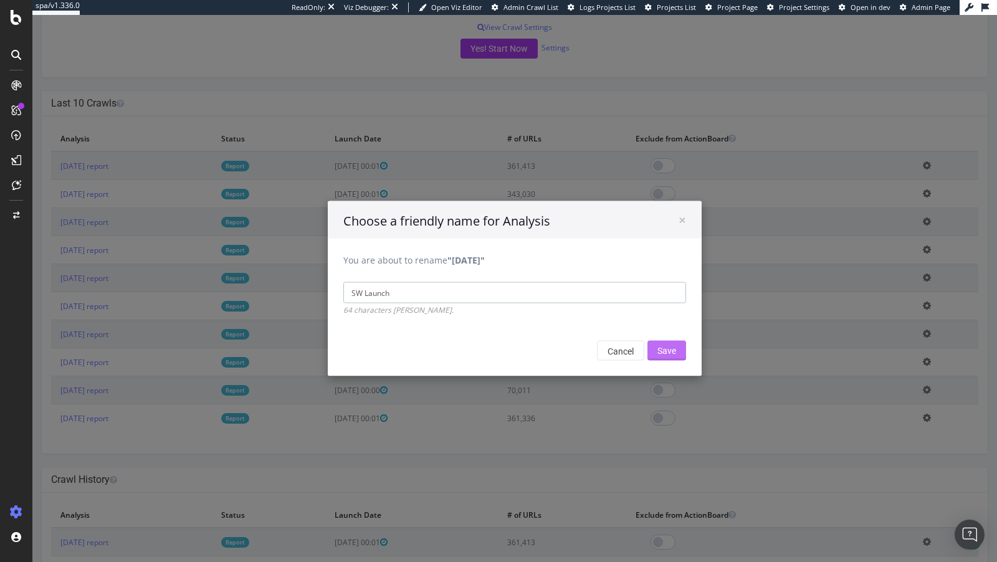
type input "SW Launch"
click at [674, 354] on input "Save" at bounding box center [667, 351] width 39 height 20
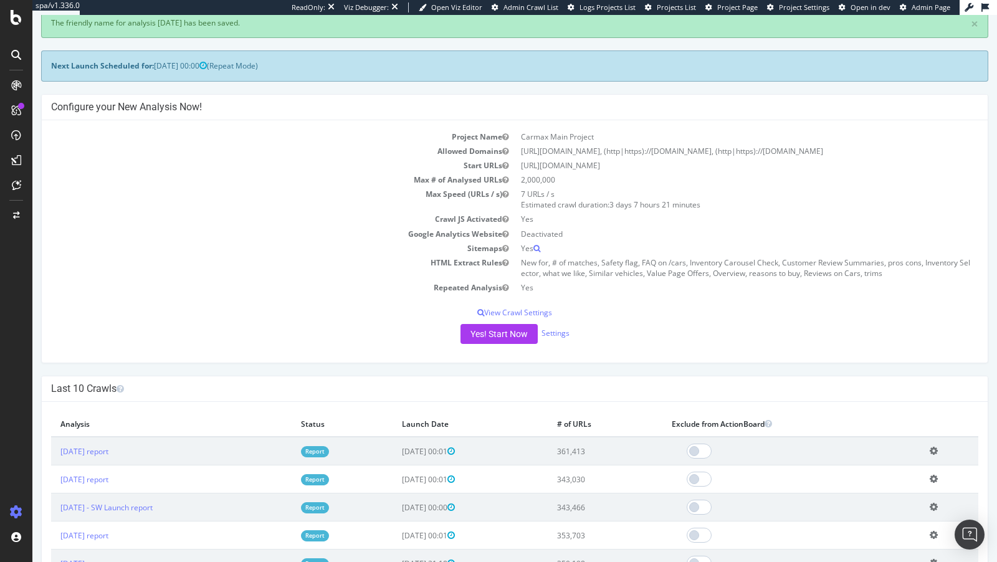
scroll to position [165, 0]
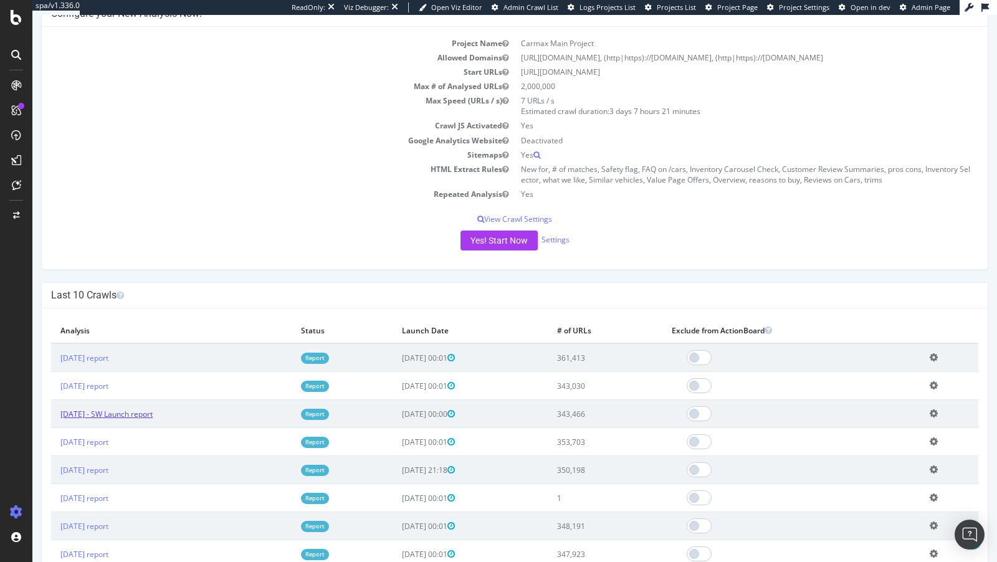
click at [112, 410] on link "2025 Jul. 27th - SW Launch report" at bounding box center [106, 414] width 92 height 11
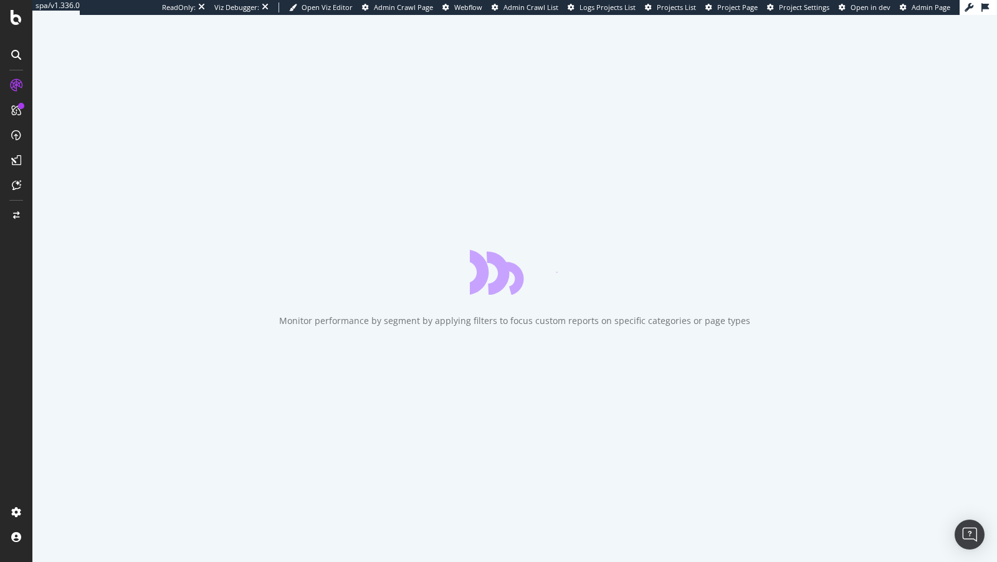
click at [78, 437] on div "Monitor performance by segment by applying filters to focus custom reports on s…" at bounding box center [514, 288] width 965 height 547
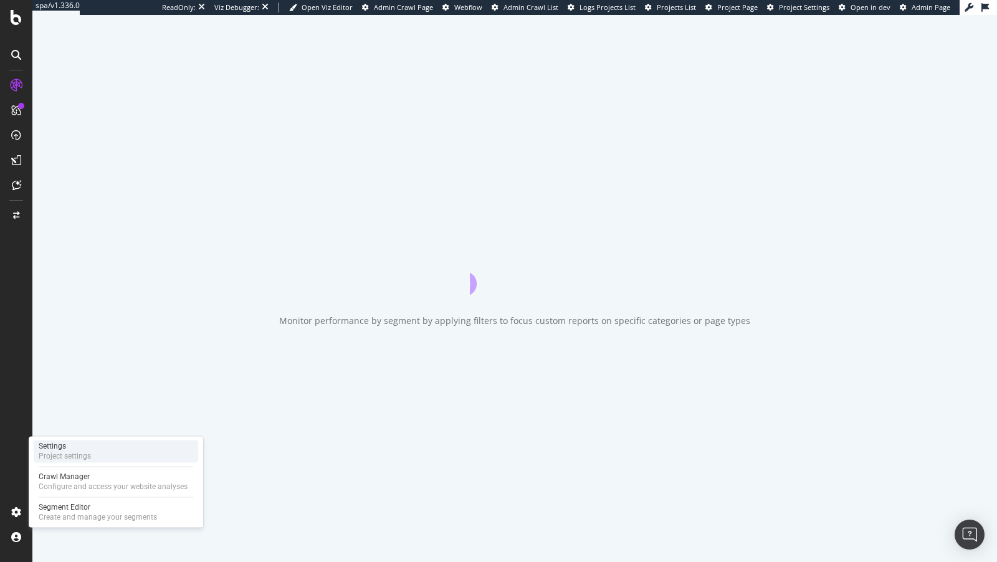
click at [108, 445] on div "Settings Project settings" at bounding box center [116, 451] width 165 height 22
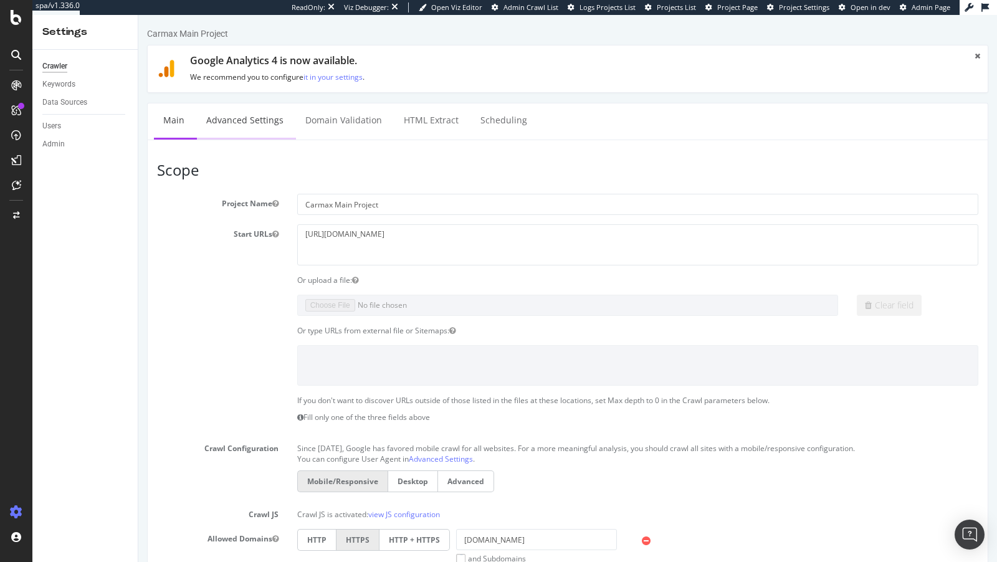
click at [241, 111] on link "Advanced Settings" at bounding box center [245, 120] width 96 height 34
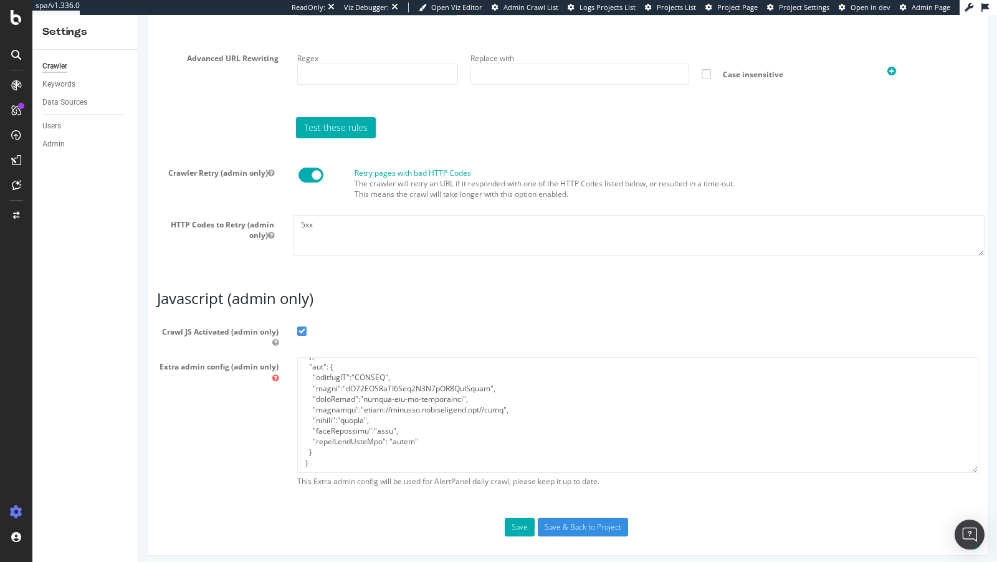
scroll to position [234, 0]
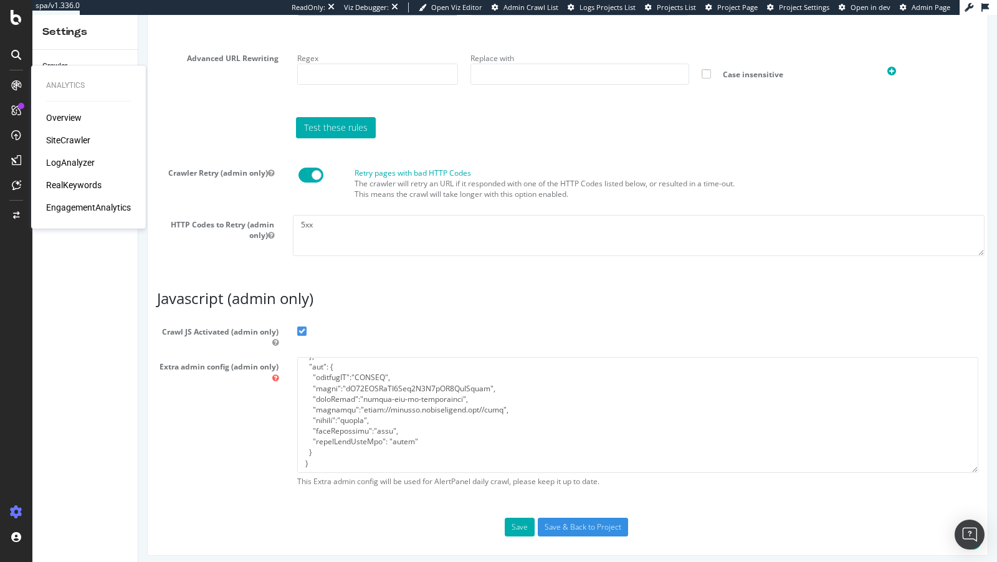
click at [17, 81] on icon at bounding box center [16, 85] width 10 height 10
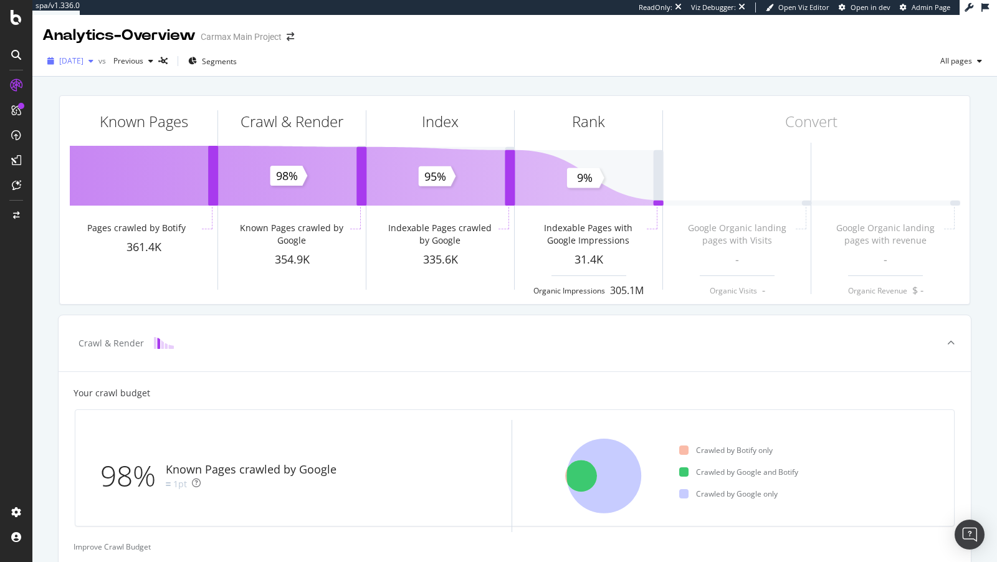
click at [67, 66] on div "2025 Aug. 10th" at bounding box center [70, 61] width 56 height 19
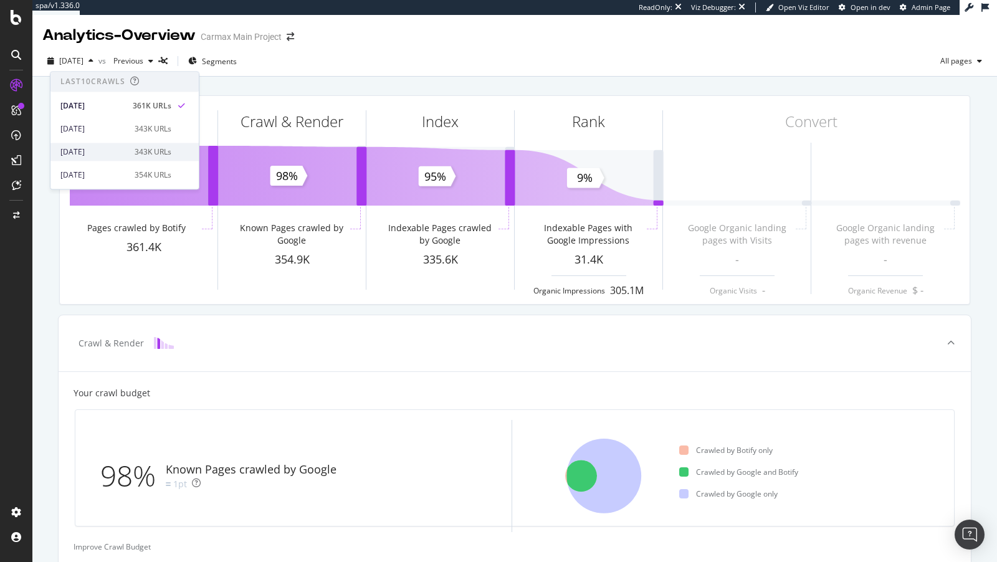
scroll to position [55, 0]
click at [105, 122] on div "2025 Jul. 20th" at bounding box center [93, 120] width 67 height 11
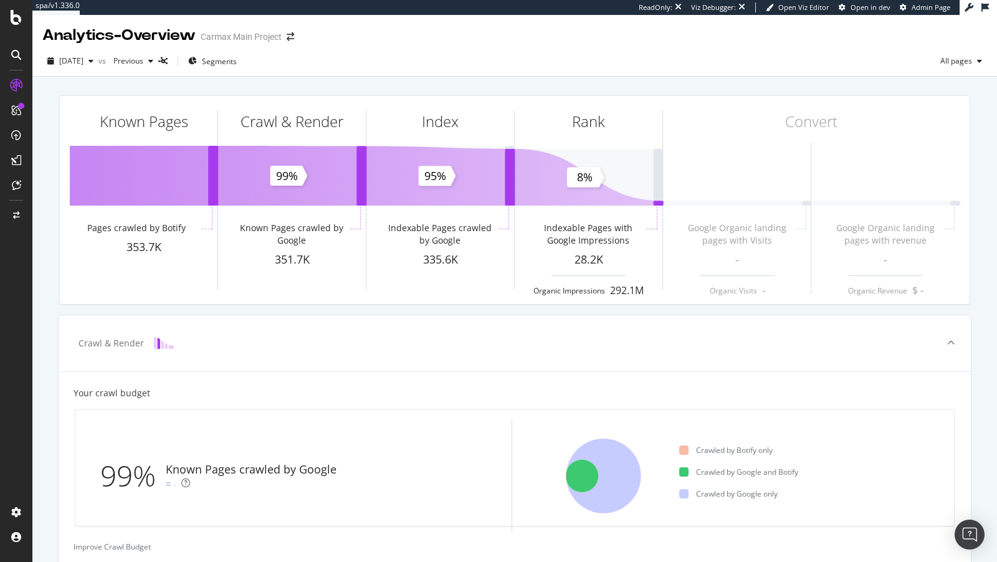
click at [661, 50] on div "2025 Jul. 20th vs Previous Segments All pages" at bounding box center [514, 61] width 965 height 31
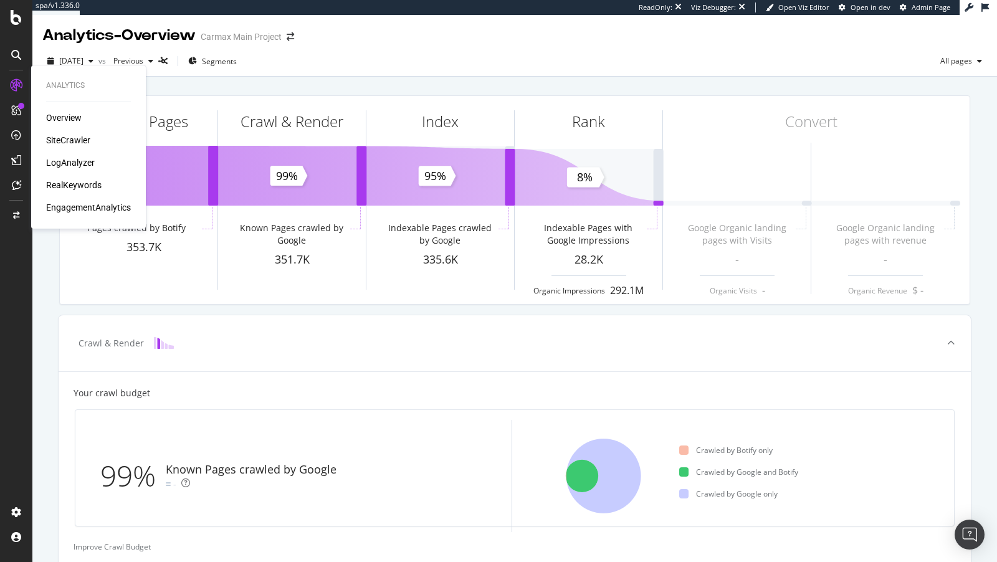
click at [63, 141] on div "SiteCrawler" at bounding box center [68, 140] width 44 height 12
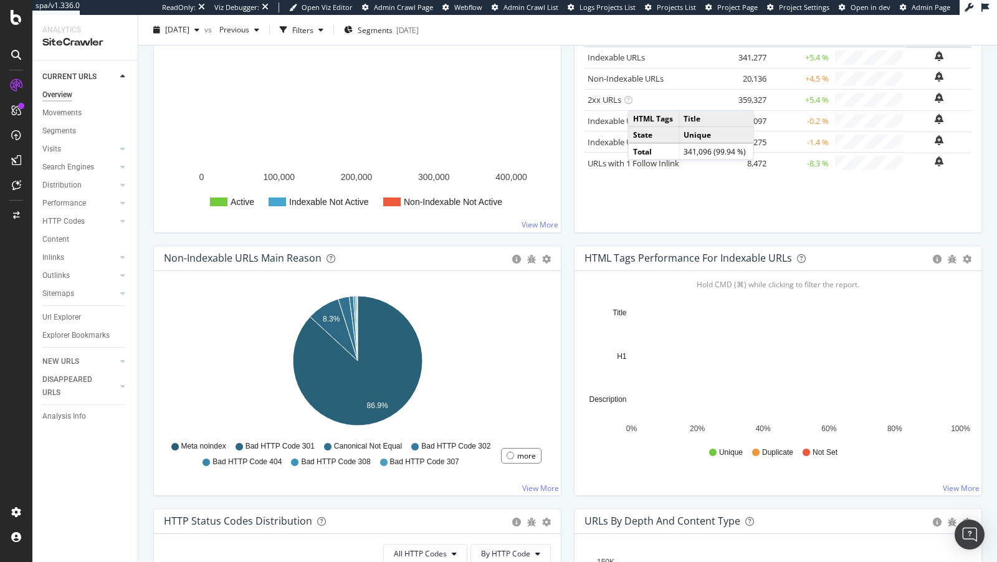
scroll to position [167, 0]
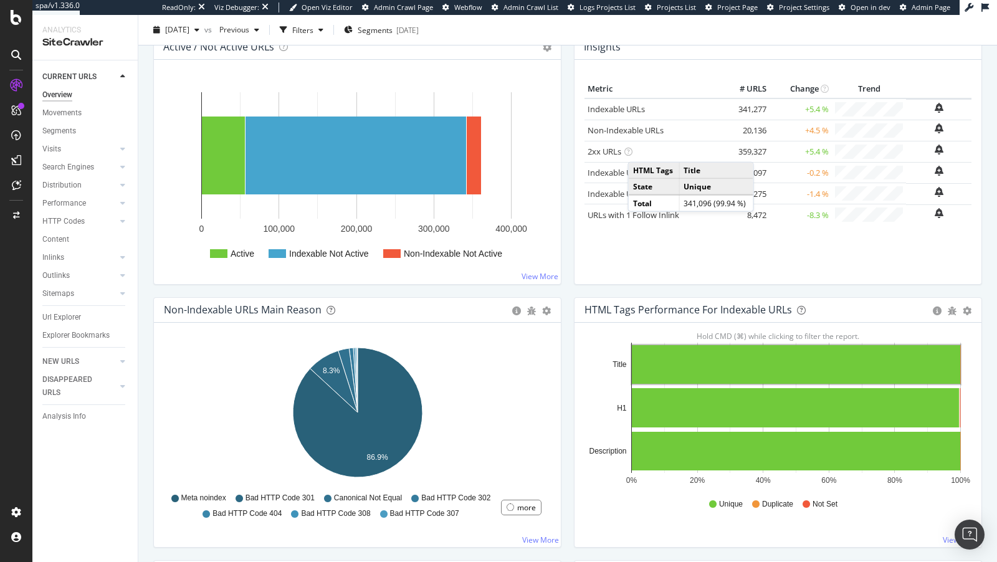
click at [203, 43] on div "2025 Aug. 10th vs Previous Filters Segments 2025-07-07" at bounding box center [567, 32] width 859 height 25
click at [189, 30] on span "2025 Aug. 10th" at bounding box center [177, 29] width 24 height 11
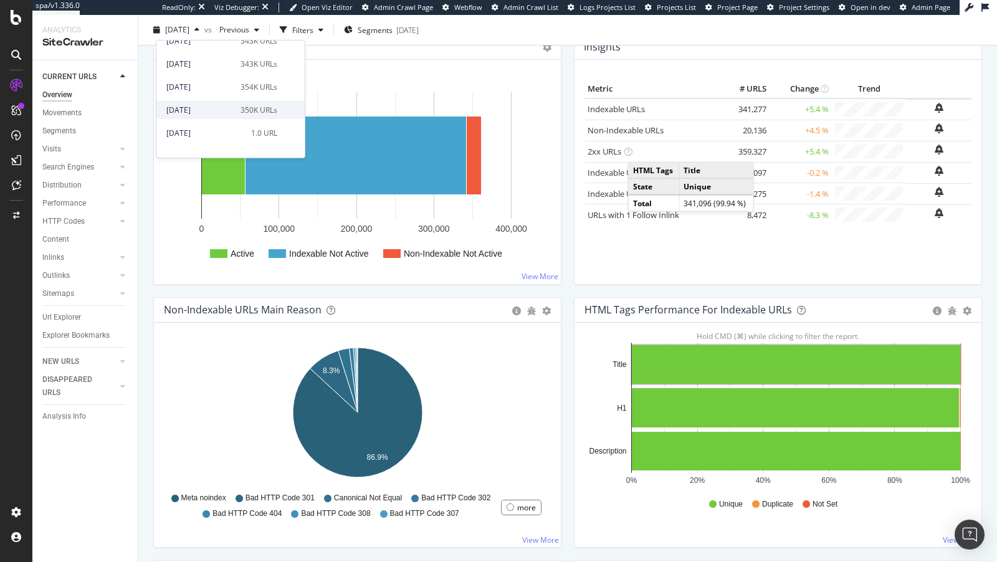
scroll to position [54, 0]
click at [213, 94] on div "2025 Jul. 20th" at bounding box center [199, 89] width 67 height 11
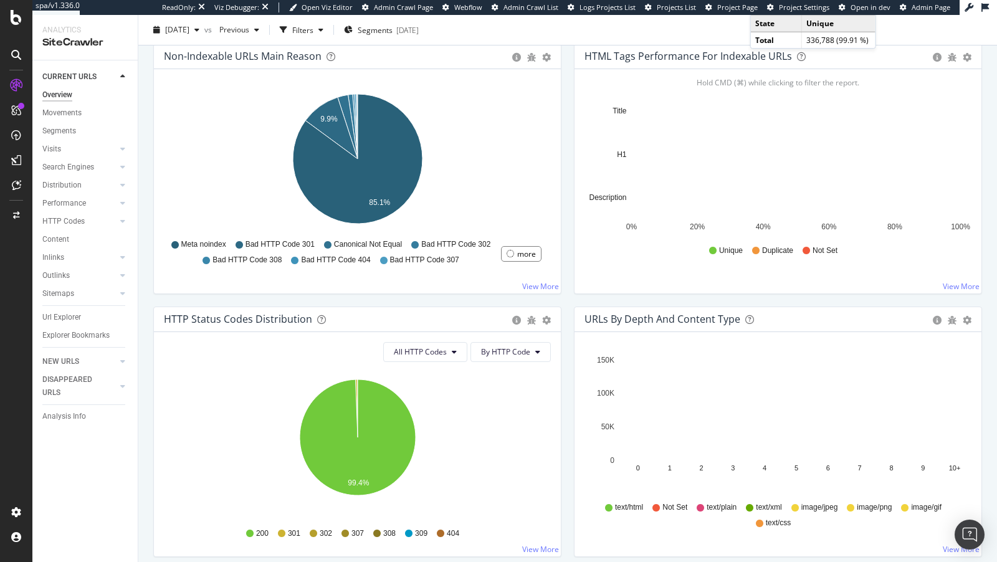
scroll to position [544, 0]
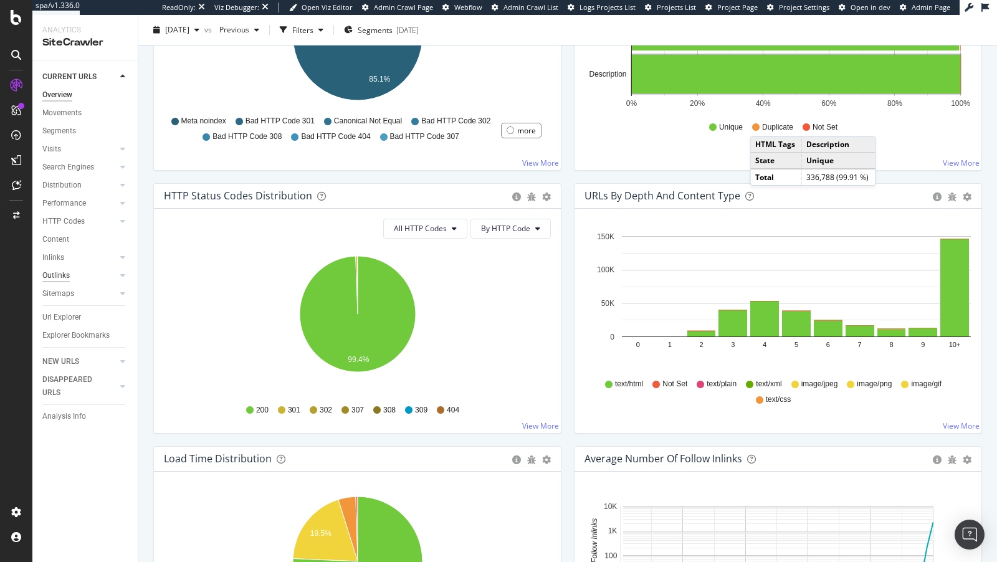
click at [65, 277] on div "Outlinks" at bounding box center [55, 275] width 27 height 13
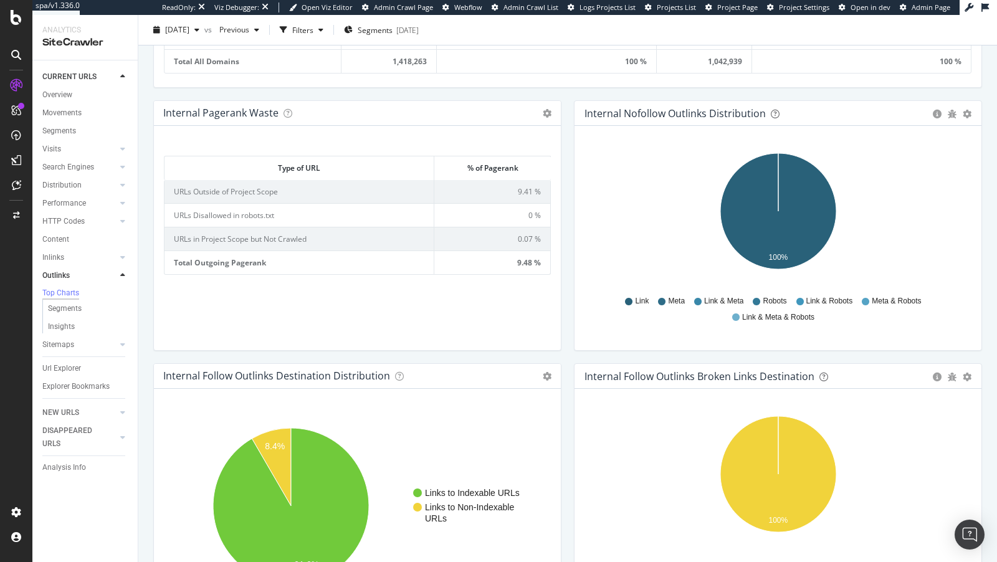
scroll to position [851, 0]
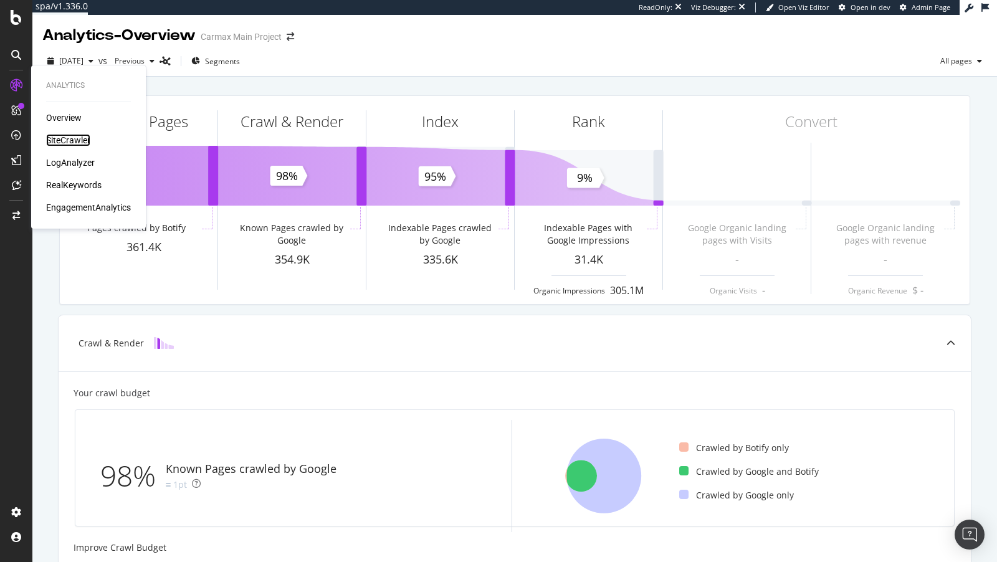
click at [80, 141] on div "SiteCrawler" at bounding box center [68, 140] width 44 height 12
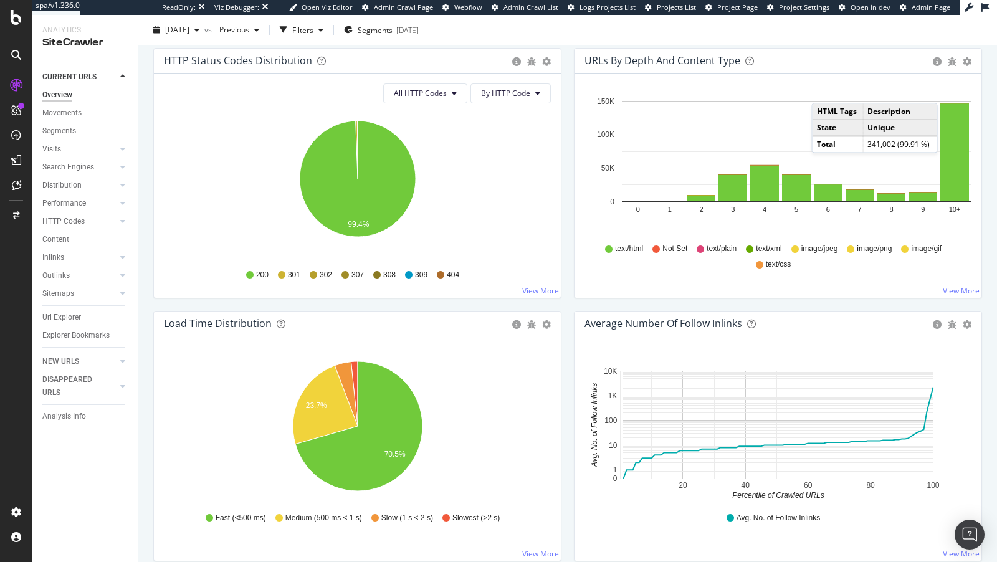
scroll to position [681, 0]
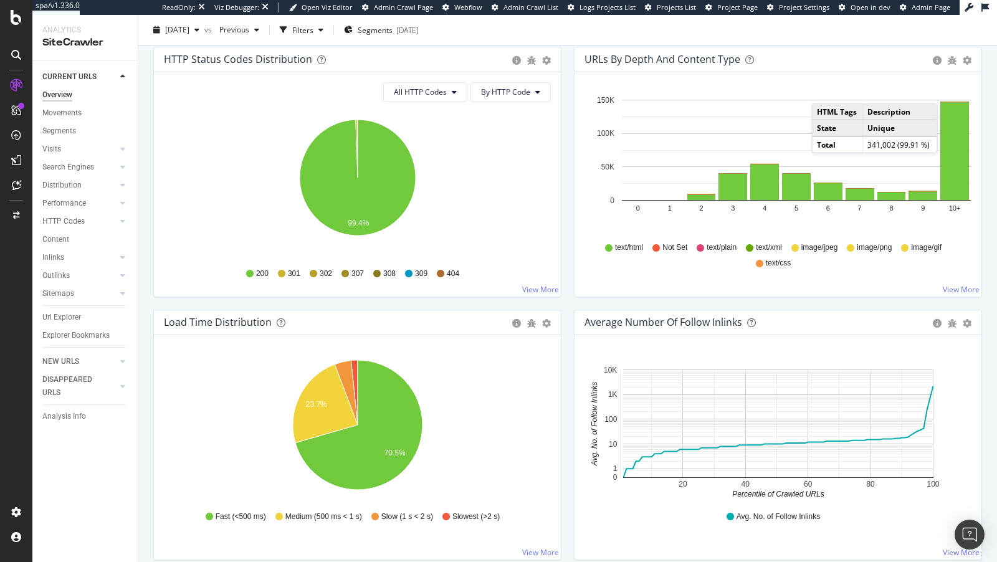
click at [55, 282] on div "Outlinks" at bounding box center [89, 276] width 95 height 18
click at [62, 279] on div "Outlinks" at bounding box center [55, 275] width 27 height 13
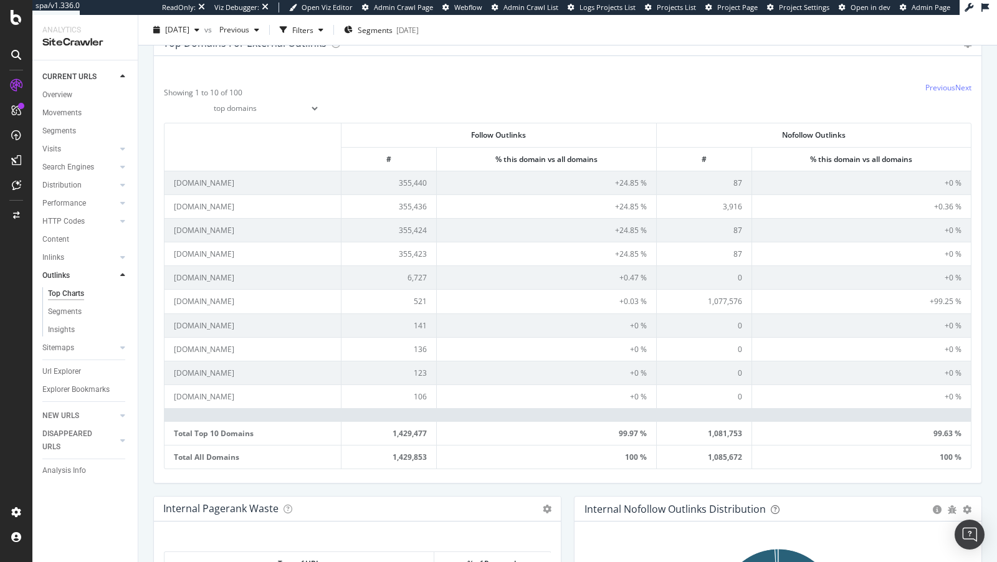
scroll to position [49, 0]
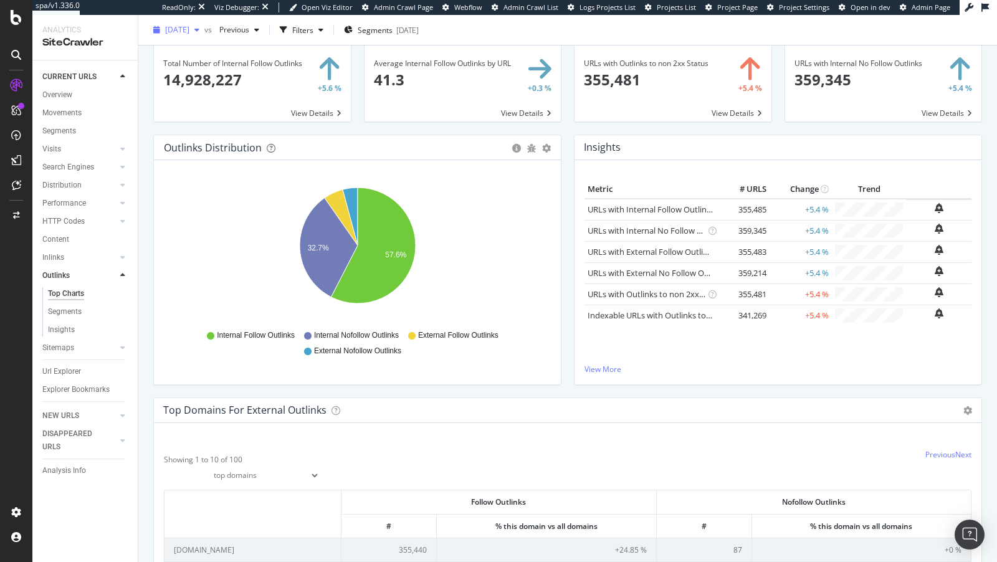
click at [189, 31] on span "2025 Aug. 10th" at bounding box center [177, 29] width 24 height 11
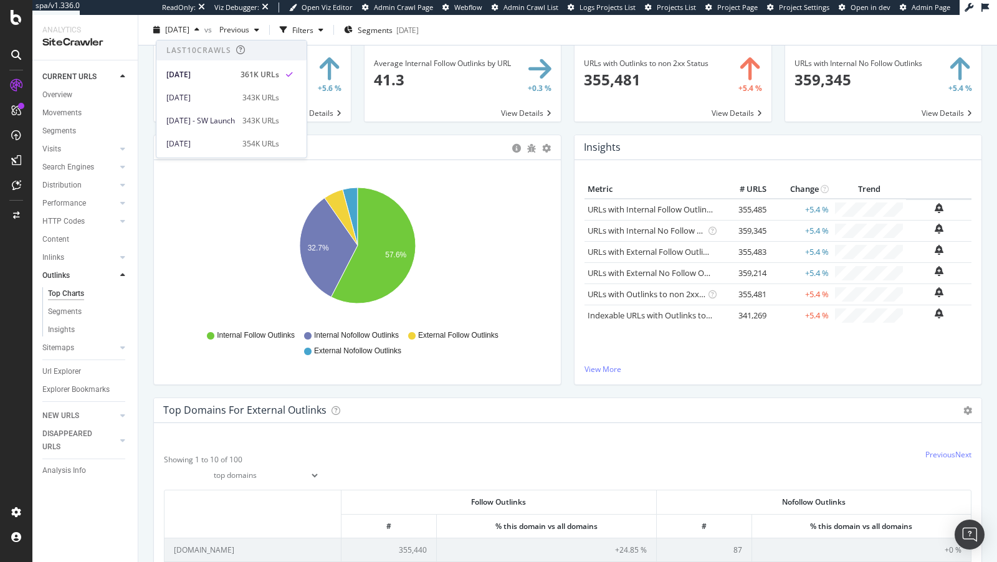
click at [800, 324] on div "Metric # URLS Change Trend URLs with Internal Follow Outlinks × Close Chart - A…" at bounding box center [778, 272] width 387 height 184
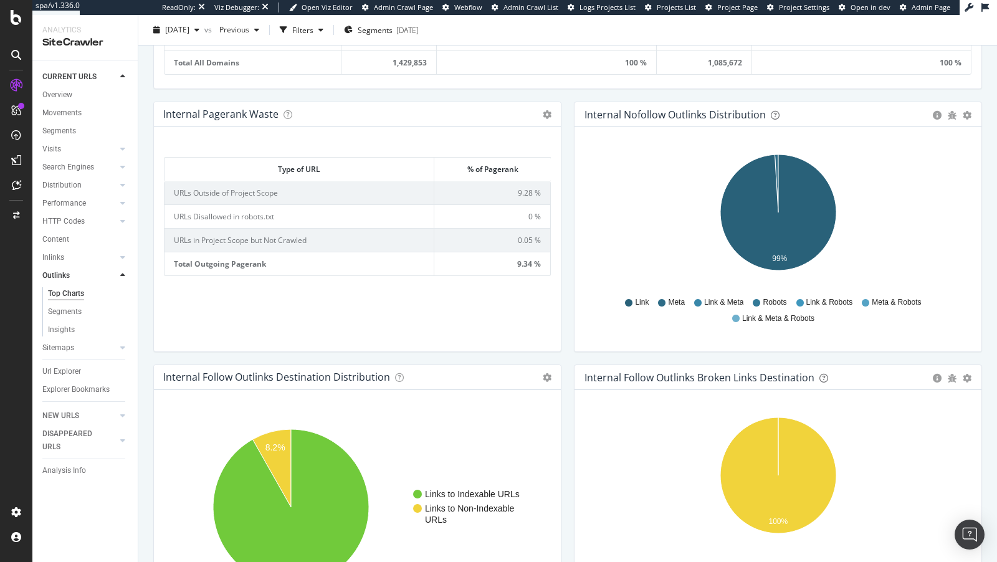
scroll to position [912, 0]
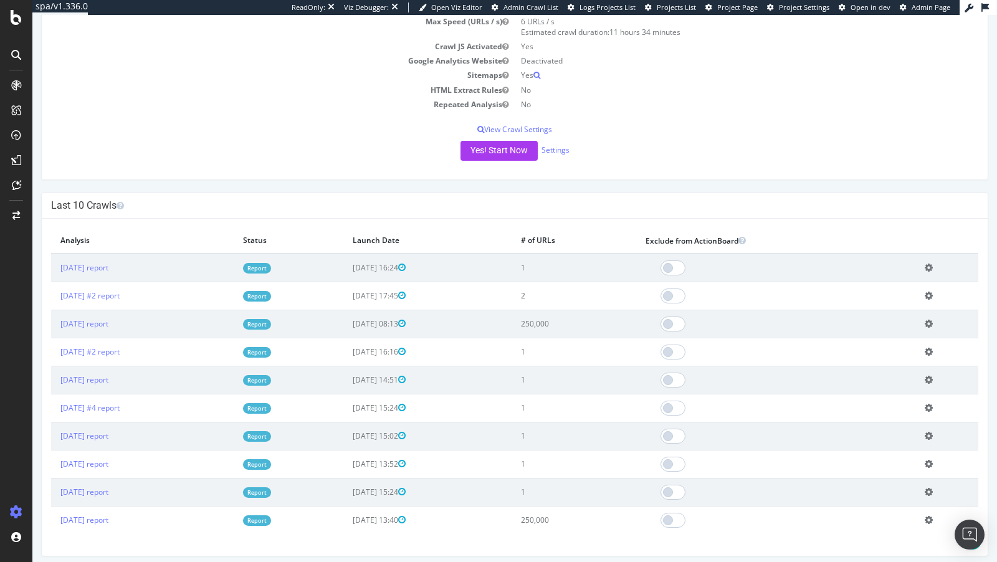
scroll to position [310, 0]
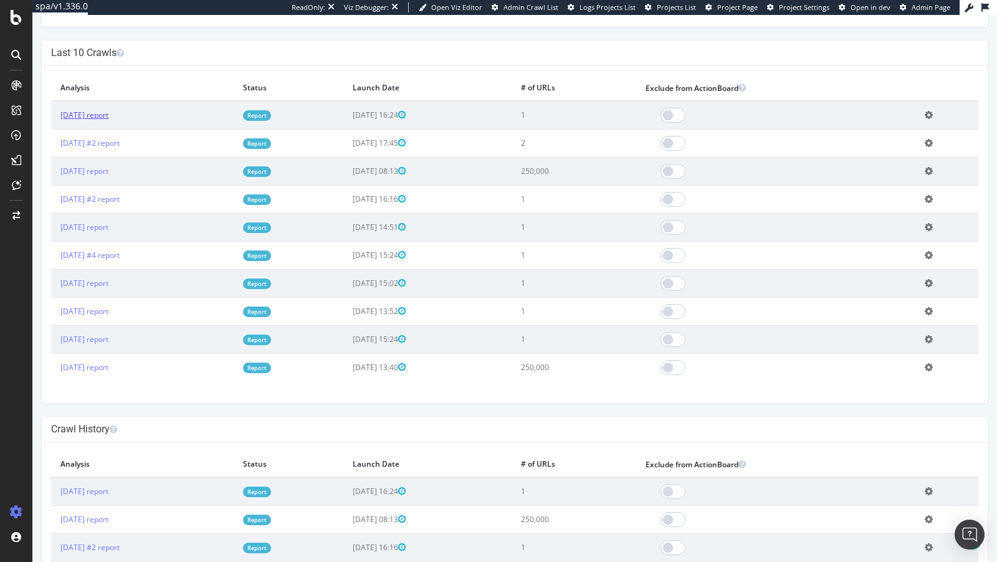
click at [108, 115] on link "[DATE] report" at bounding box center [84, 115] width 48 height 11
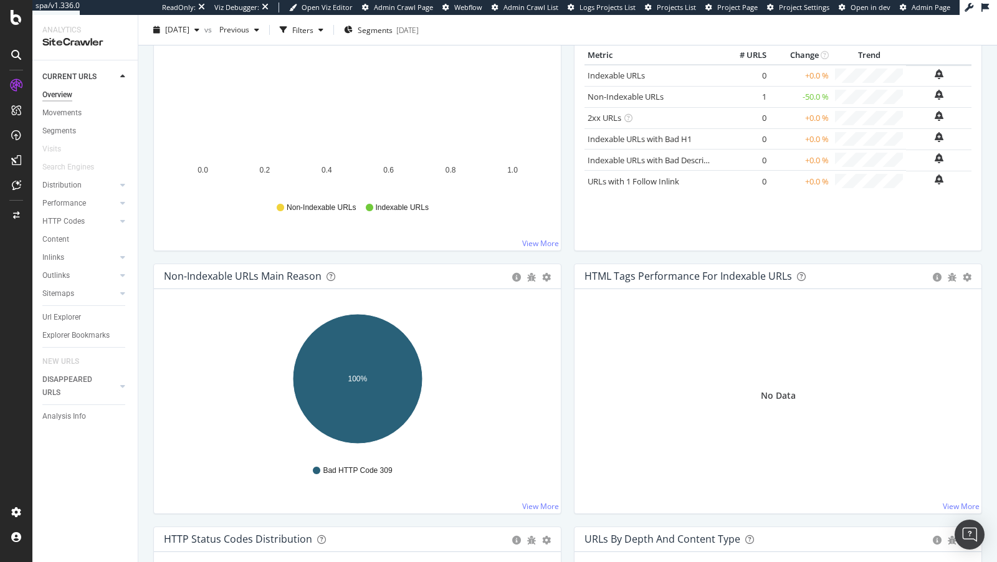
scroll to position [216, 0]
